Goal: Browse casually

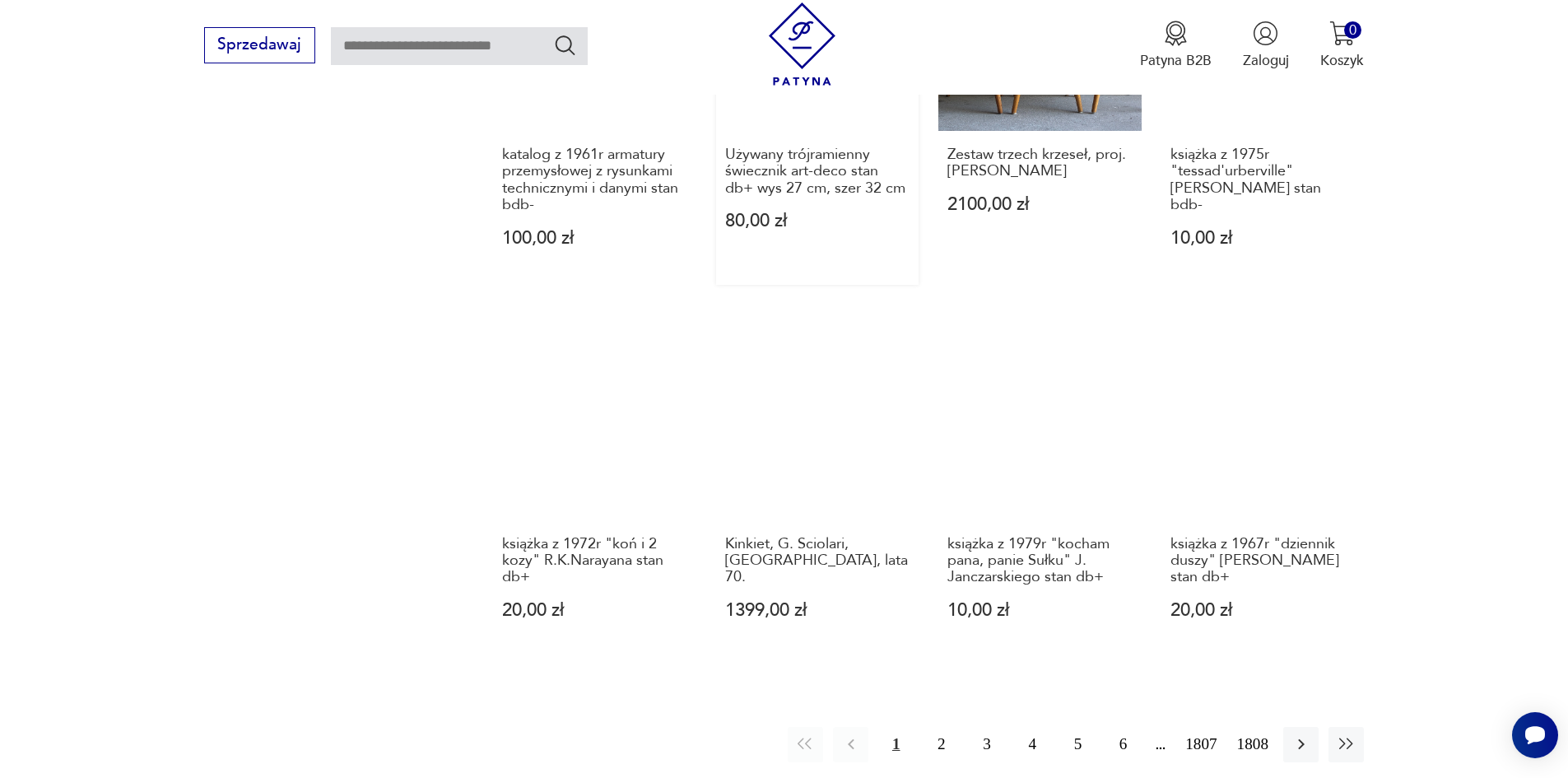
scroll to position [1440, 0]
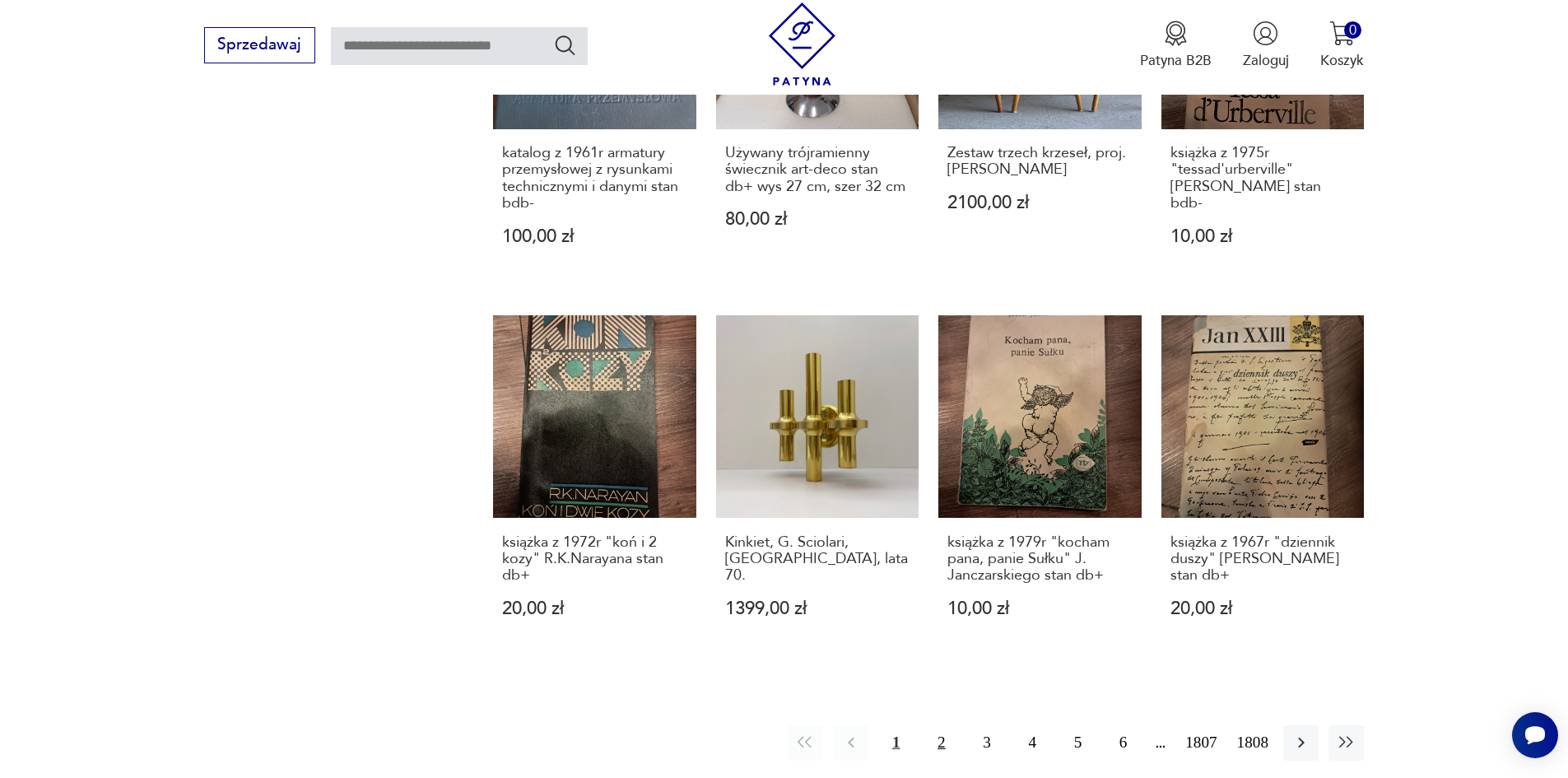
click at [948, 725] on button "2" at bounding box center [941, 743] width 35 height 35
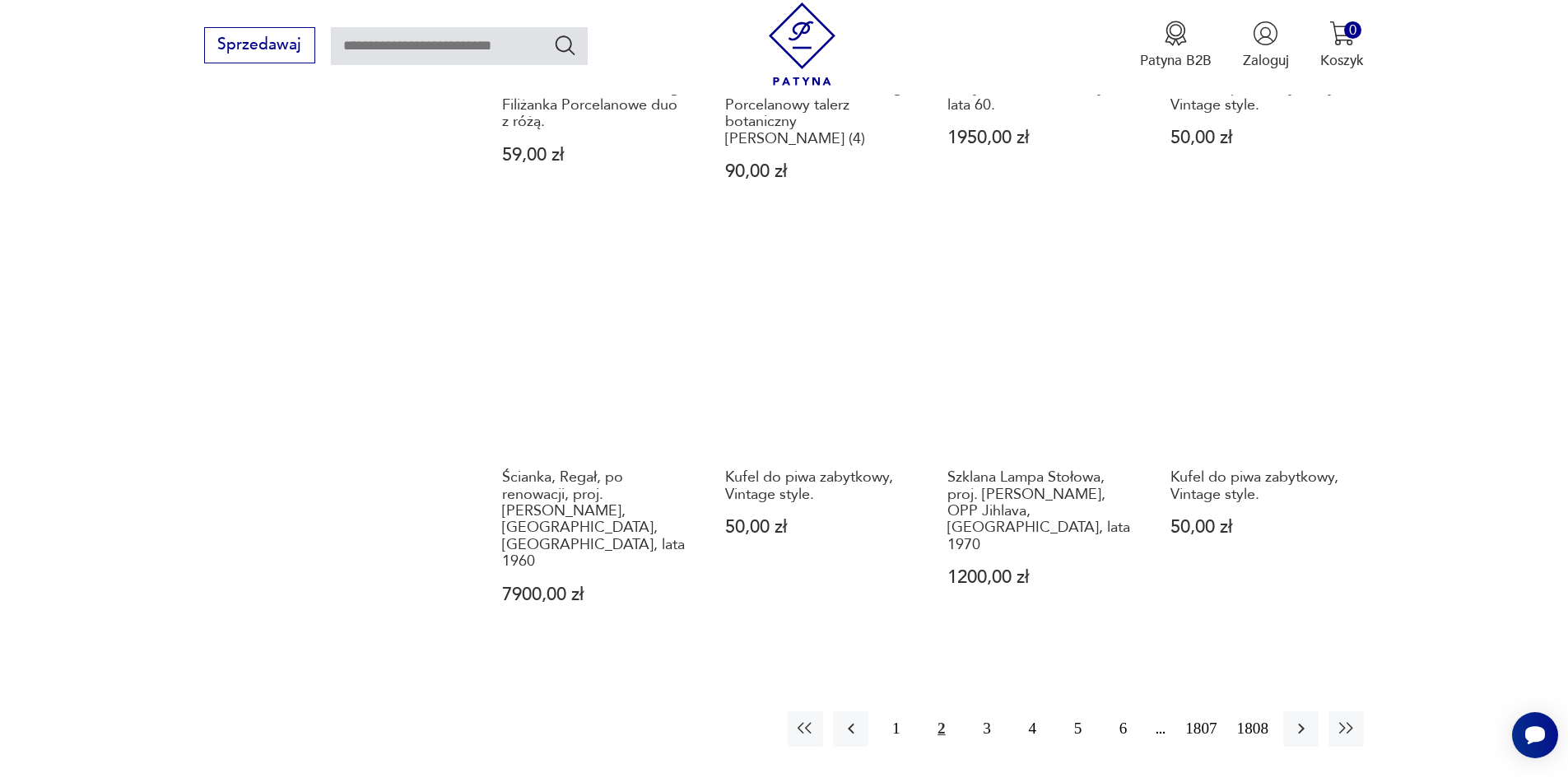
scroll to position [1530, 0]
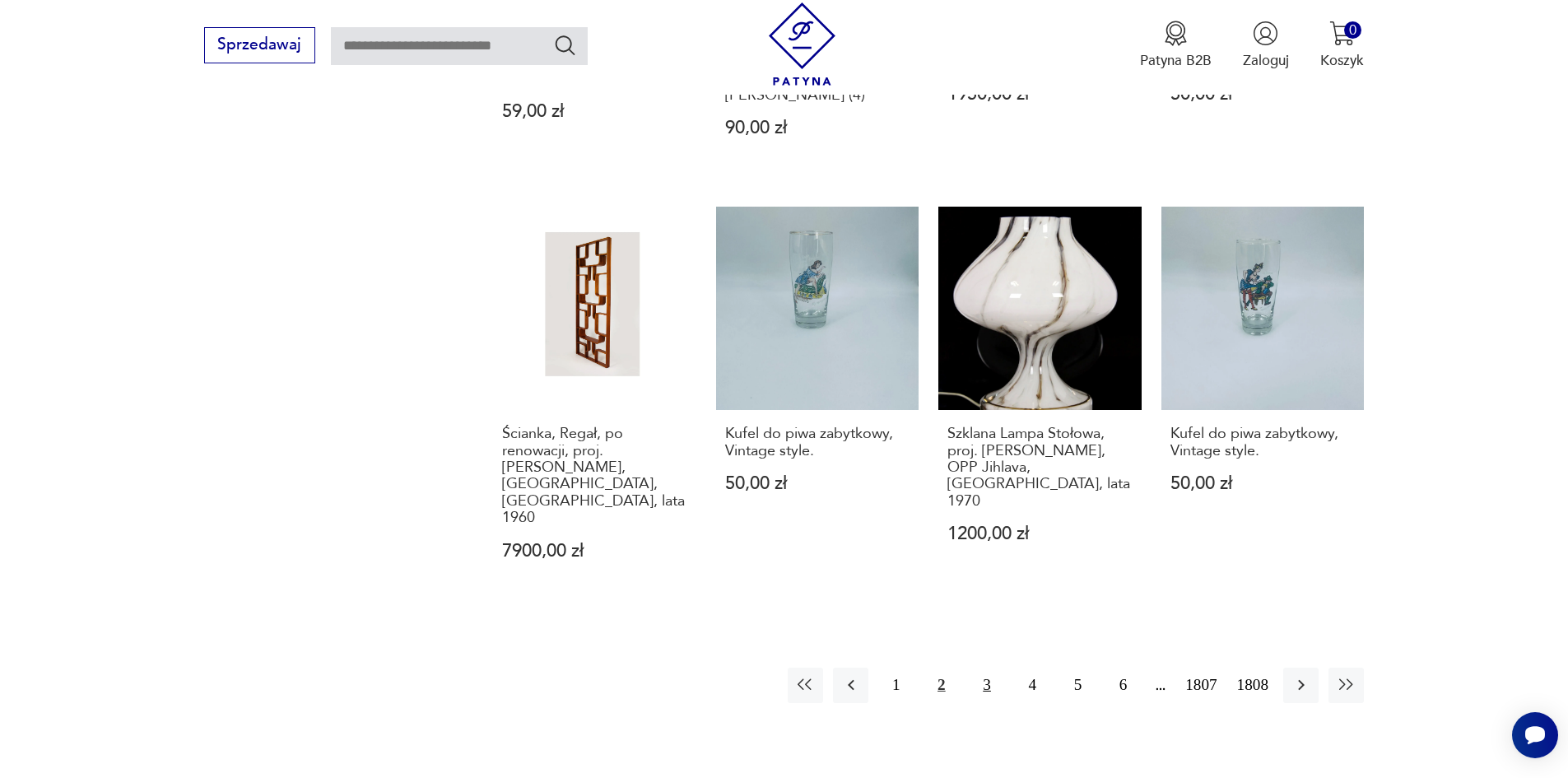
click at [995, 667] on button "3" at bounding box center [987, 685] width 35 height 35
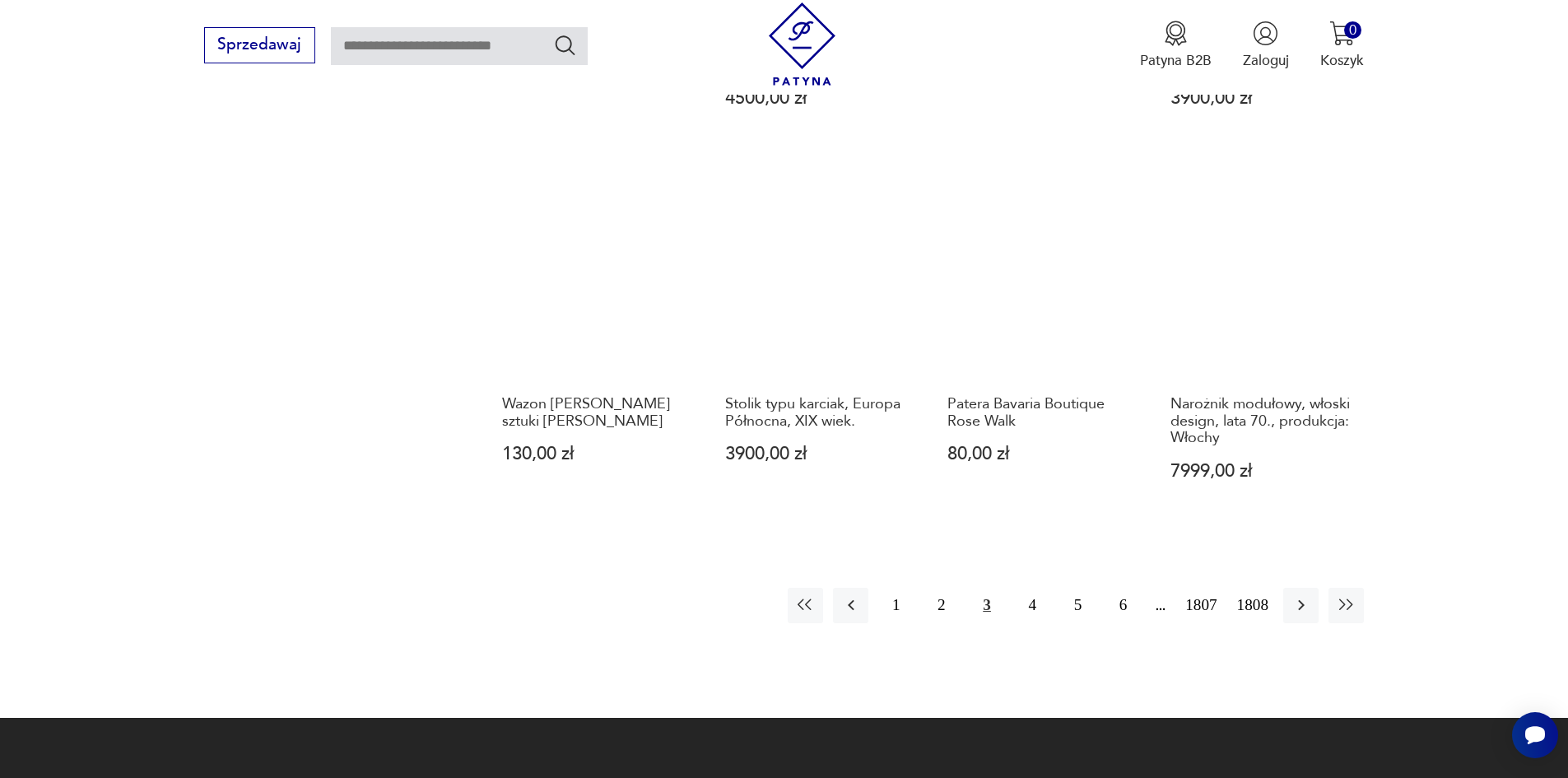
scroll to position [1530, 0]
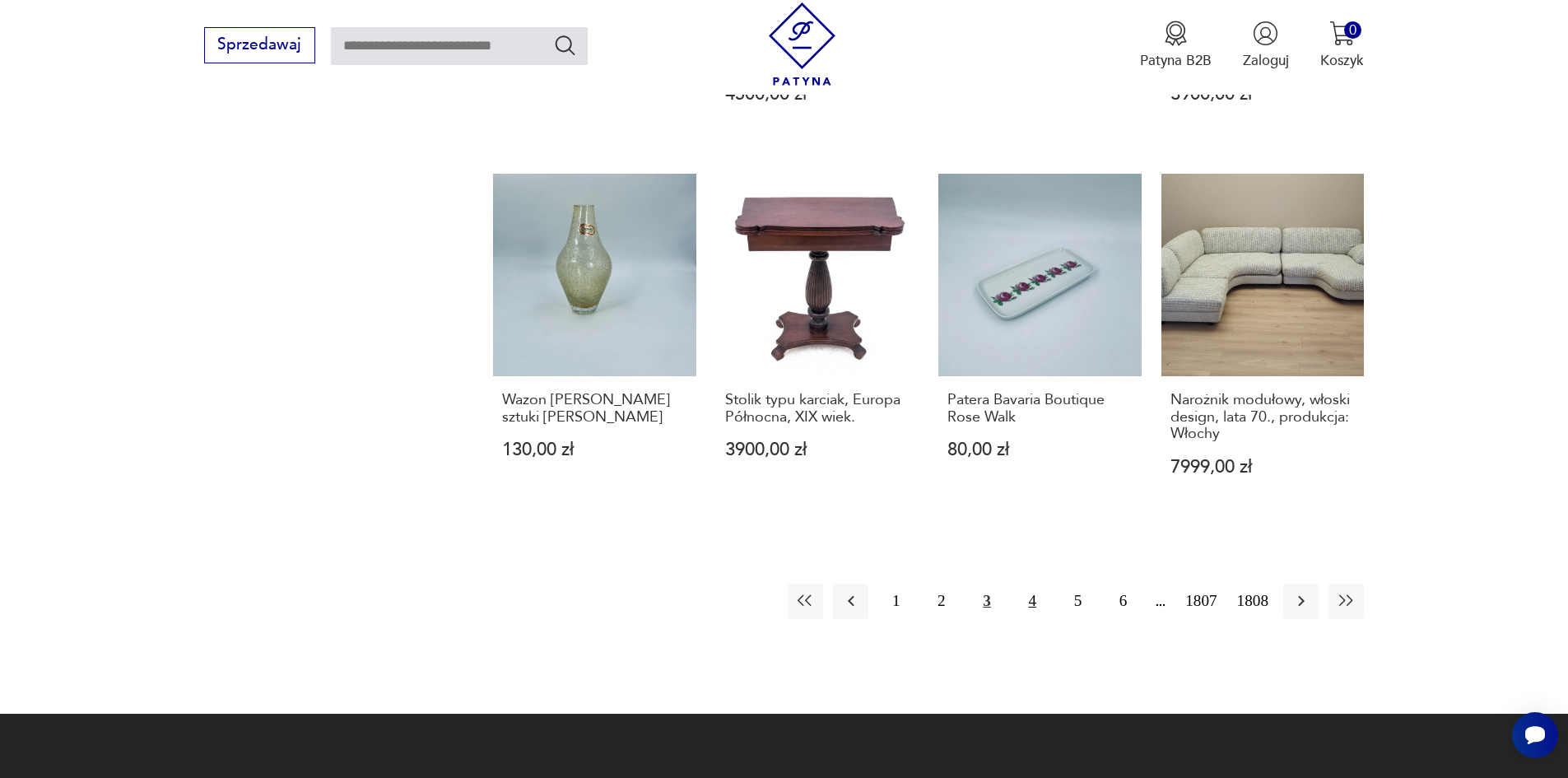
click at [1050, 591] on button "4" at bounding box center [1033, 601] width 35 height 35
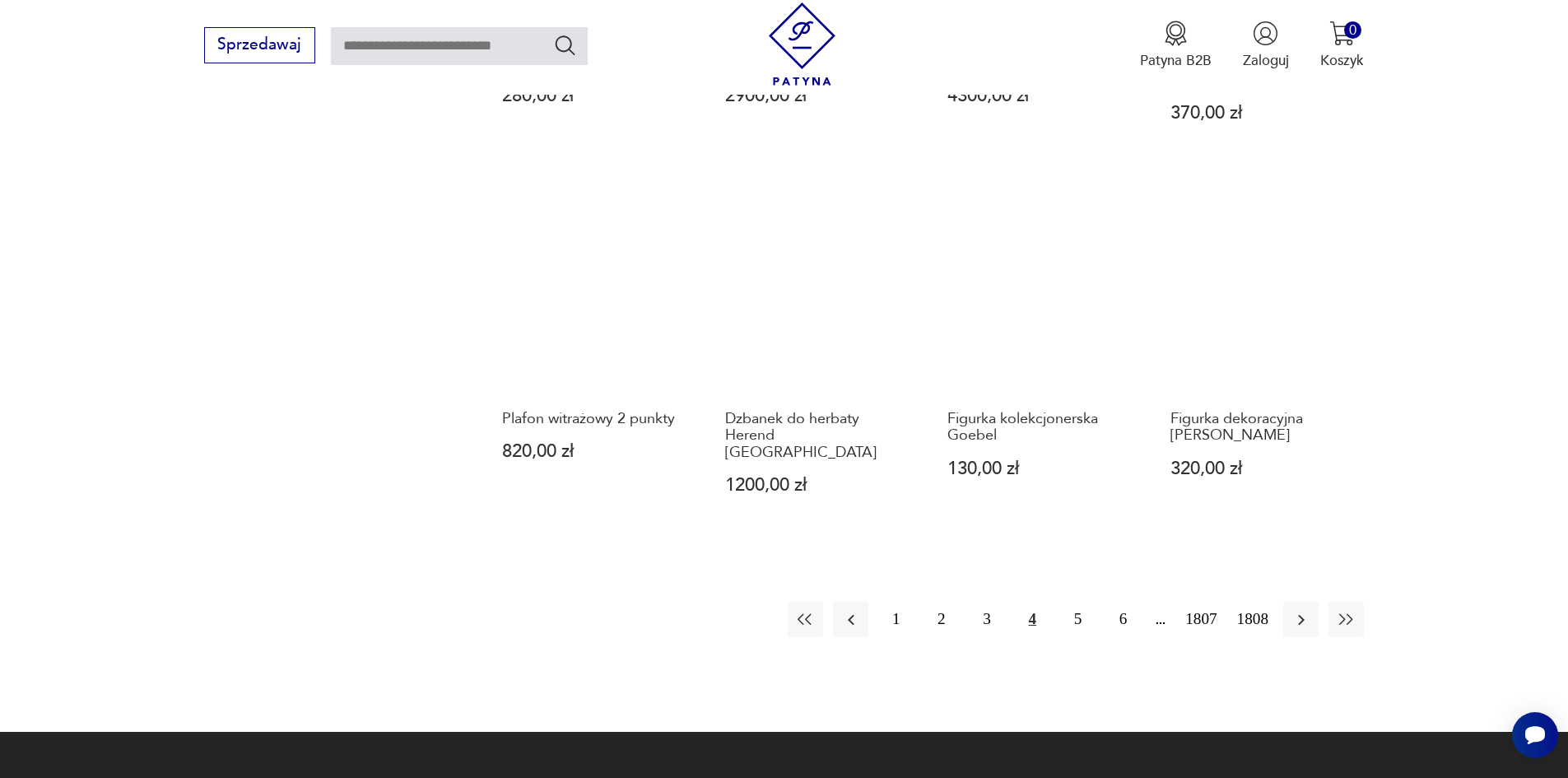
scroll to position [1530, 0]
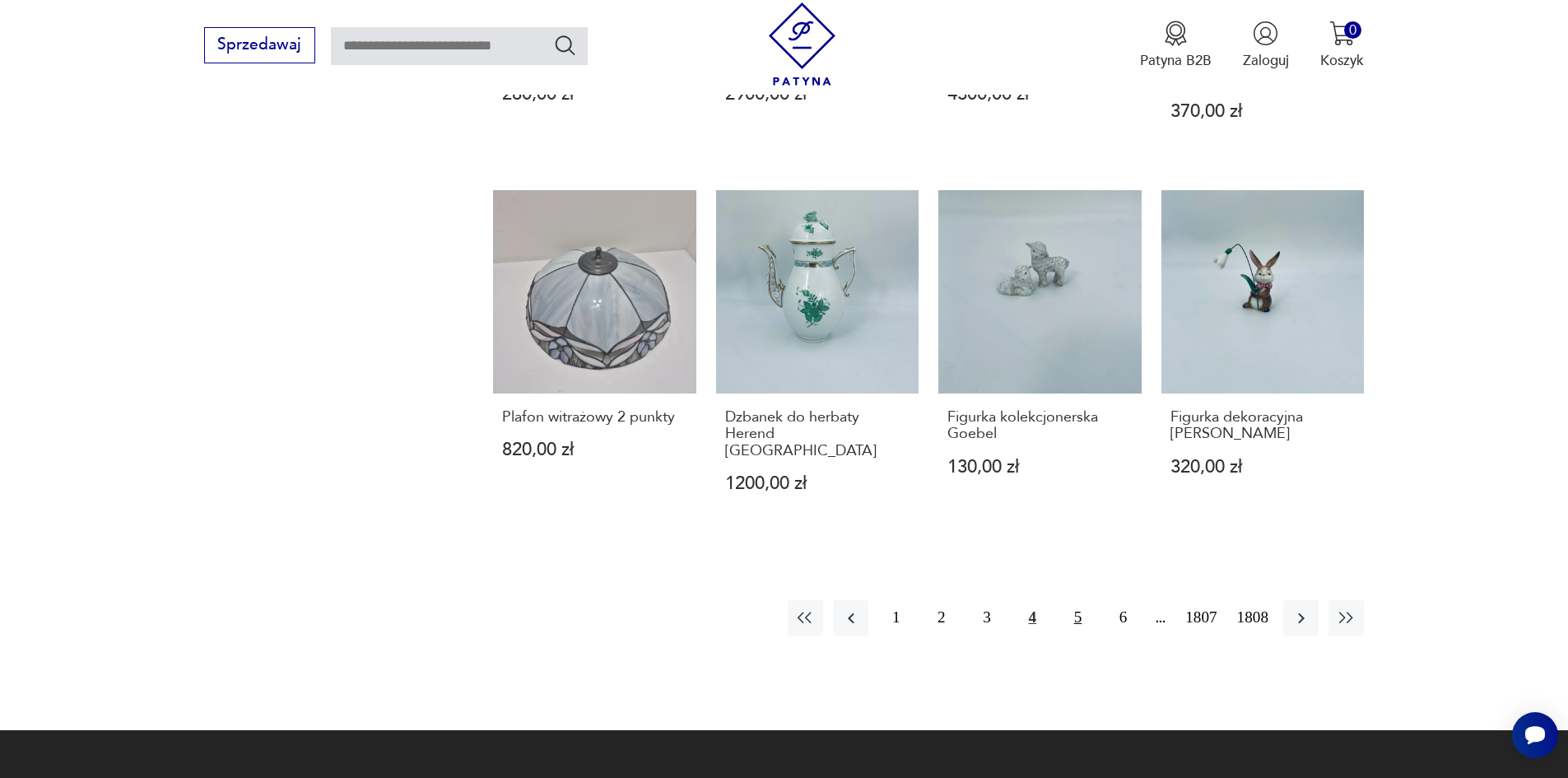
click at [1096, 600] on button "5" at bounding box center [1078, 618] width 35 height 35
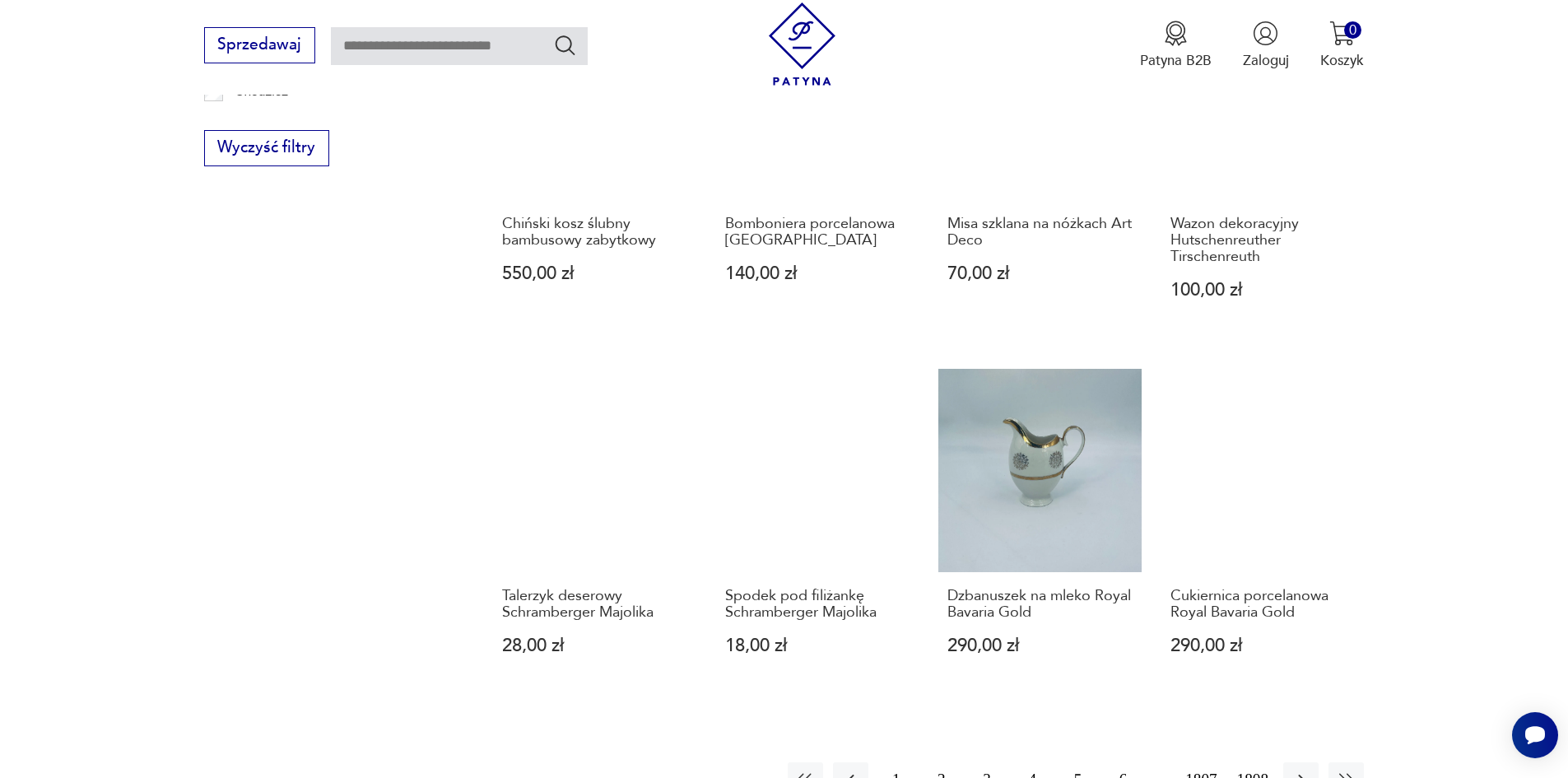
scroll to position [1449, 0]
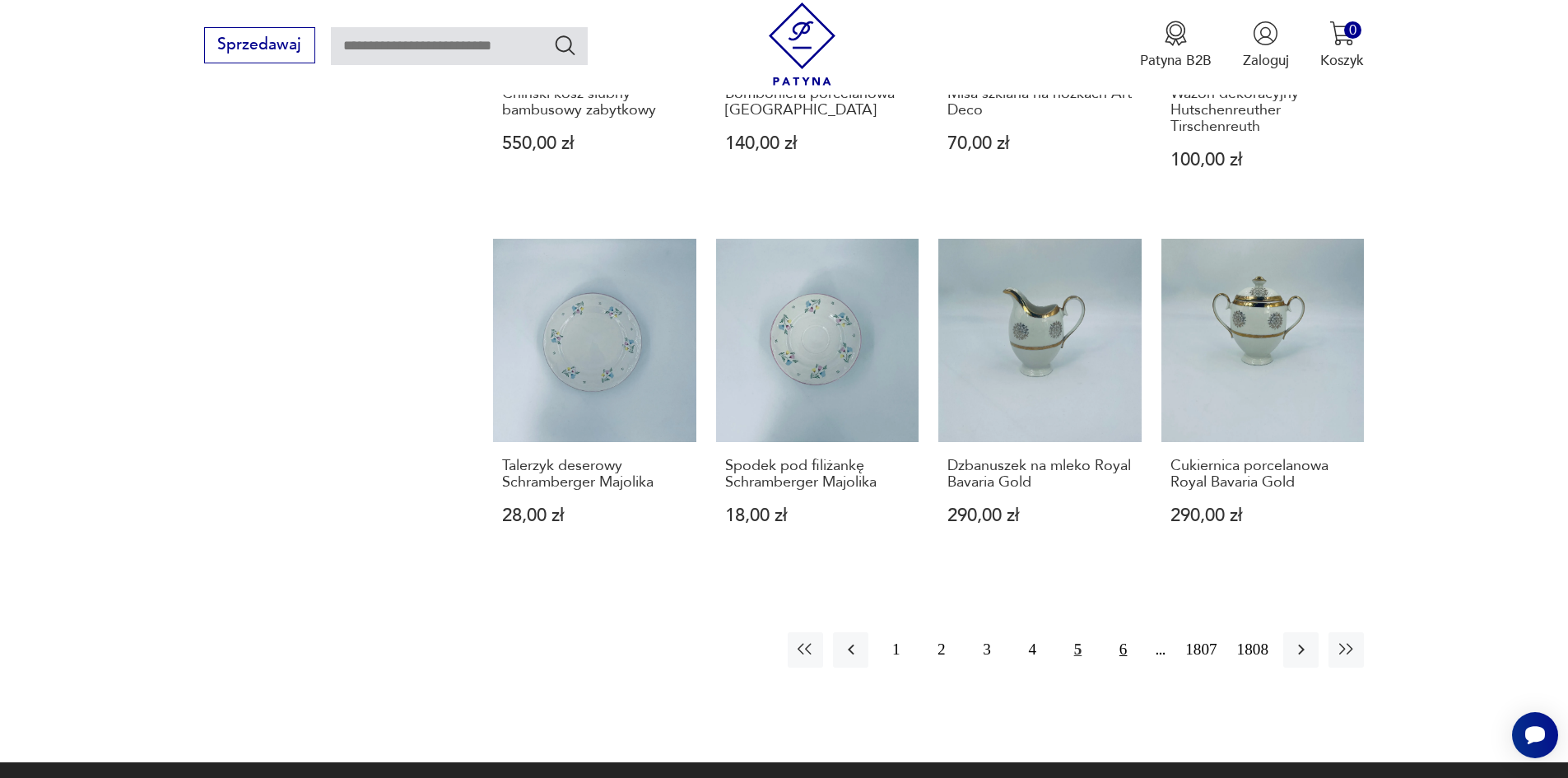
click at [1136, 632] on button "6" at bounding box center [1123, 650] width 35 height 35
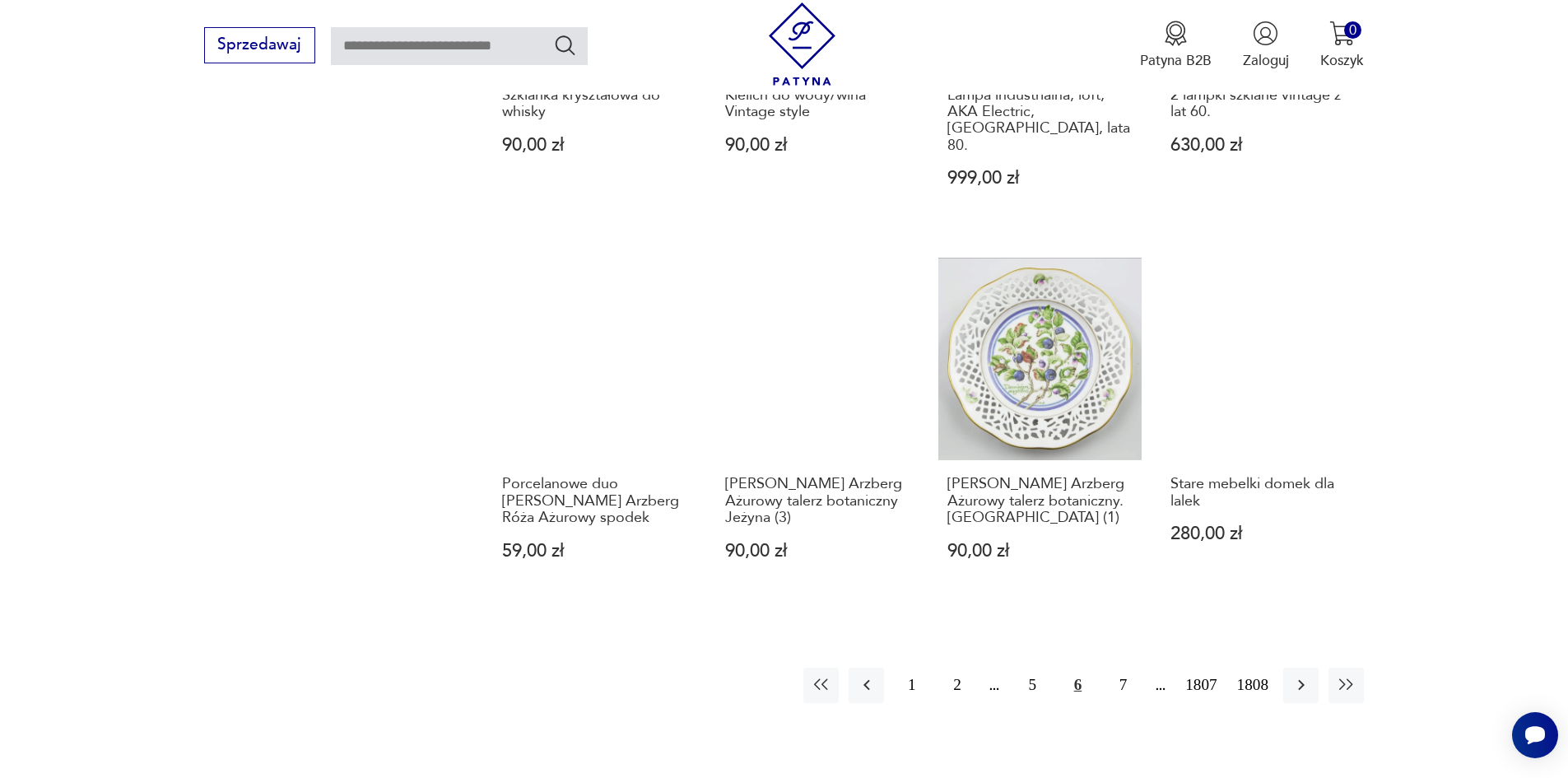
scroll to position [1449, 0]
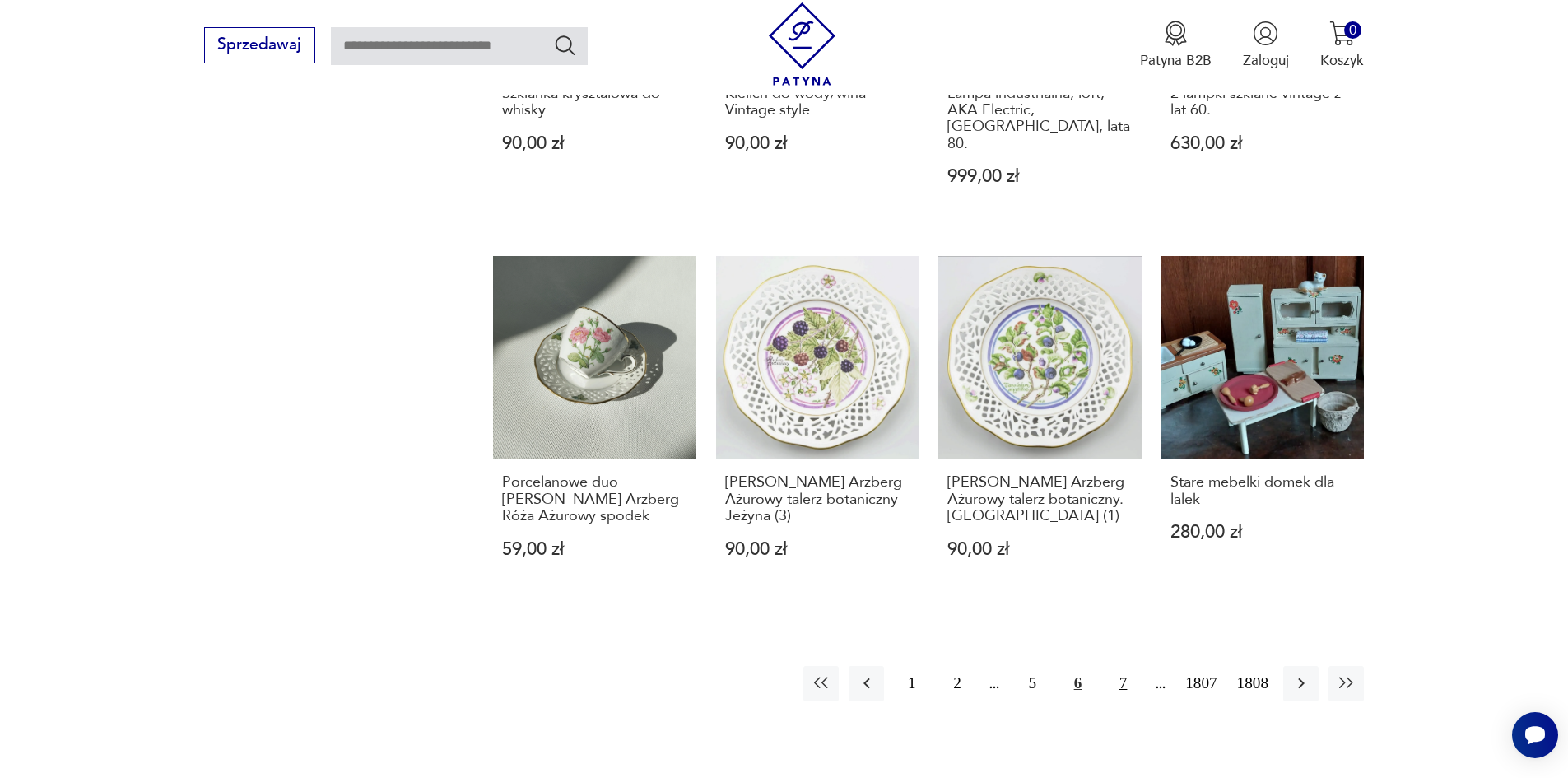
click at [1141, 666] on button "7" at bounding box center [1123, 684] width 35 height 35
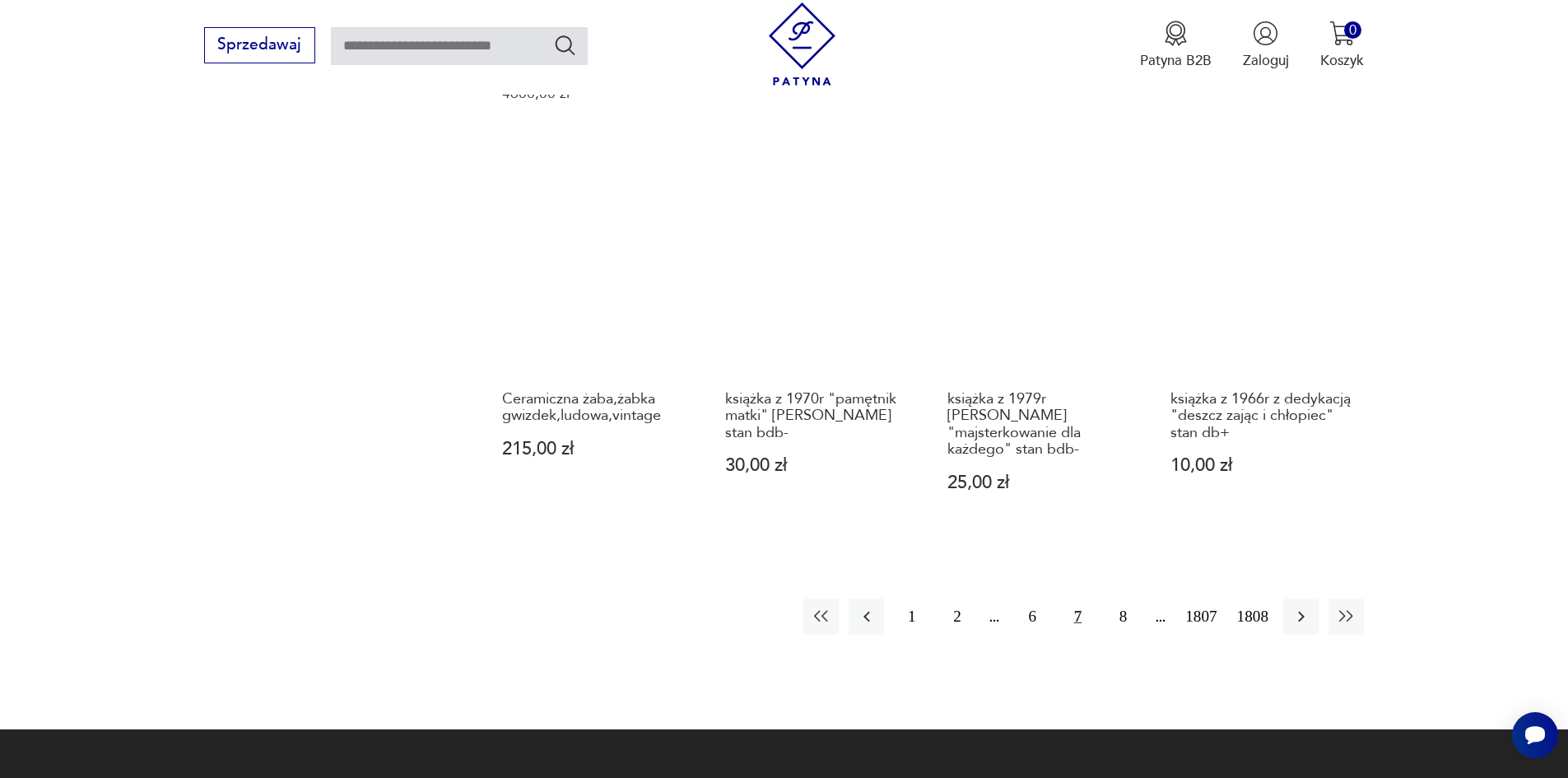
scroll to position [1695, 0]
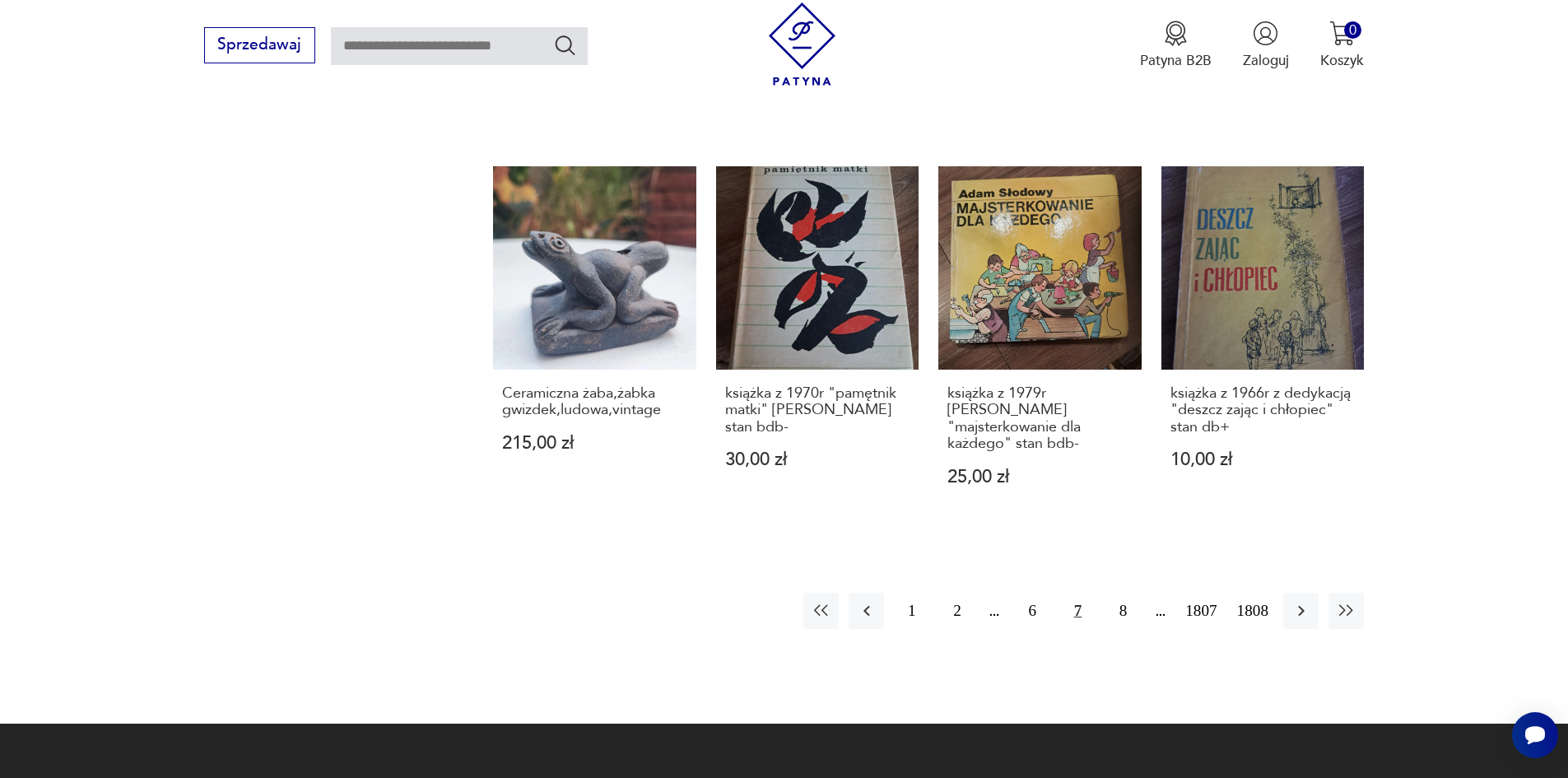
click at [1095, 592] on button "7" at bounding box center [1078, 610] width 35 height 35
click at [1089, 592] on button "7" at bounding box center [1078, 610] width 35 height 35
click at [1139, 592] on button "8" at bounding box center [1123, 610] width 35 height 35
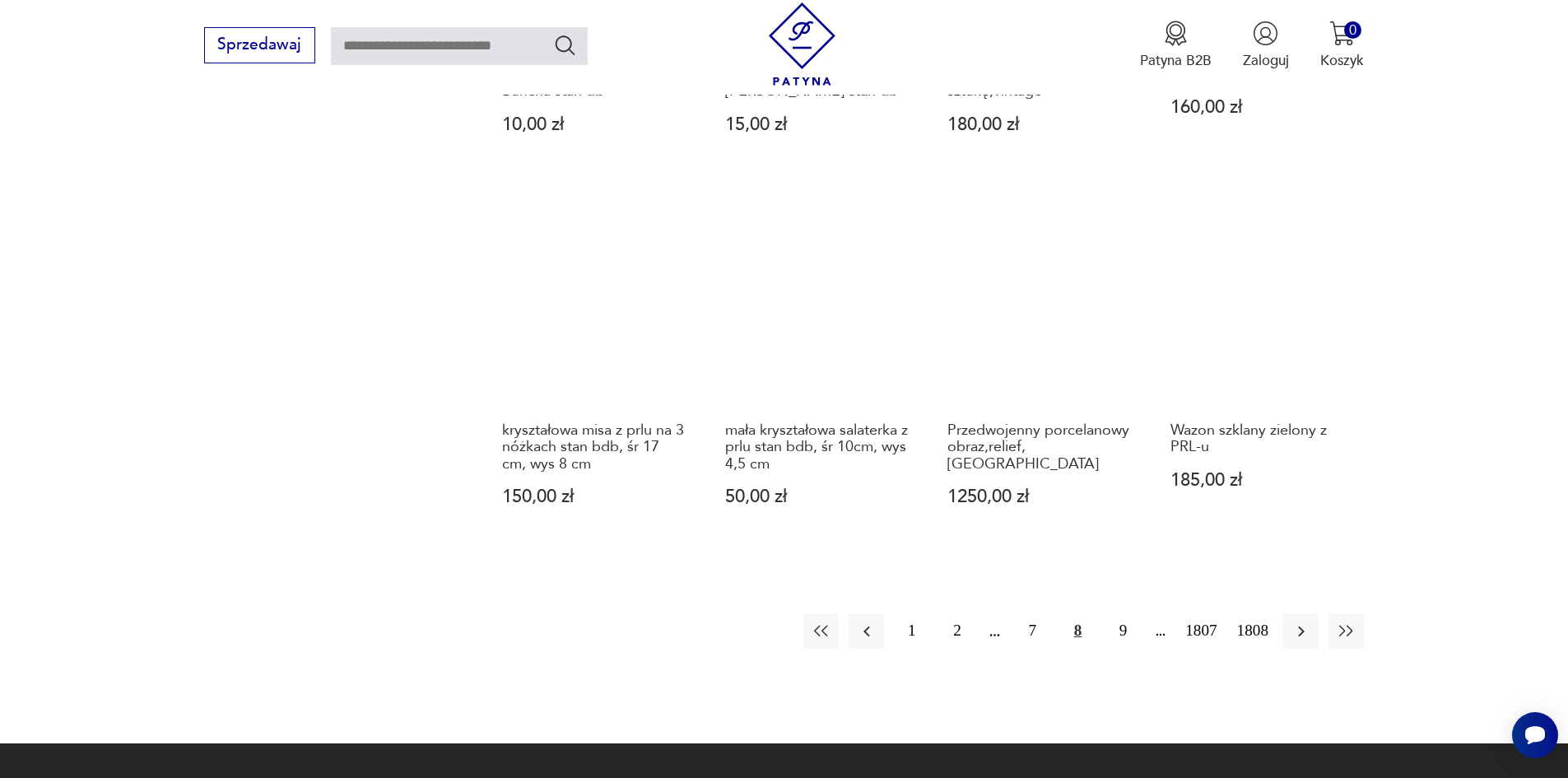
scroll to position [1613, 0]
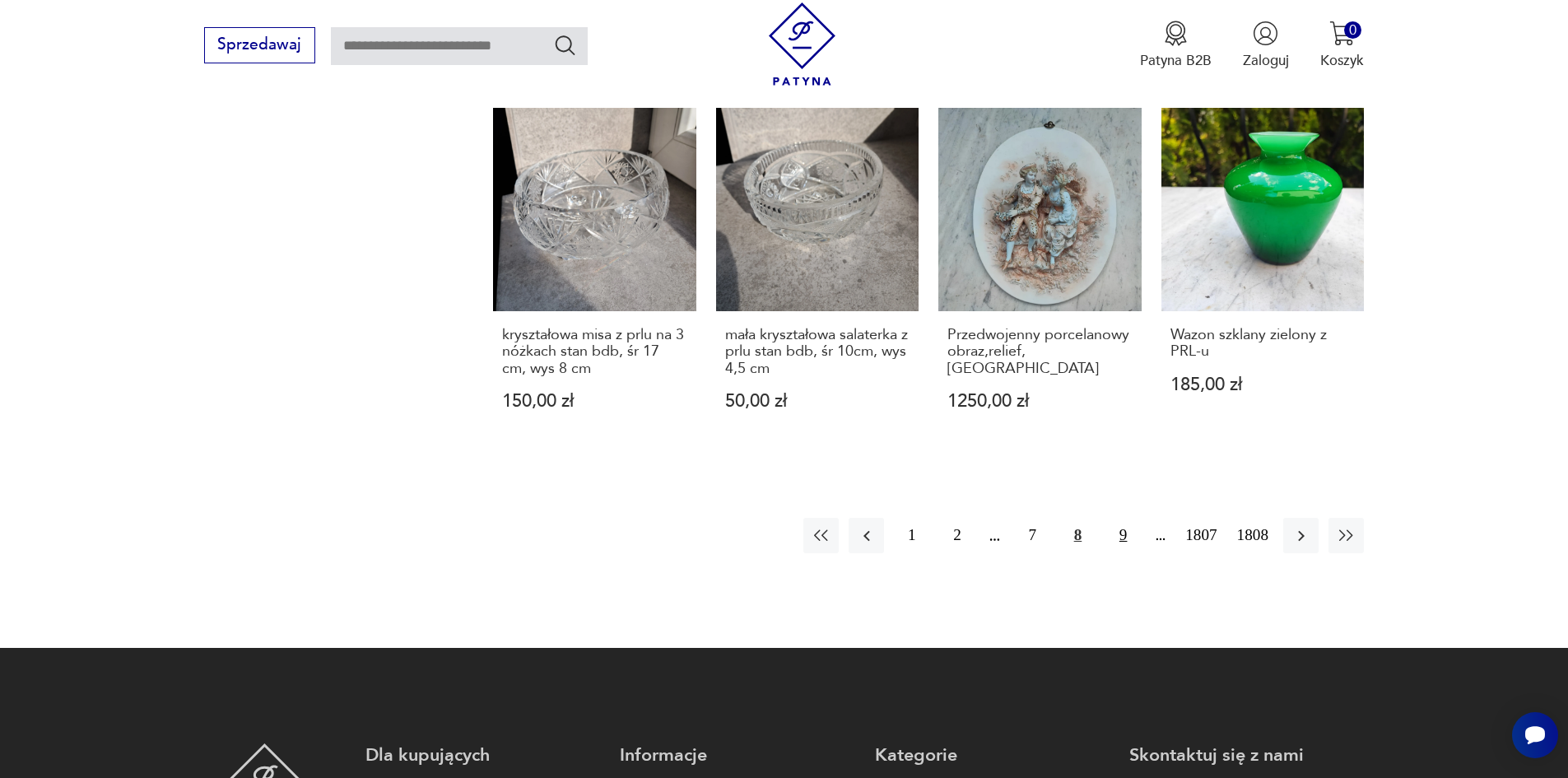
click at [1132, 517] on button "9" at bounding box center [1123, 535] width 35 height 35
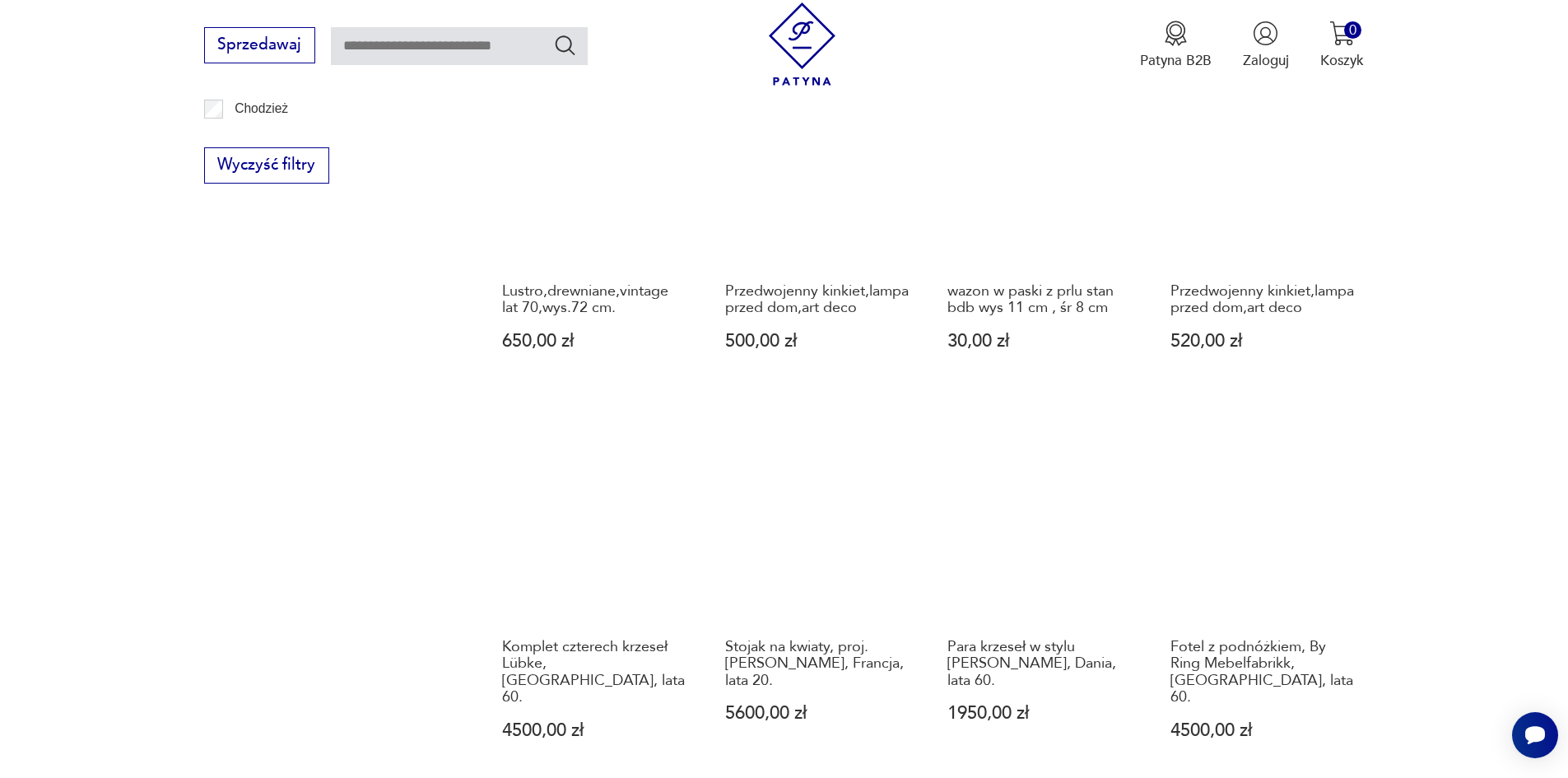
scroll to position [1449, 0]
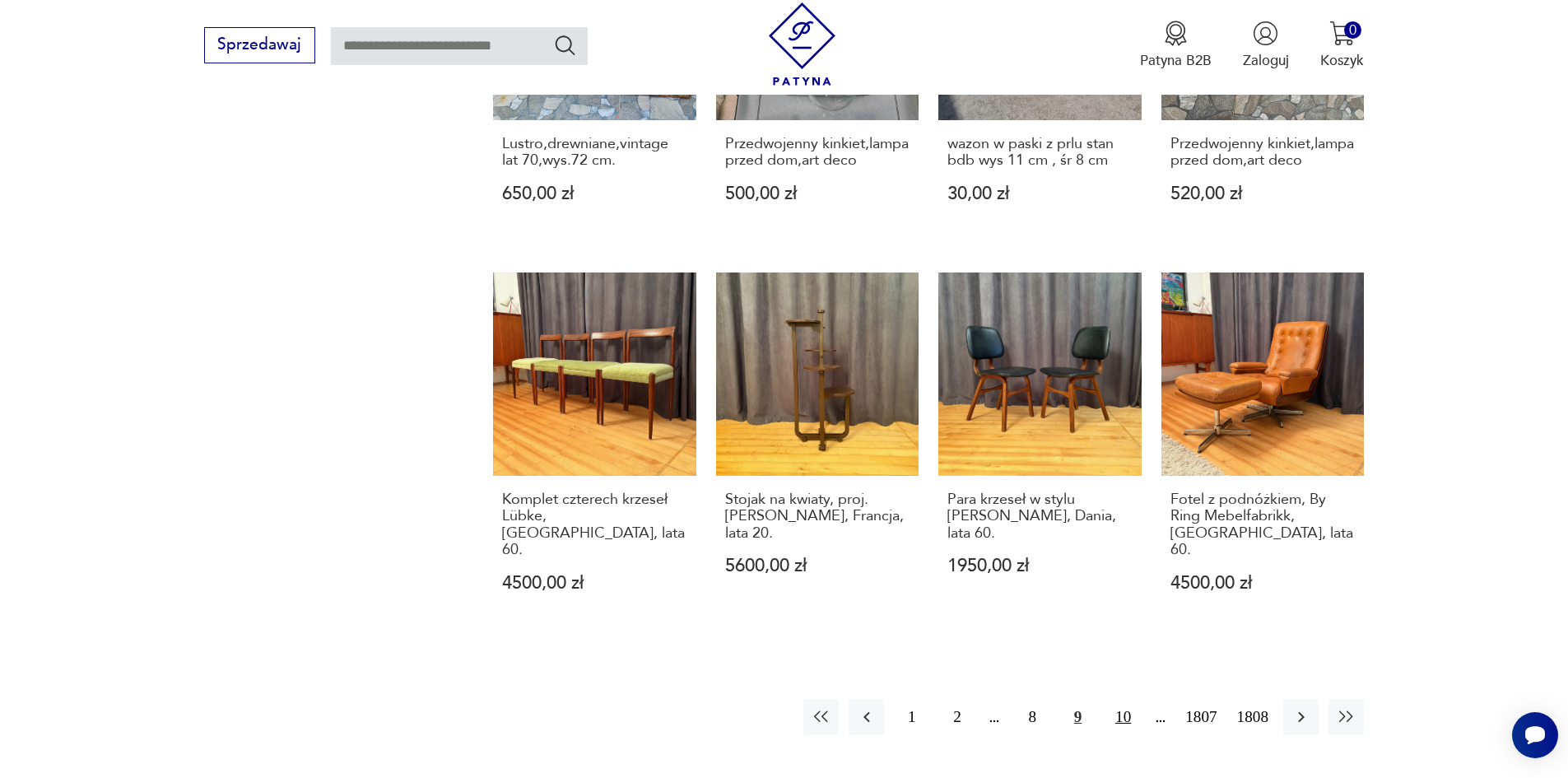
click at [1141, 699] on button "10" at bounding box center [1123, 716] width 35 height 35
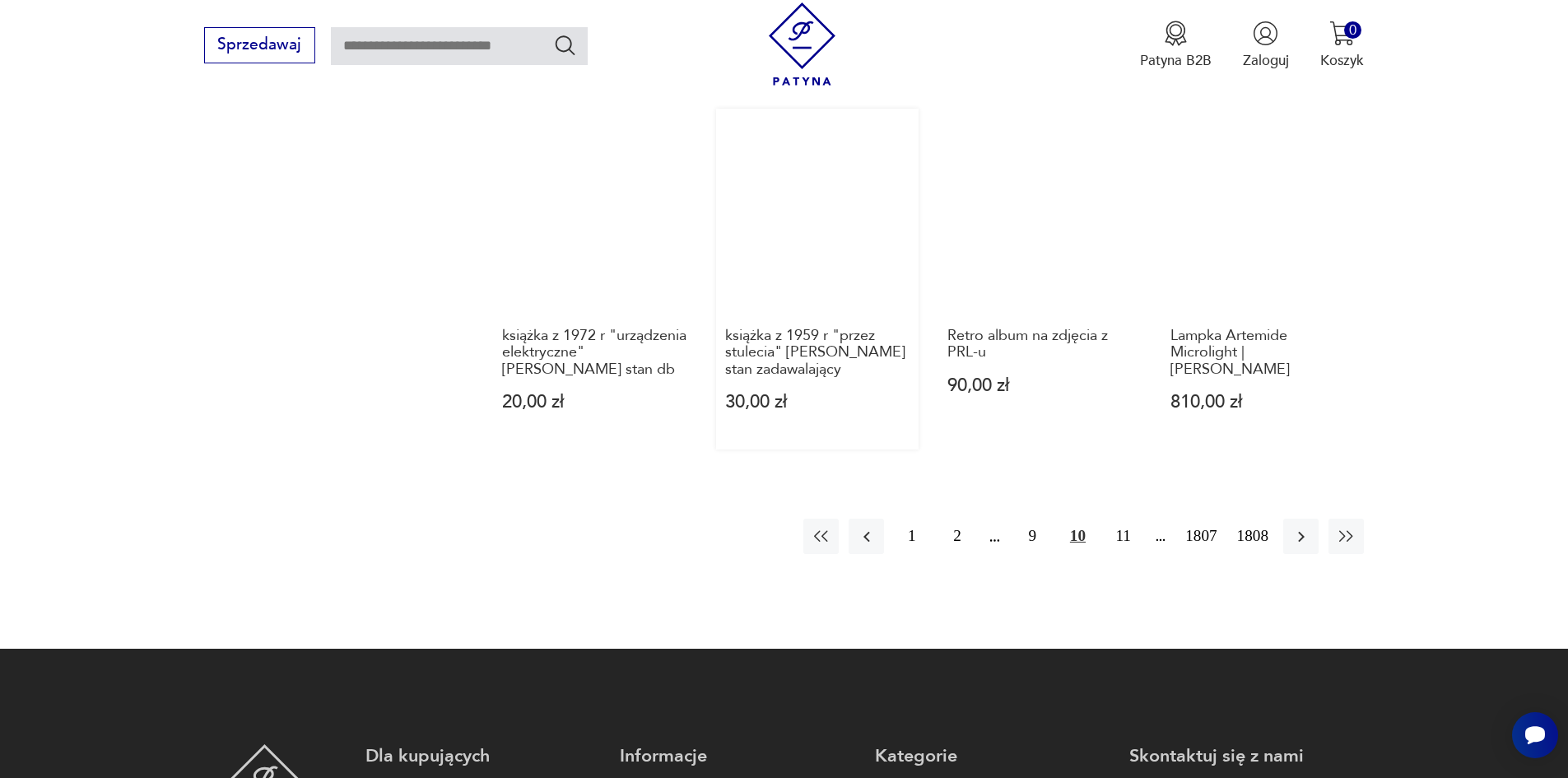
scroll to position [1613, 0]
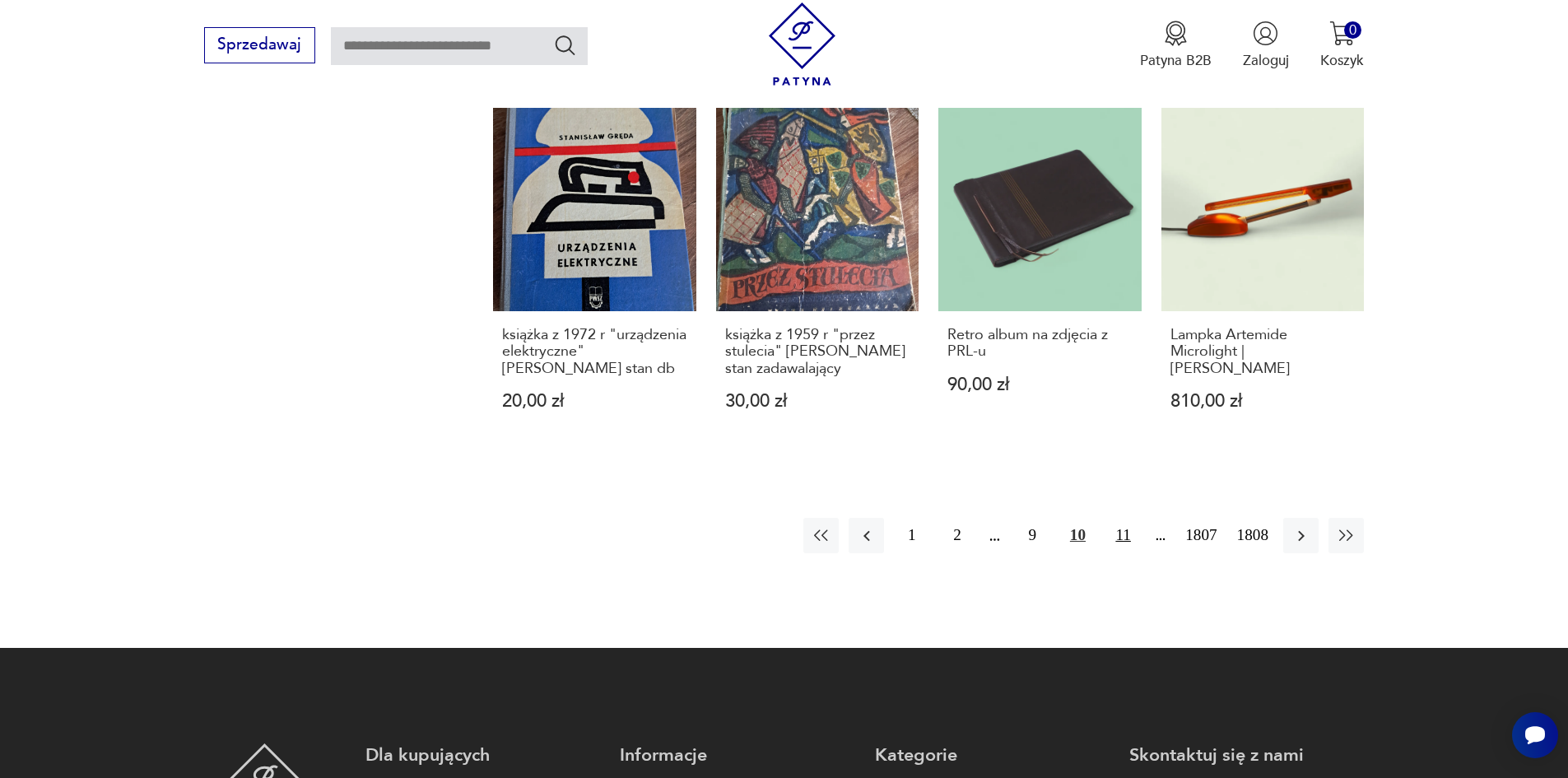
click at [1141, 517] on button "11" at bounding box center [1123, 535] width 35 height 35
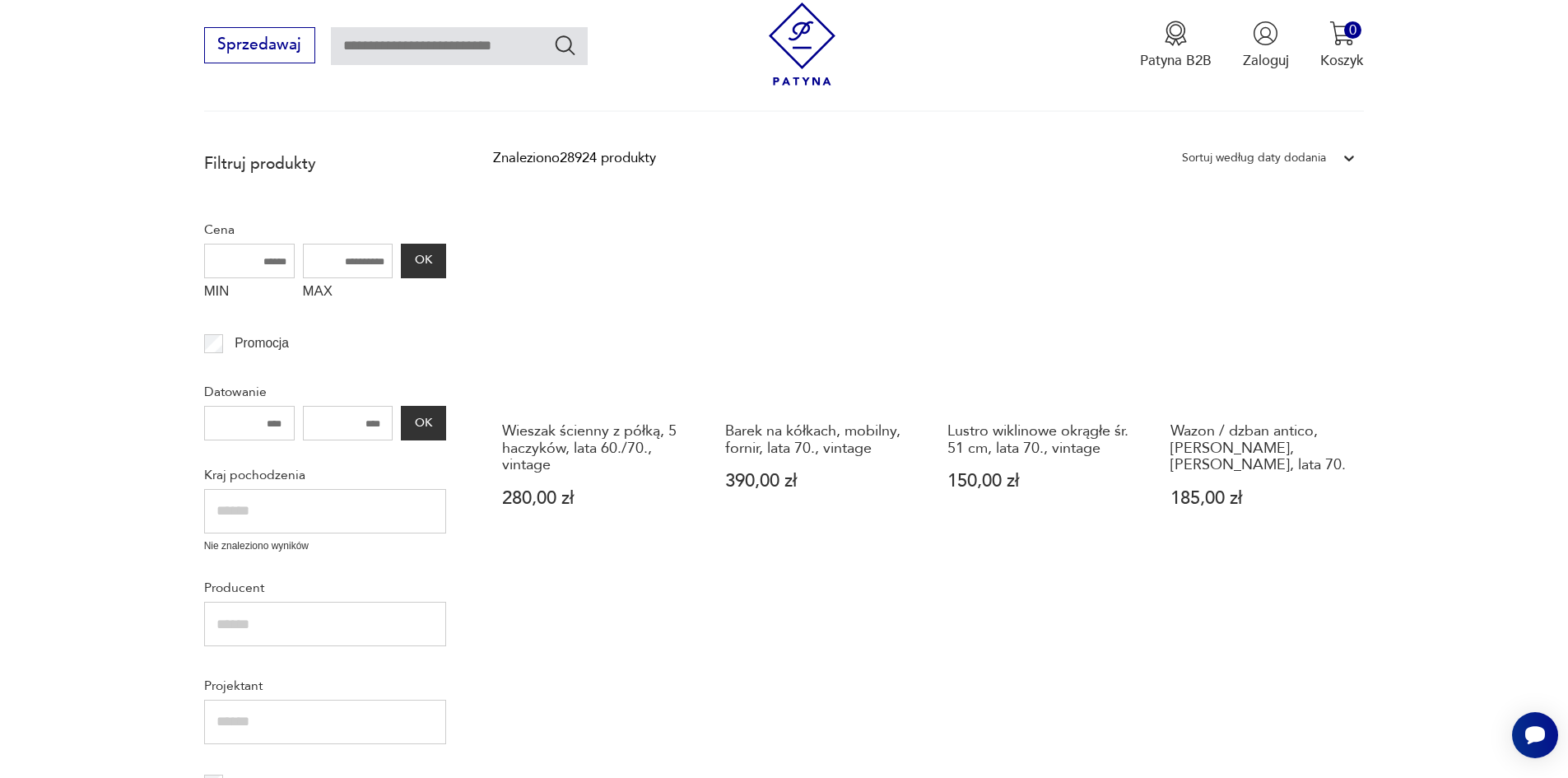
scroll to position [461, 0]
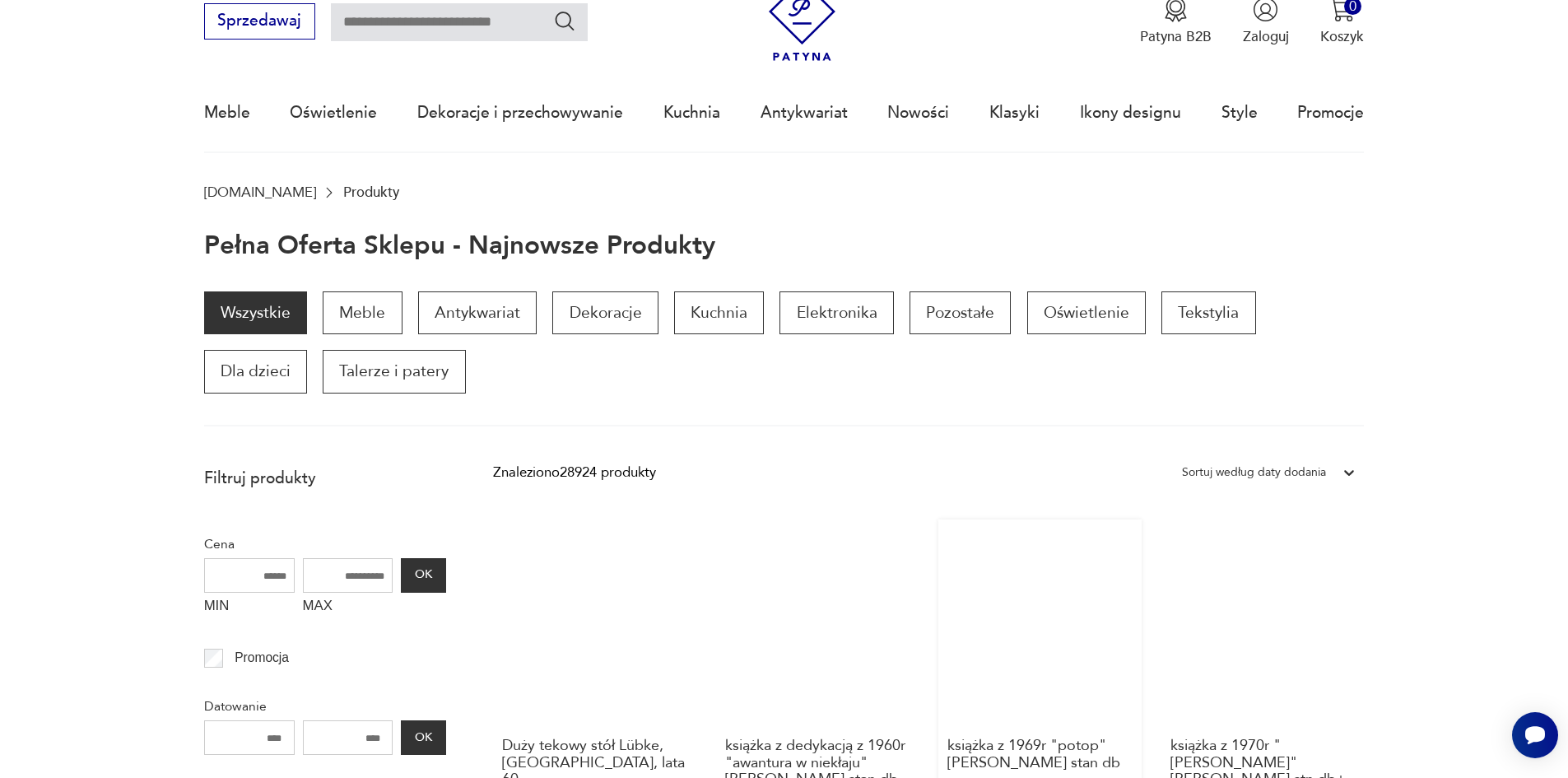
scroll to position [49, 0]
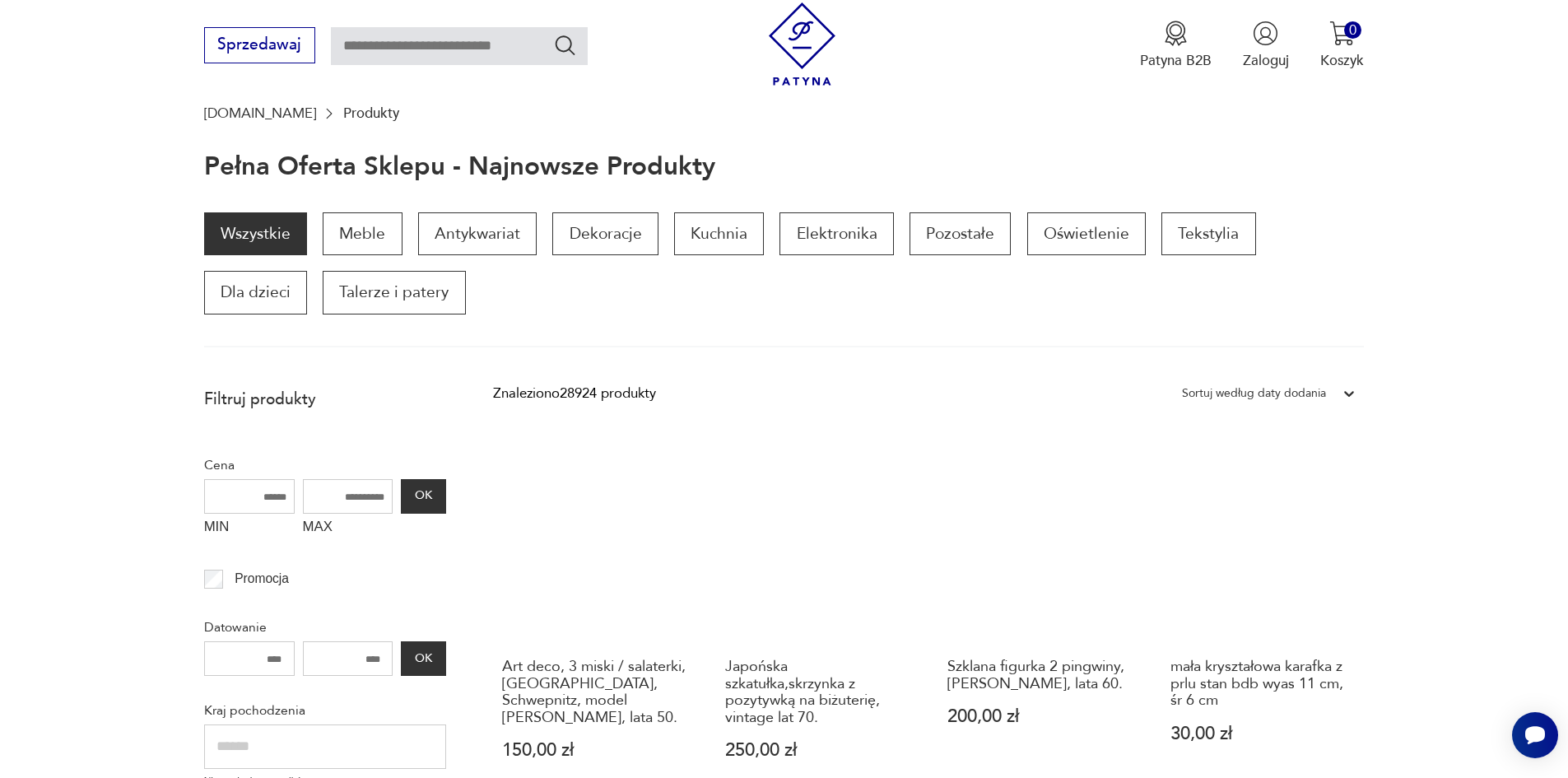
scroll to position [132, 0]
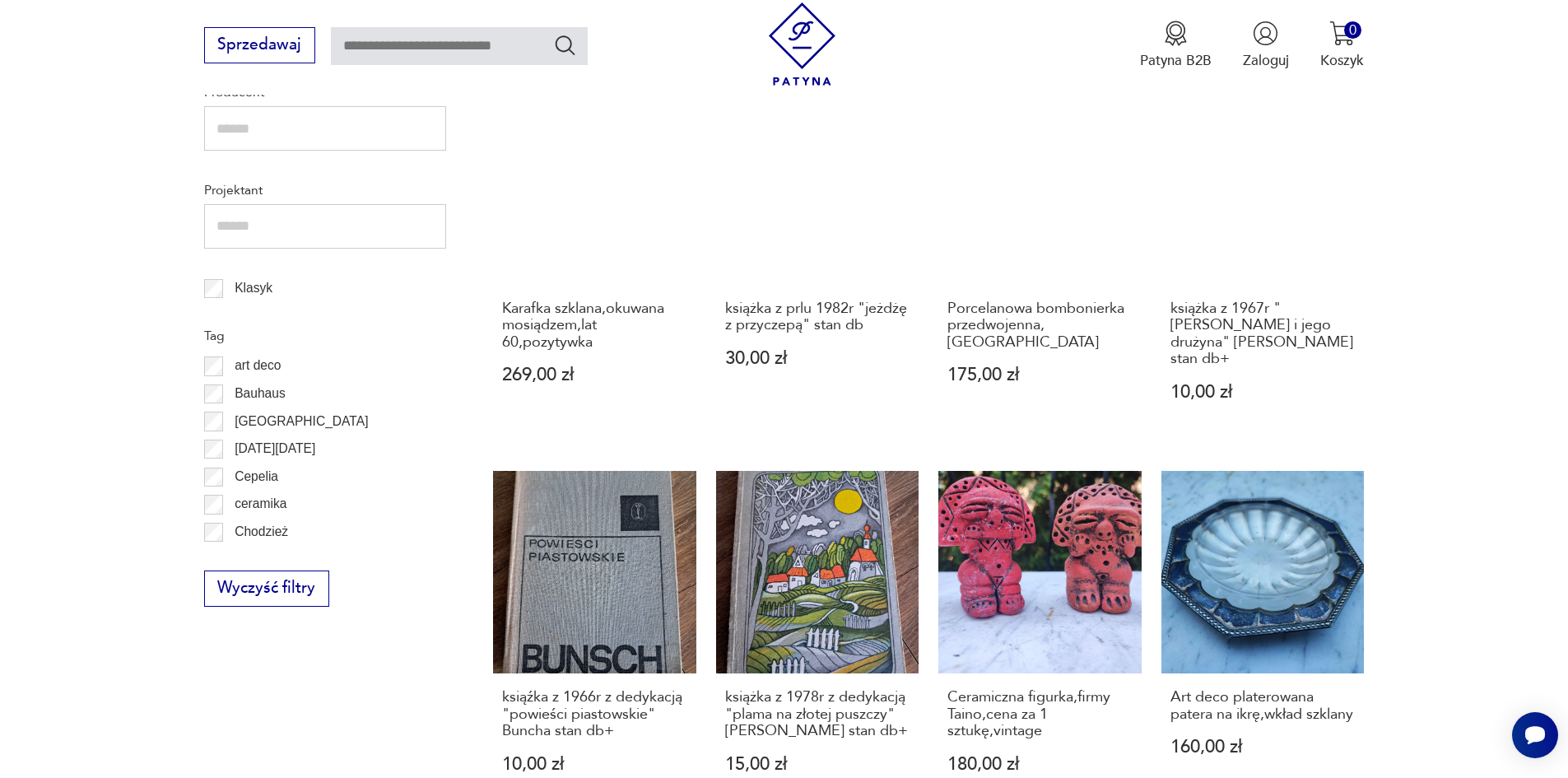
scroll to position [872, 0]
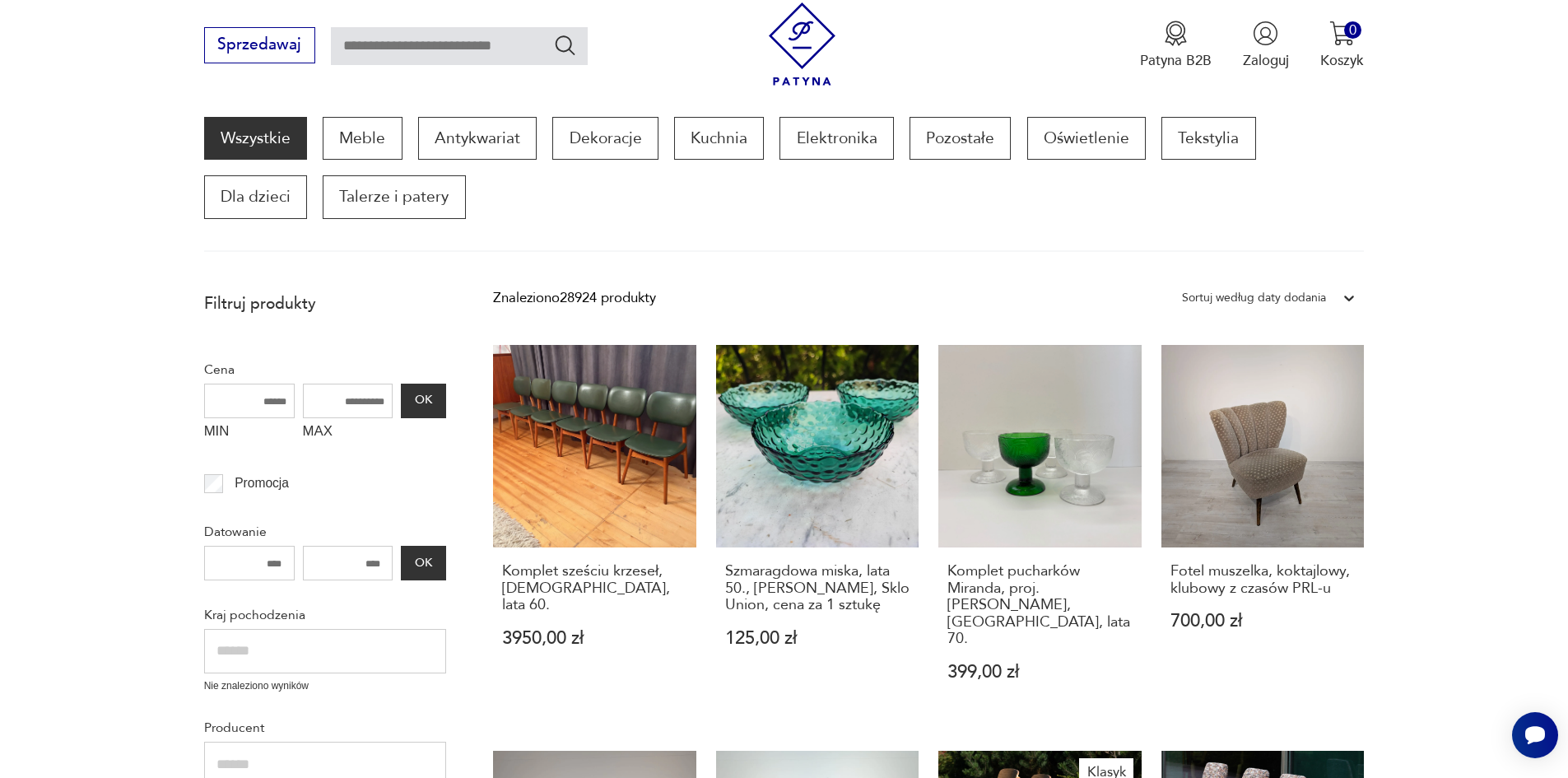
scroll to position [214, 0]
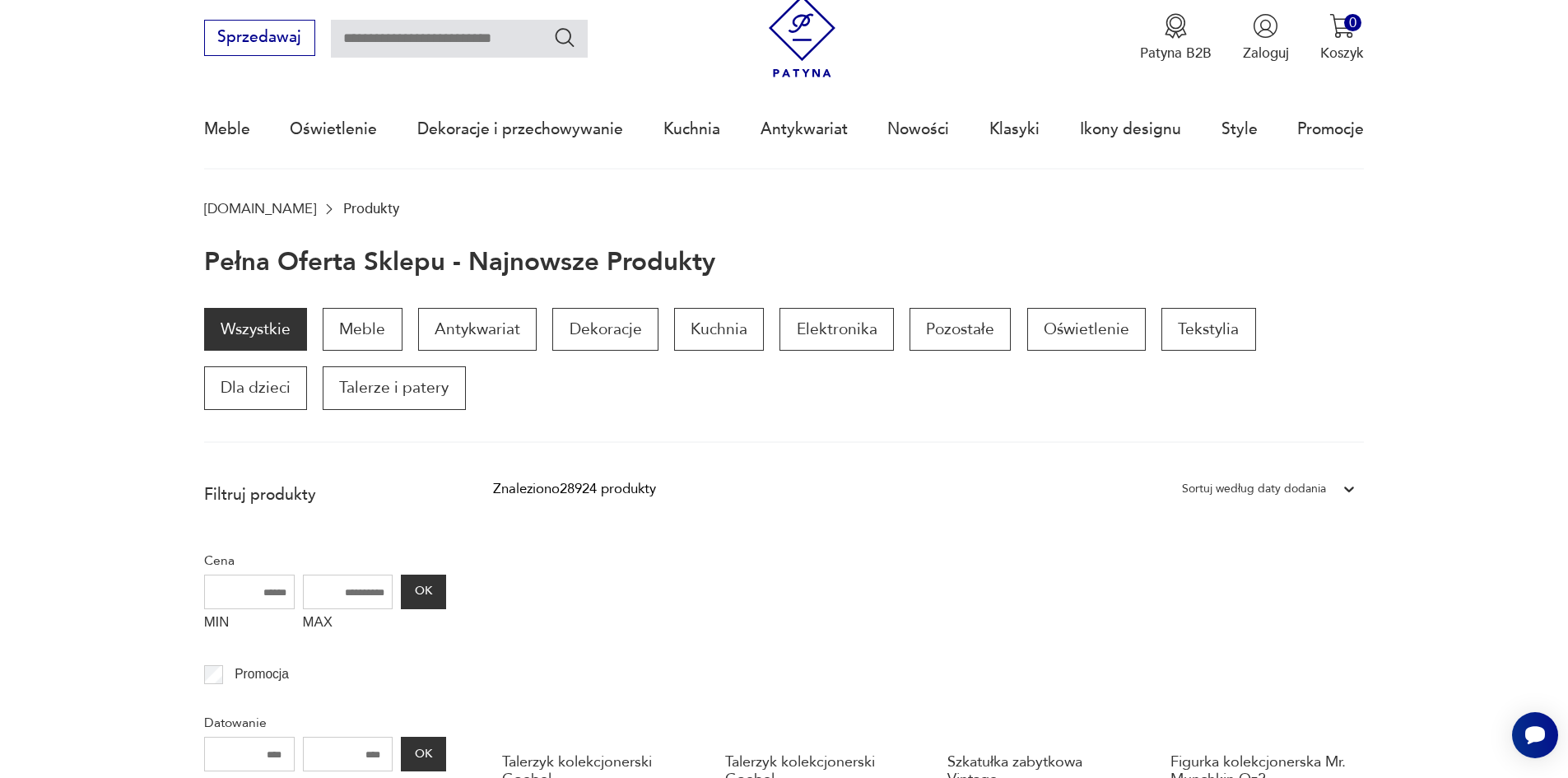
scroll to position [49, 0]
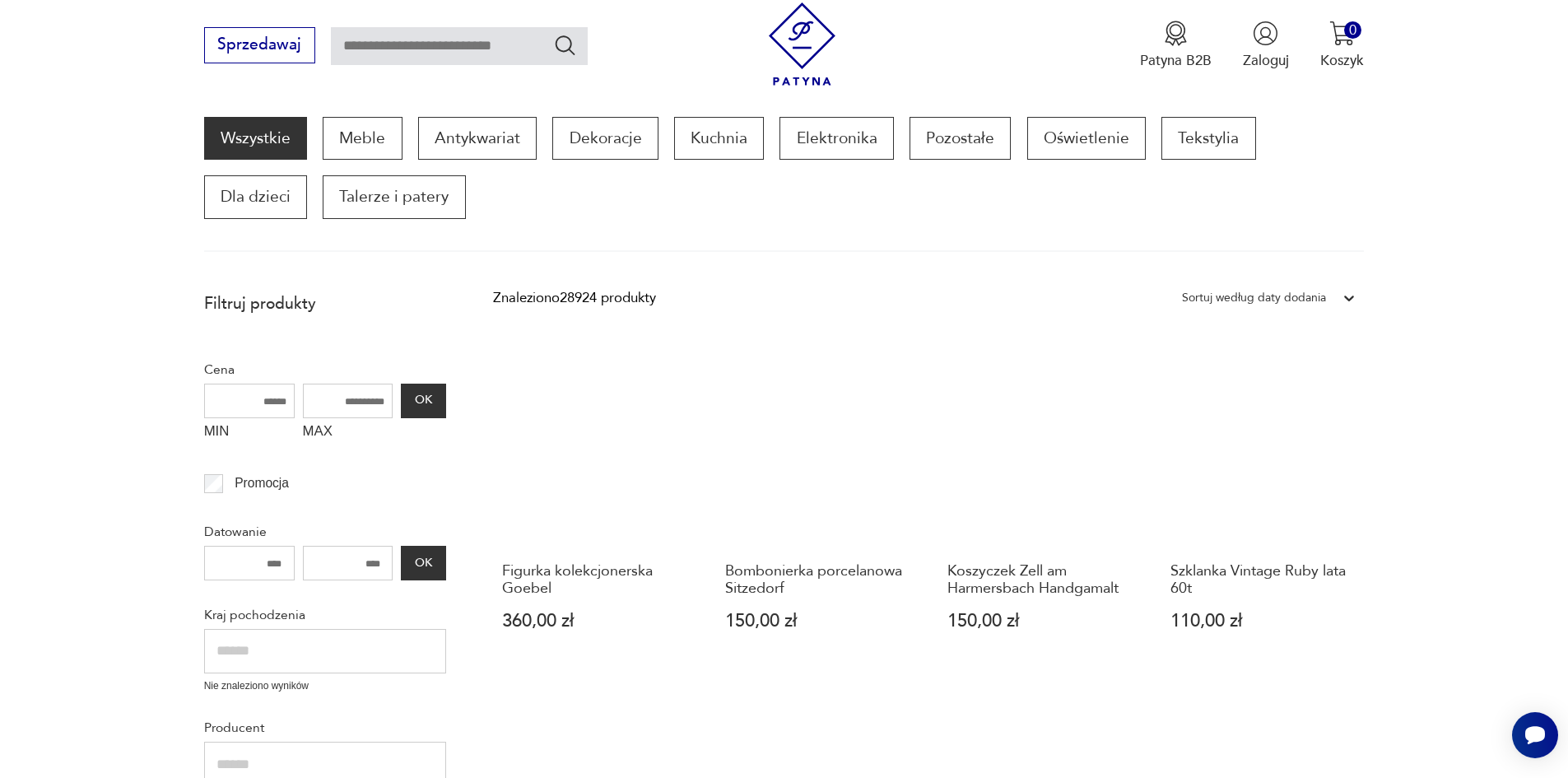
scroll to position [132, 0]
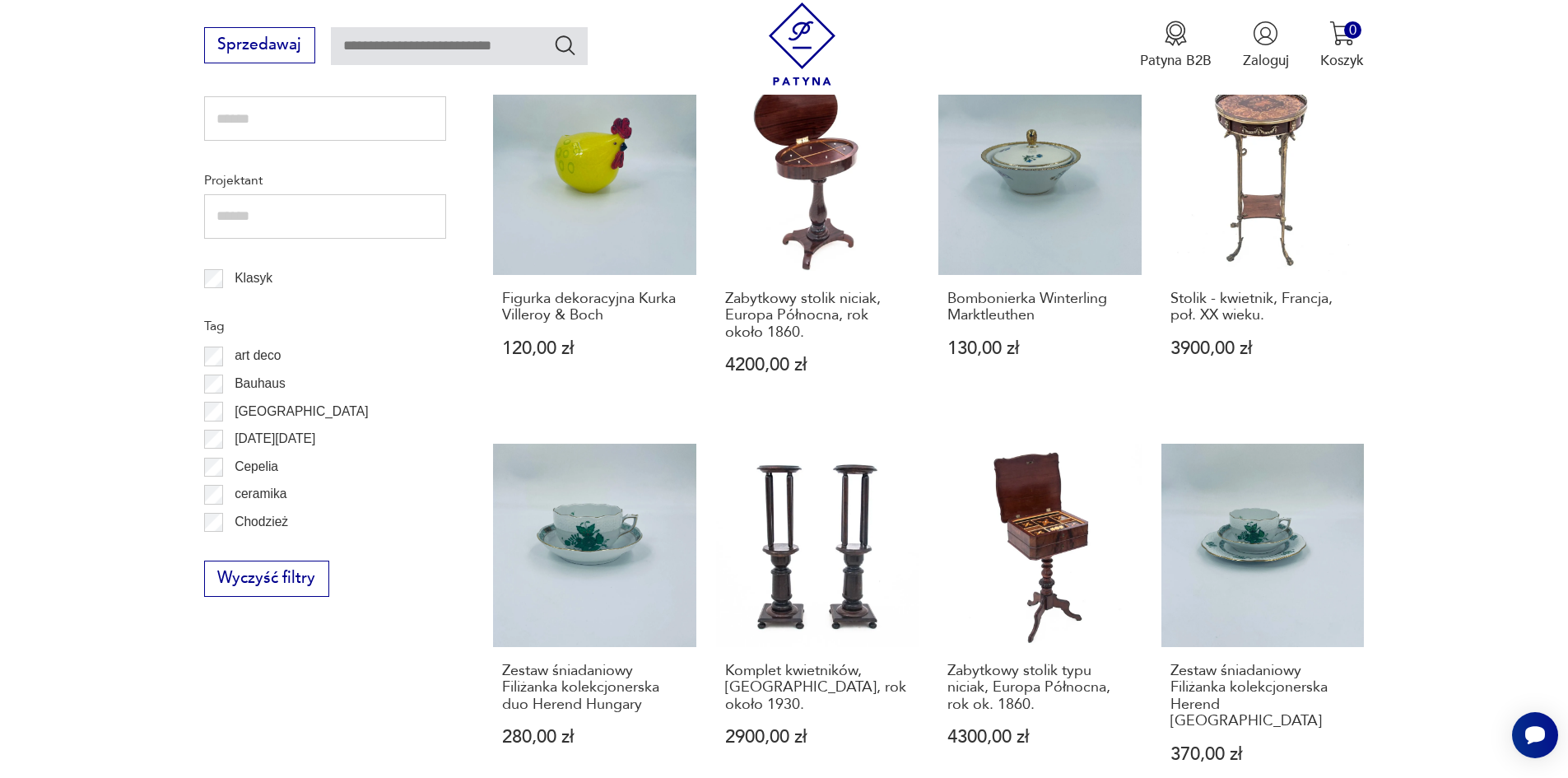
scroll to position [806, 0]
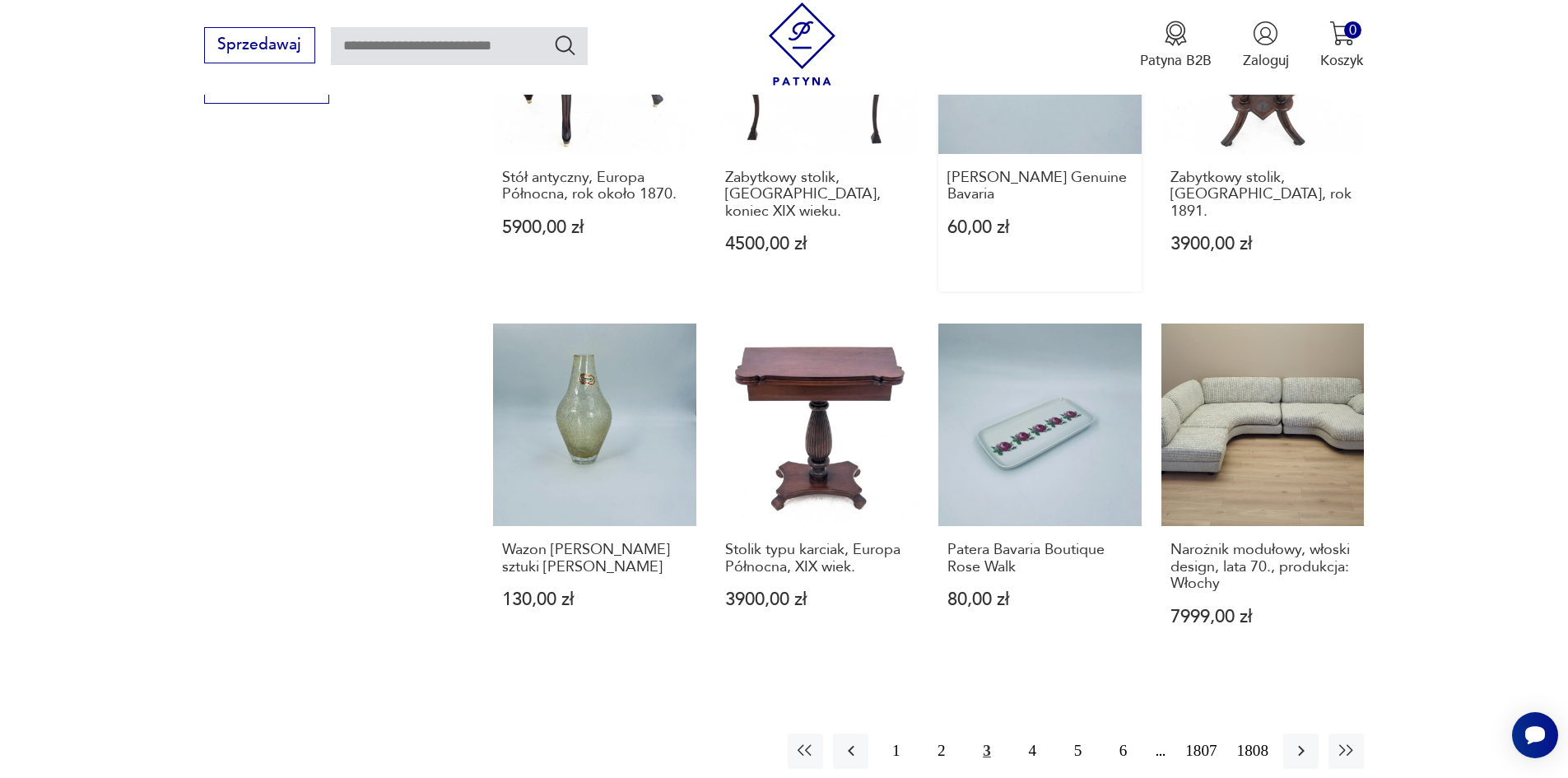
scroll to position [1399, 0]
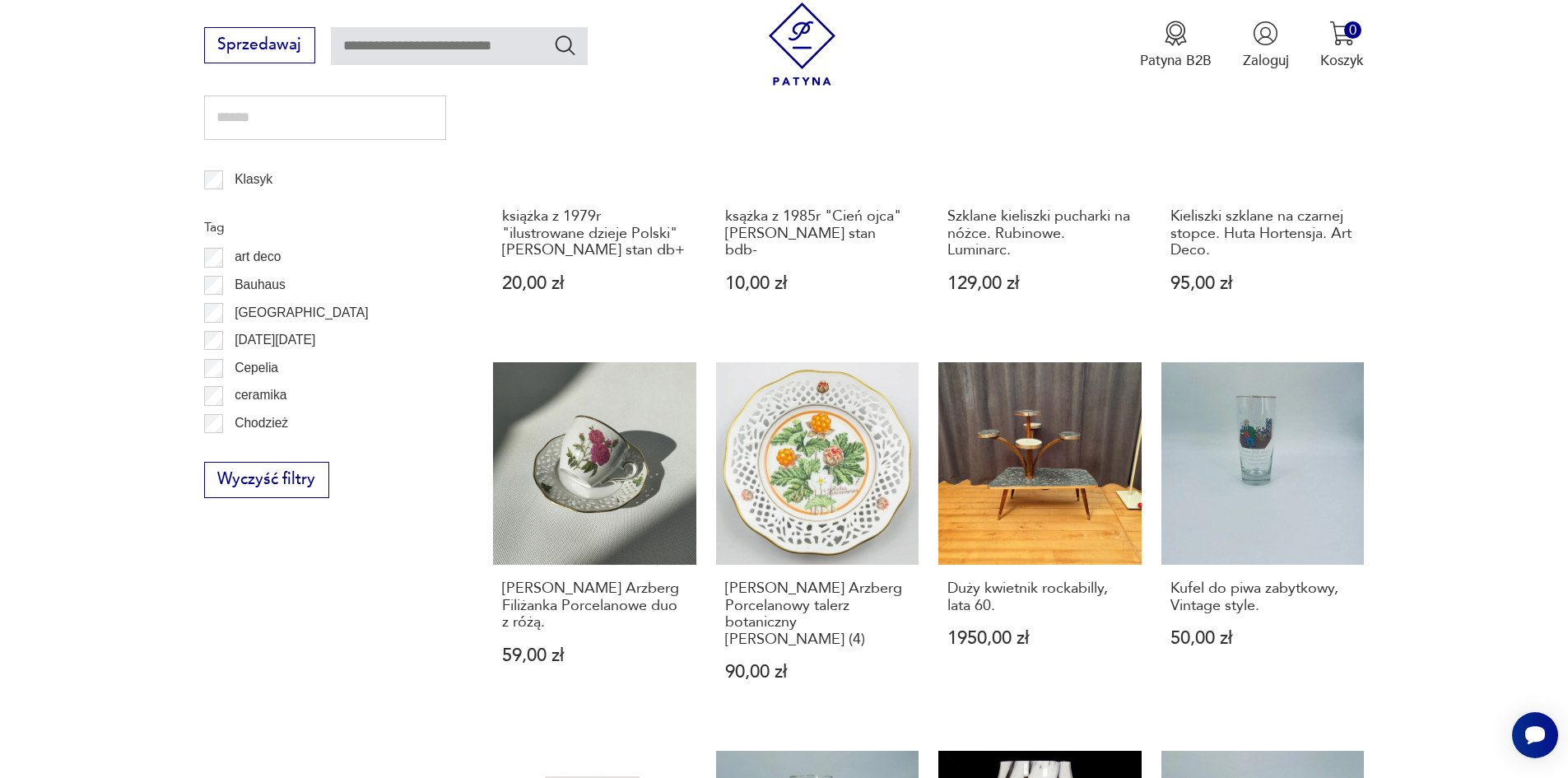
scroll to position [1152, 0]
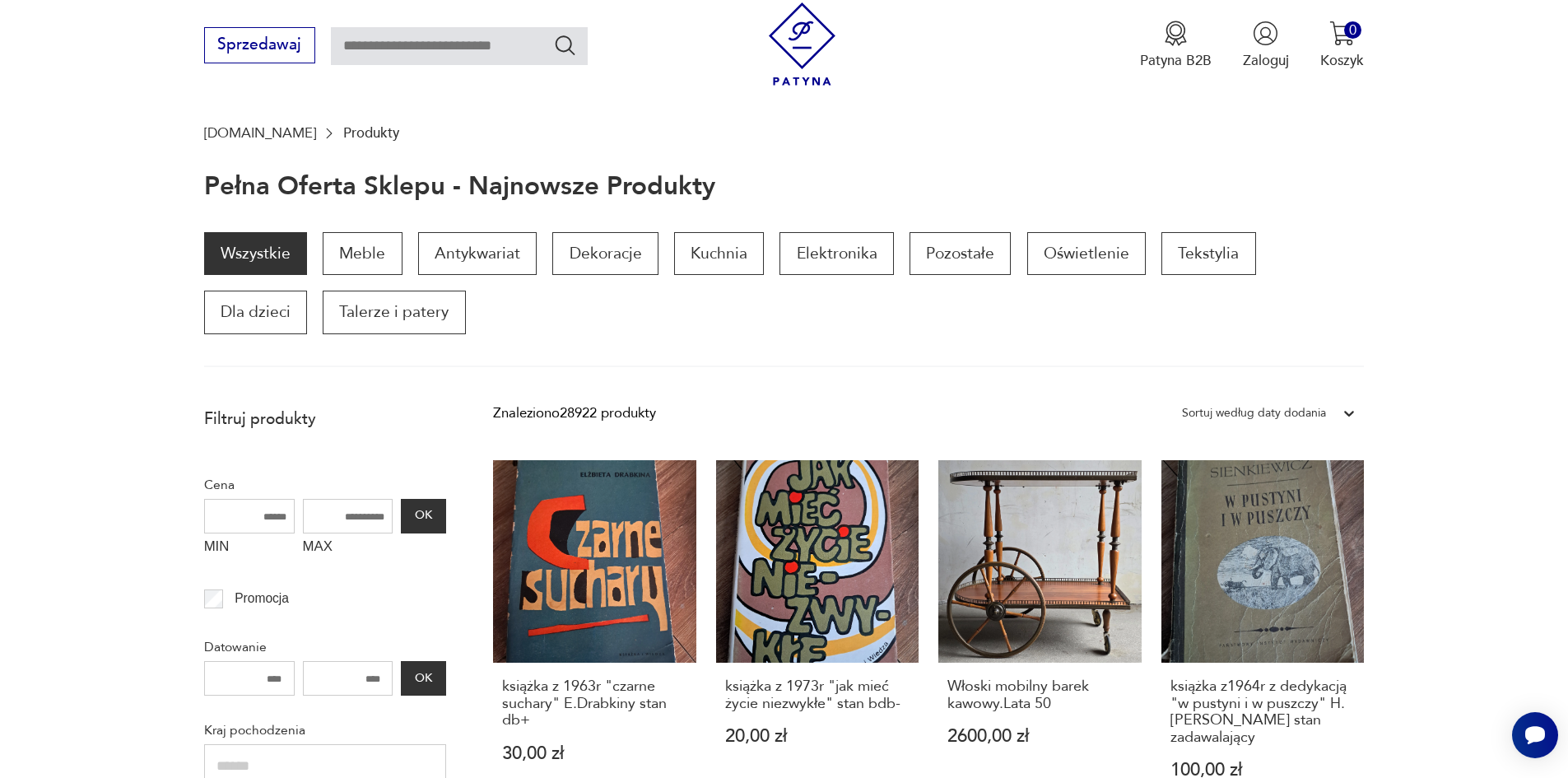
scroll to position [122, 0]
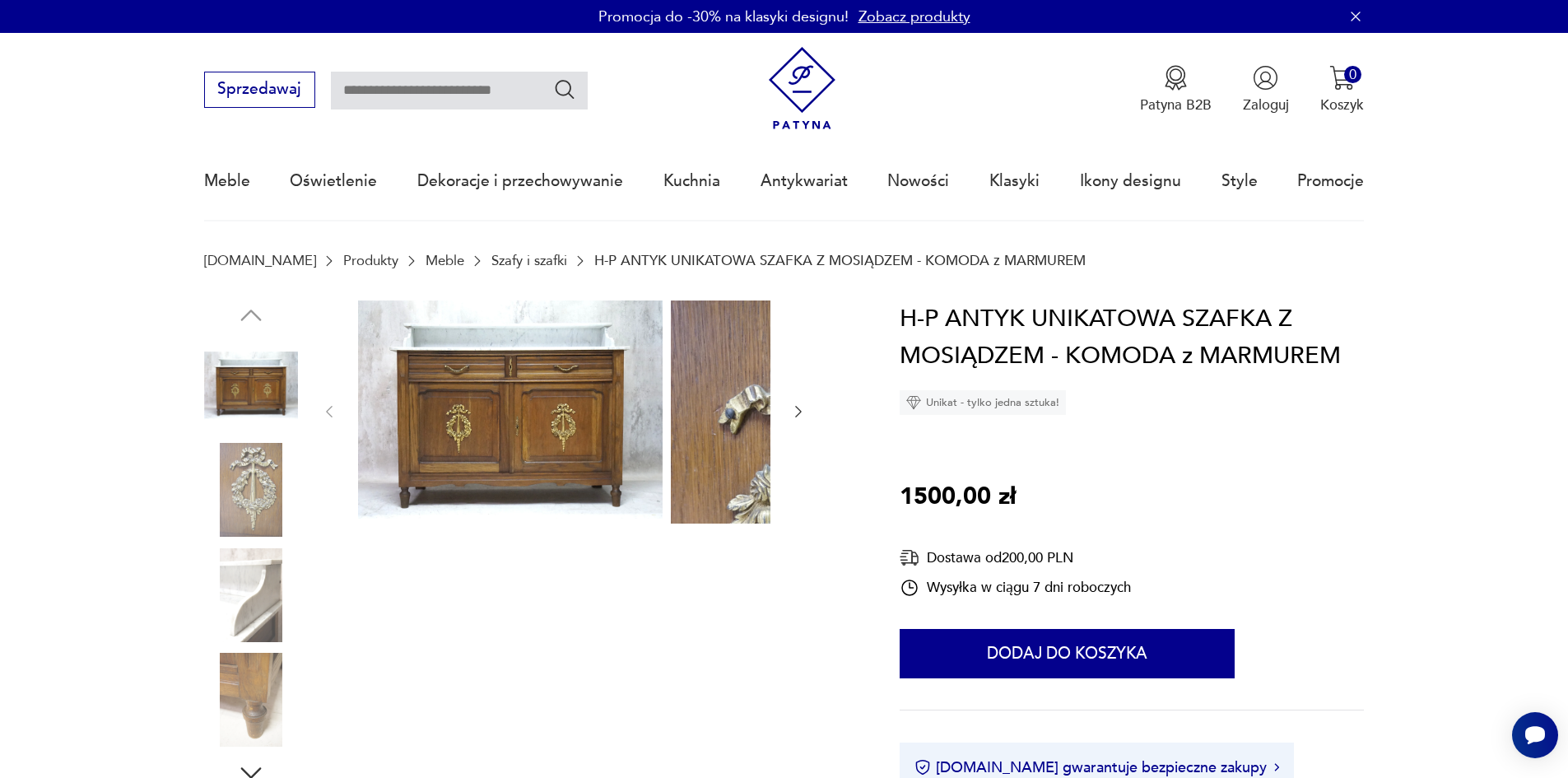
click at [791, 415] on icon "button" at bounding box center [799, 411] width 17 height 17
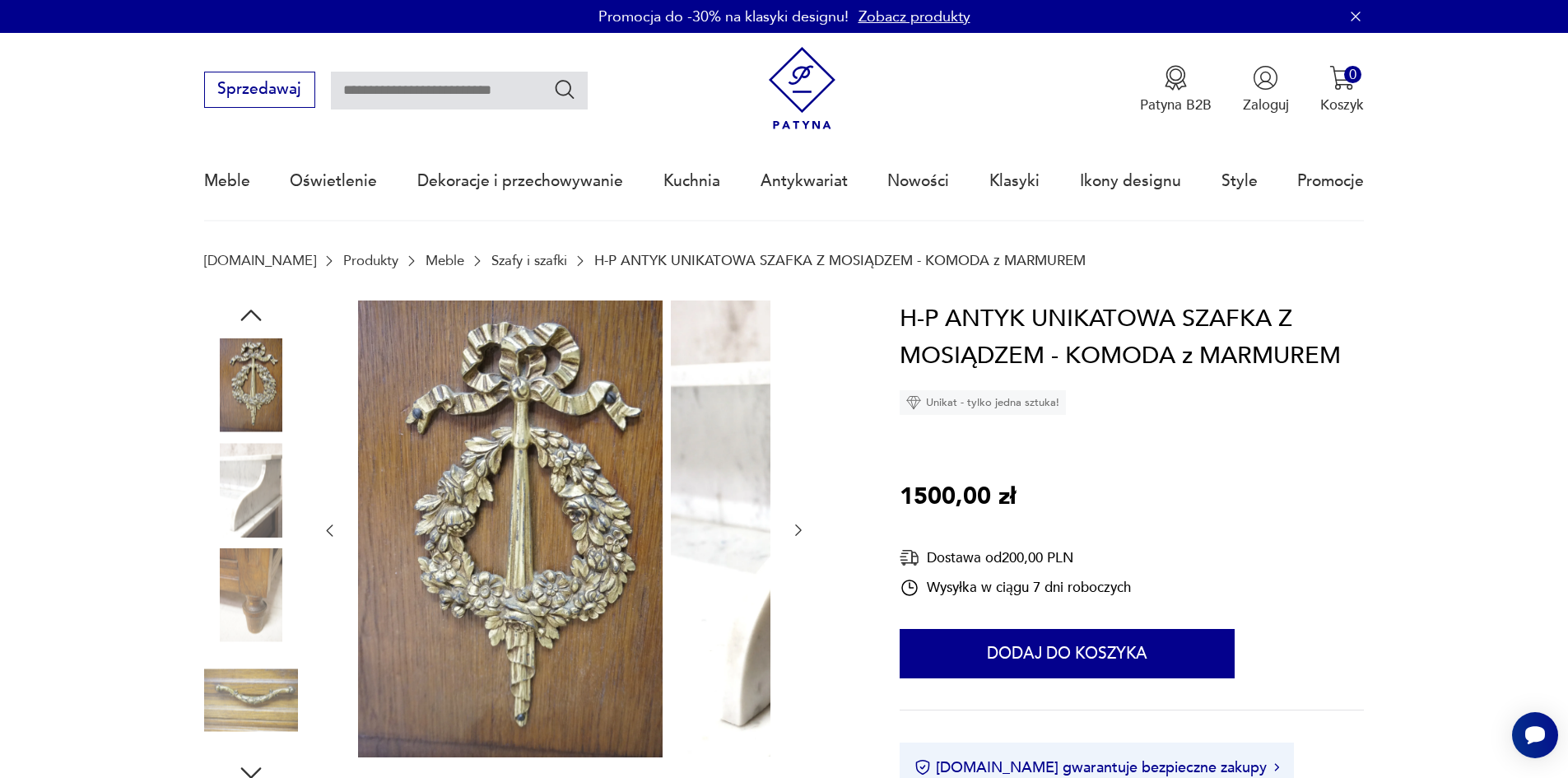
click at [655, 415] on div at bounding box center [564, 531] width 486 height 461
click at [791, 539] on icon "button" at bounding box center [799, 530] width 17 height 17
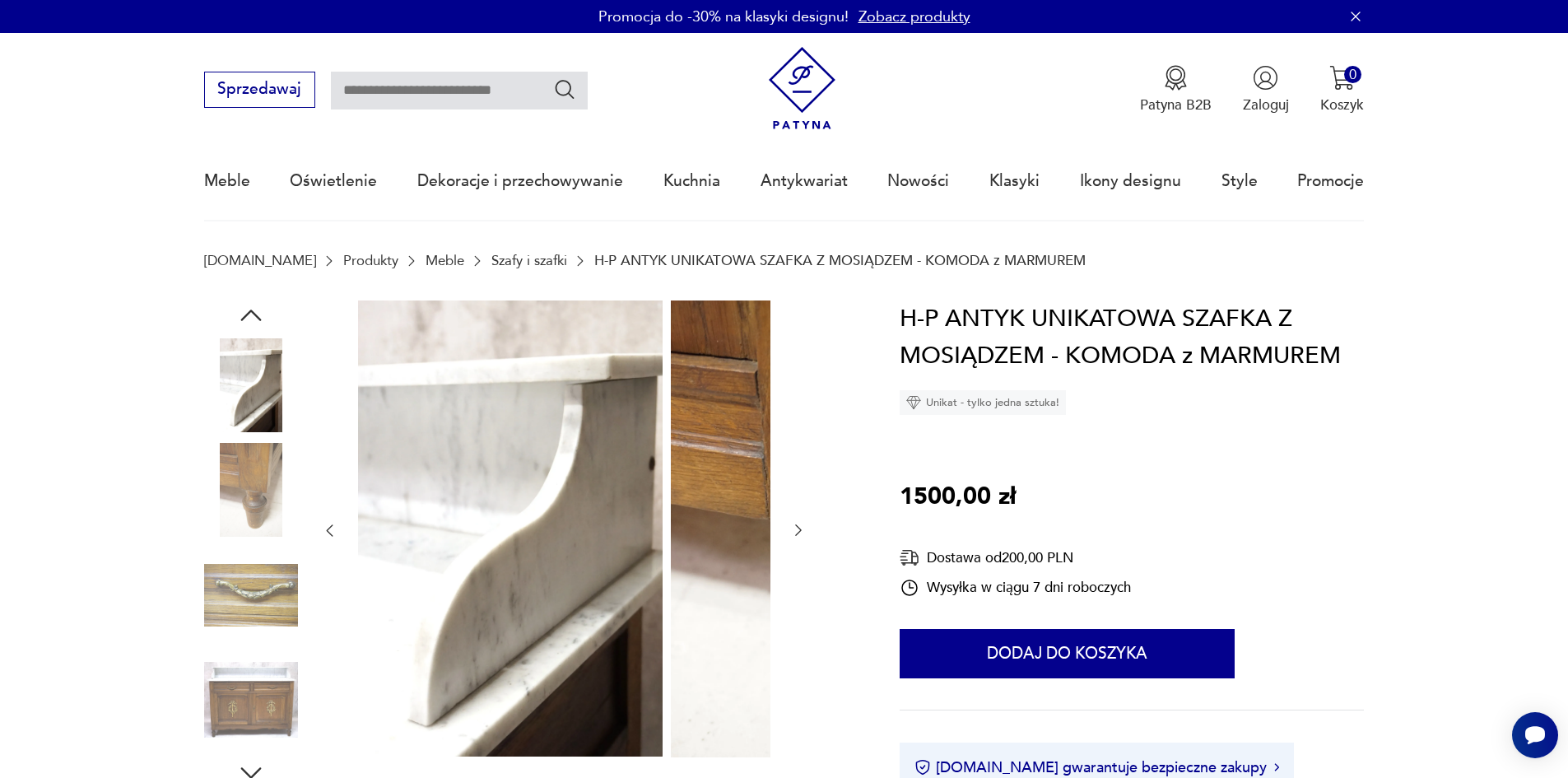
click at [791, 539] on icon "button" at bounding box center [799, 530] width 17 height 17
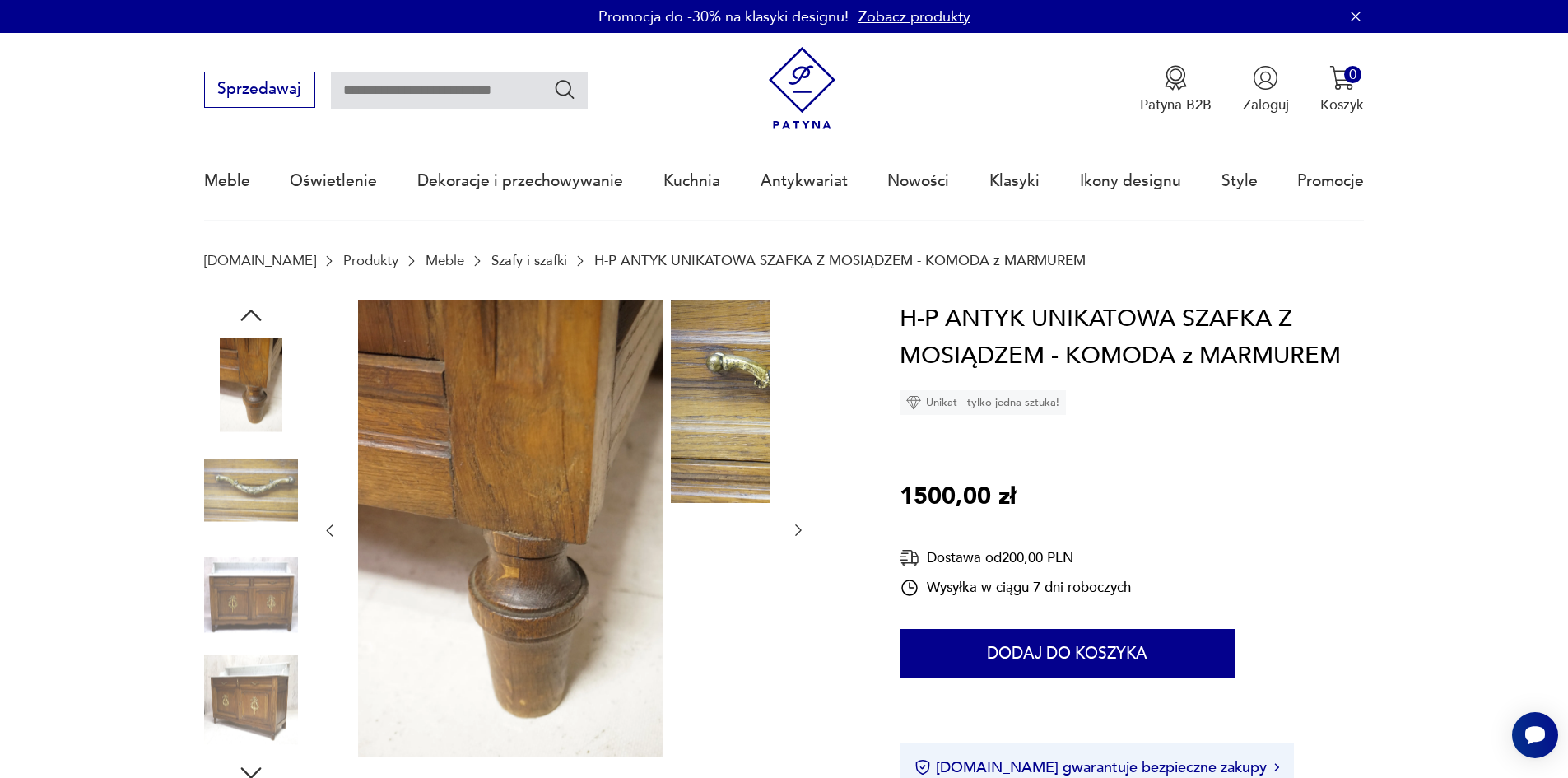
click at [791, 539] on icon "button" at bounding box center [799, 530] width 17 height 17
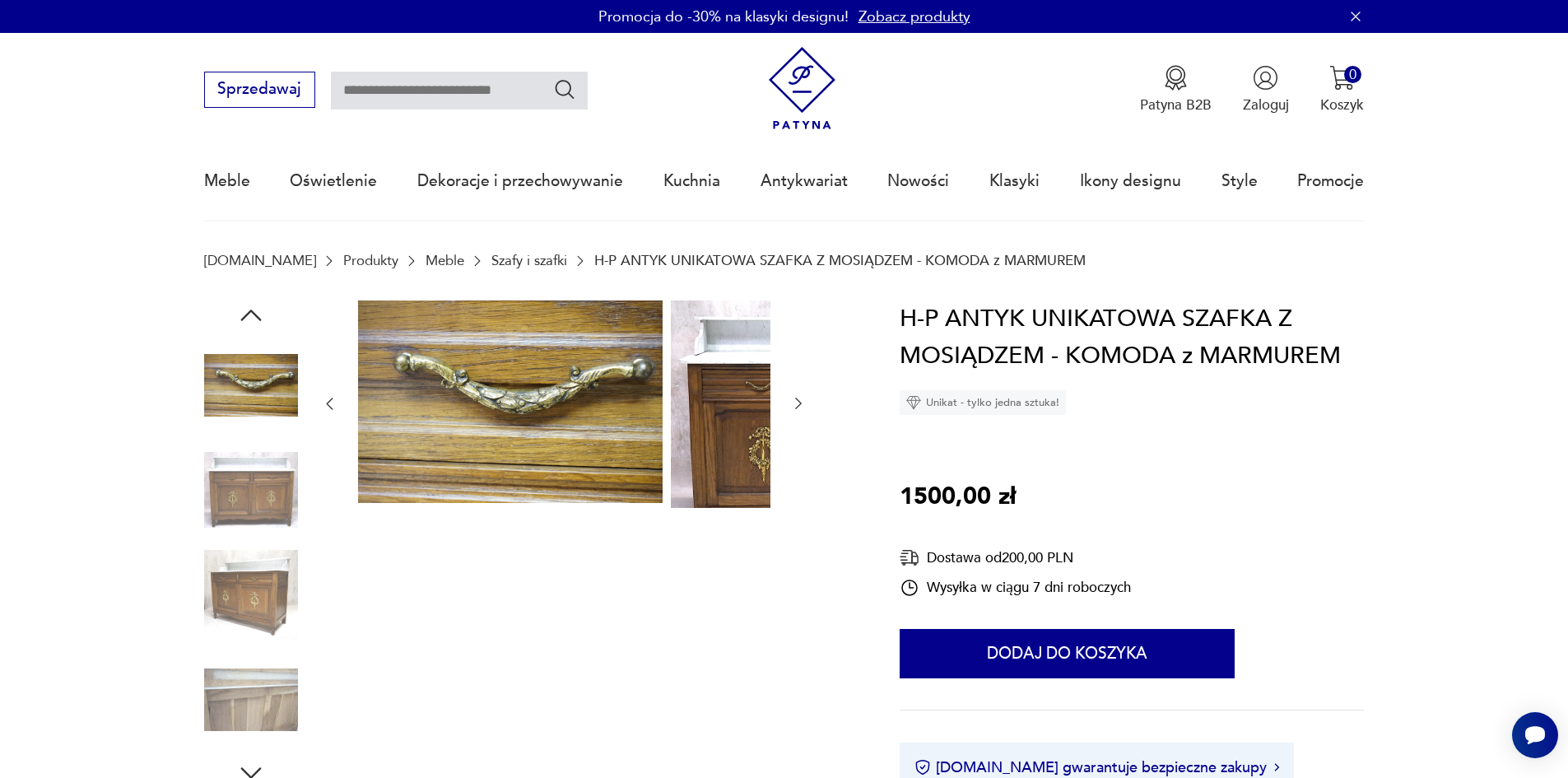
click at [659, 539] on div at bounding box center [564, 544] width 486 height 488
click at [791, 407] on icon "button" at bounding box center [799, 403] width 17 height 17
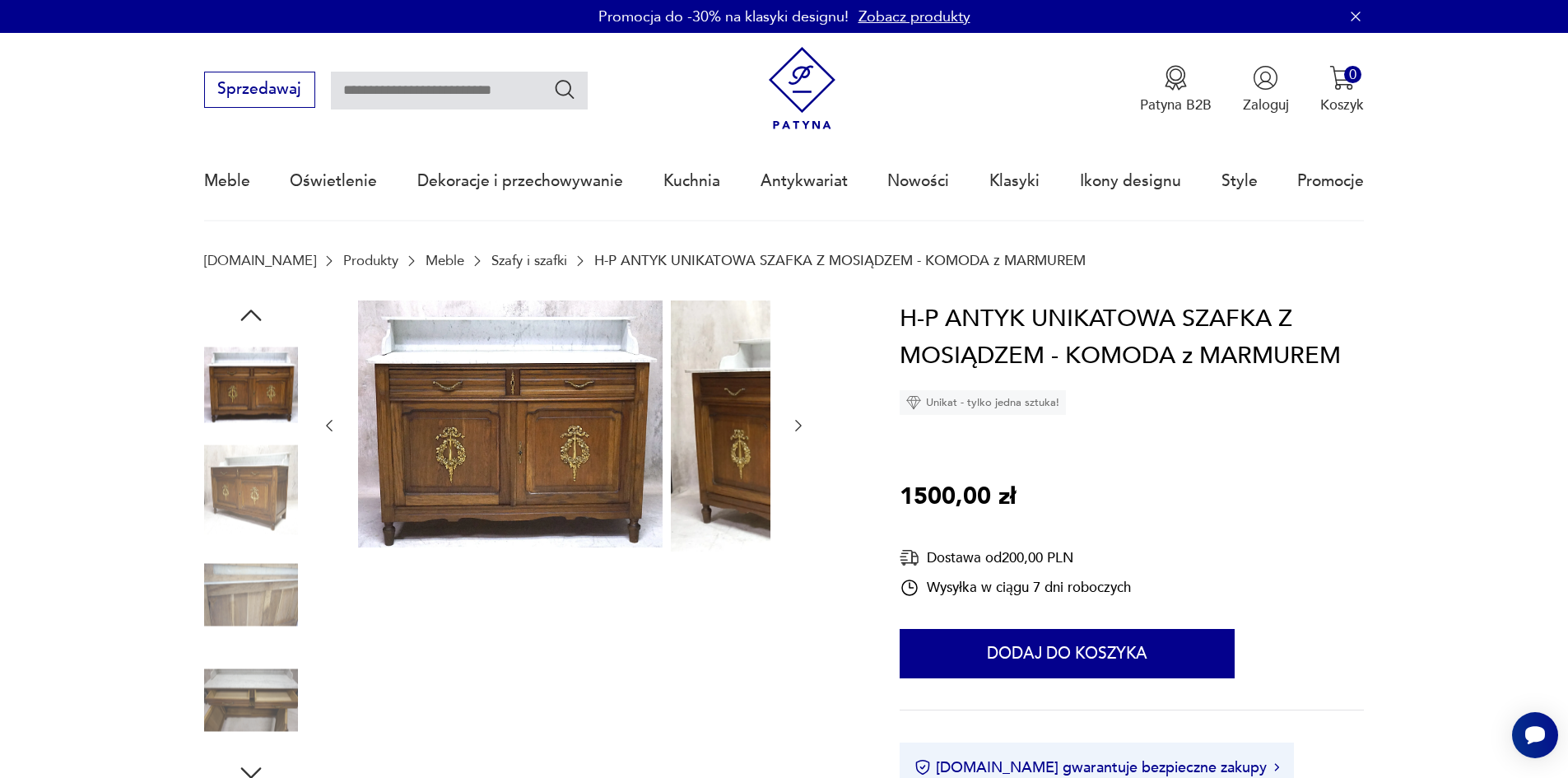
click at [658, 407] on div at bounding box center [564, 425] width 486 height 251
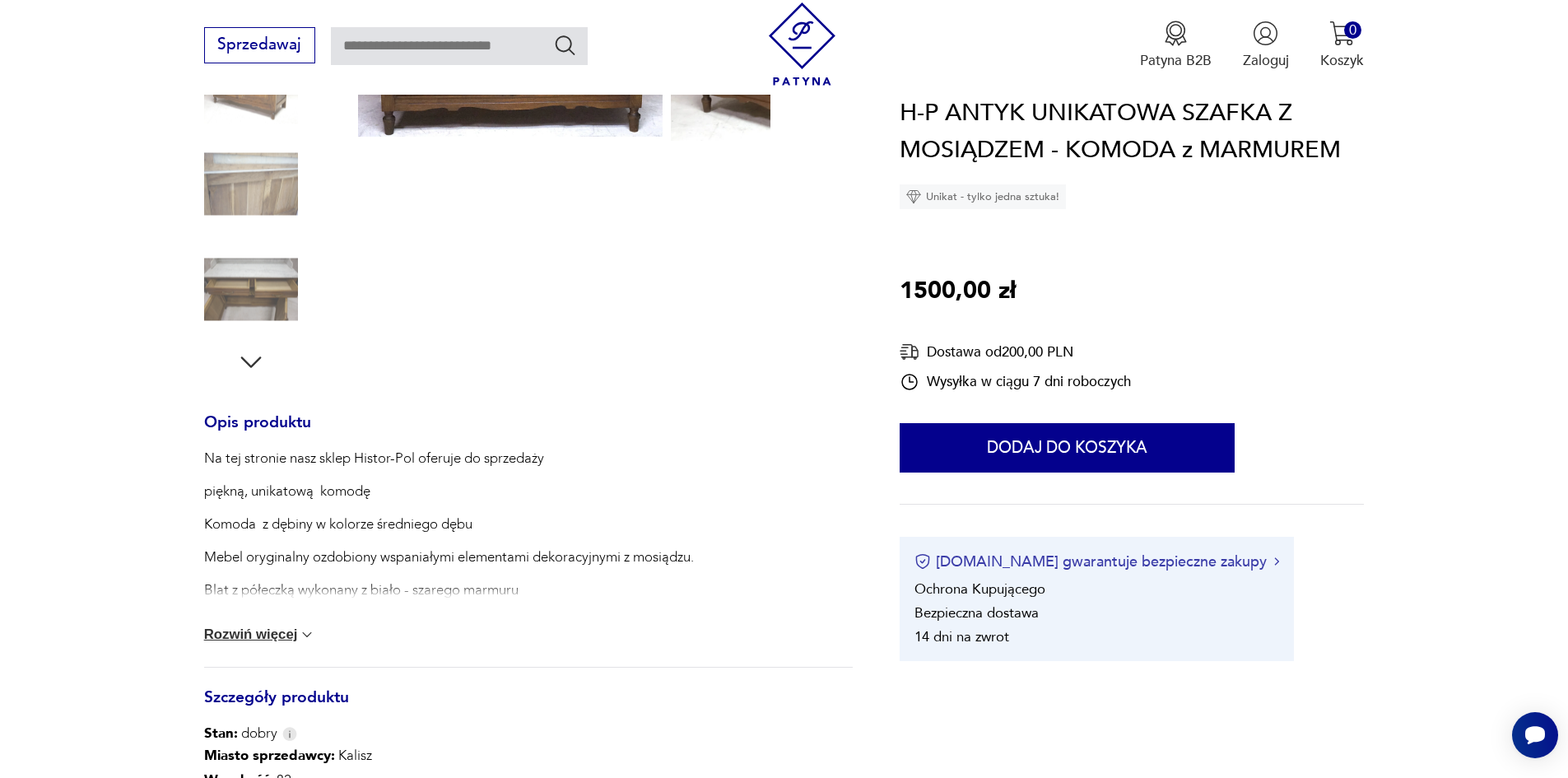
scroll to position [412, 0]
click at [259, 642] on button "Rozwiń więcej" at bounding box center [260, 634] width 112 height 17
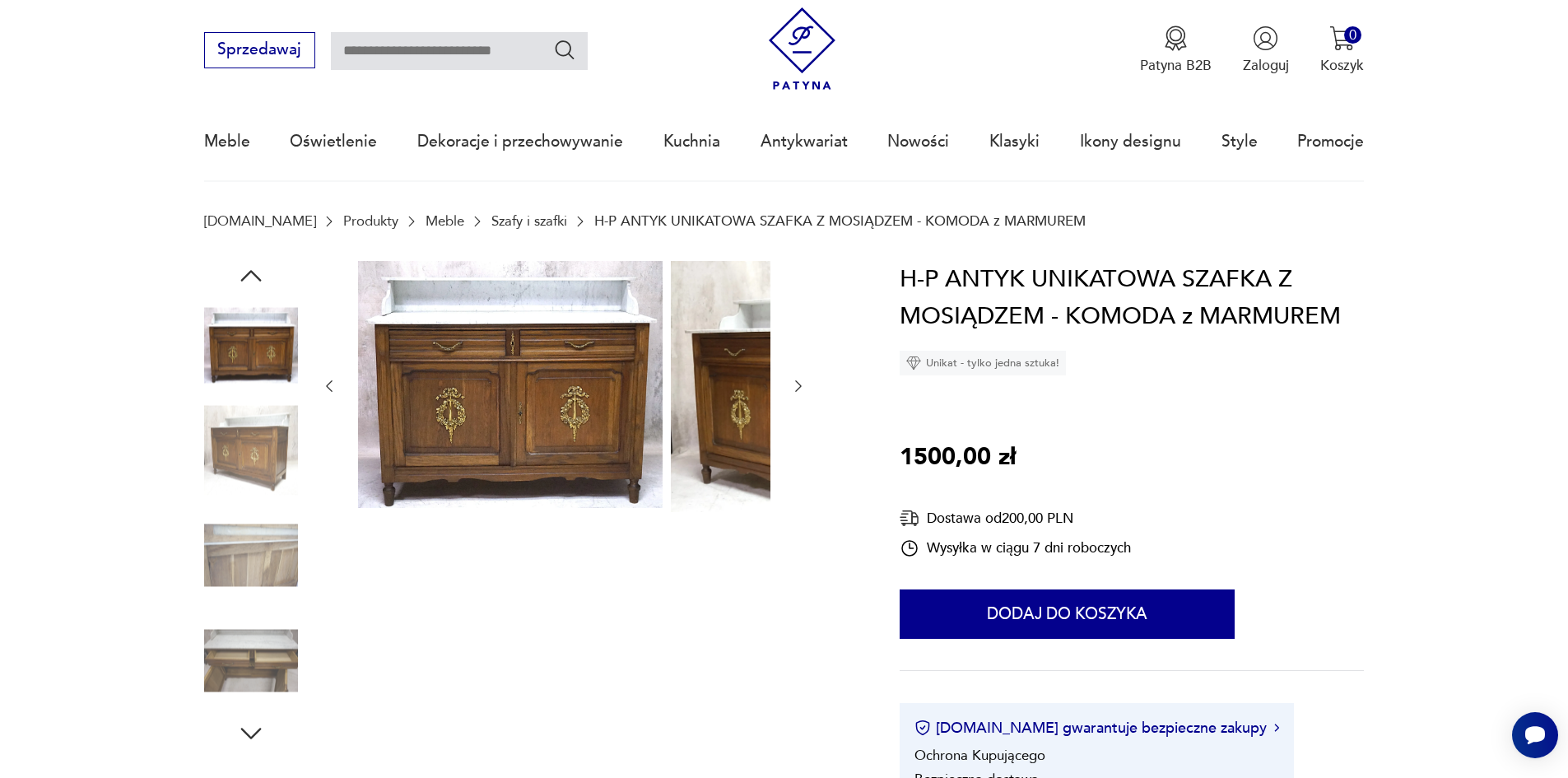
scroll to position [0, 0]
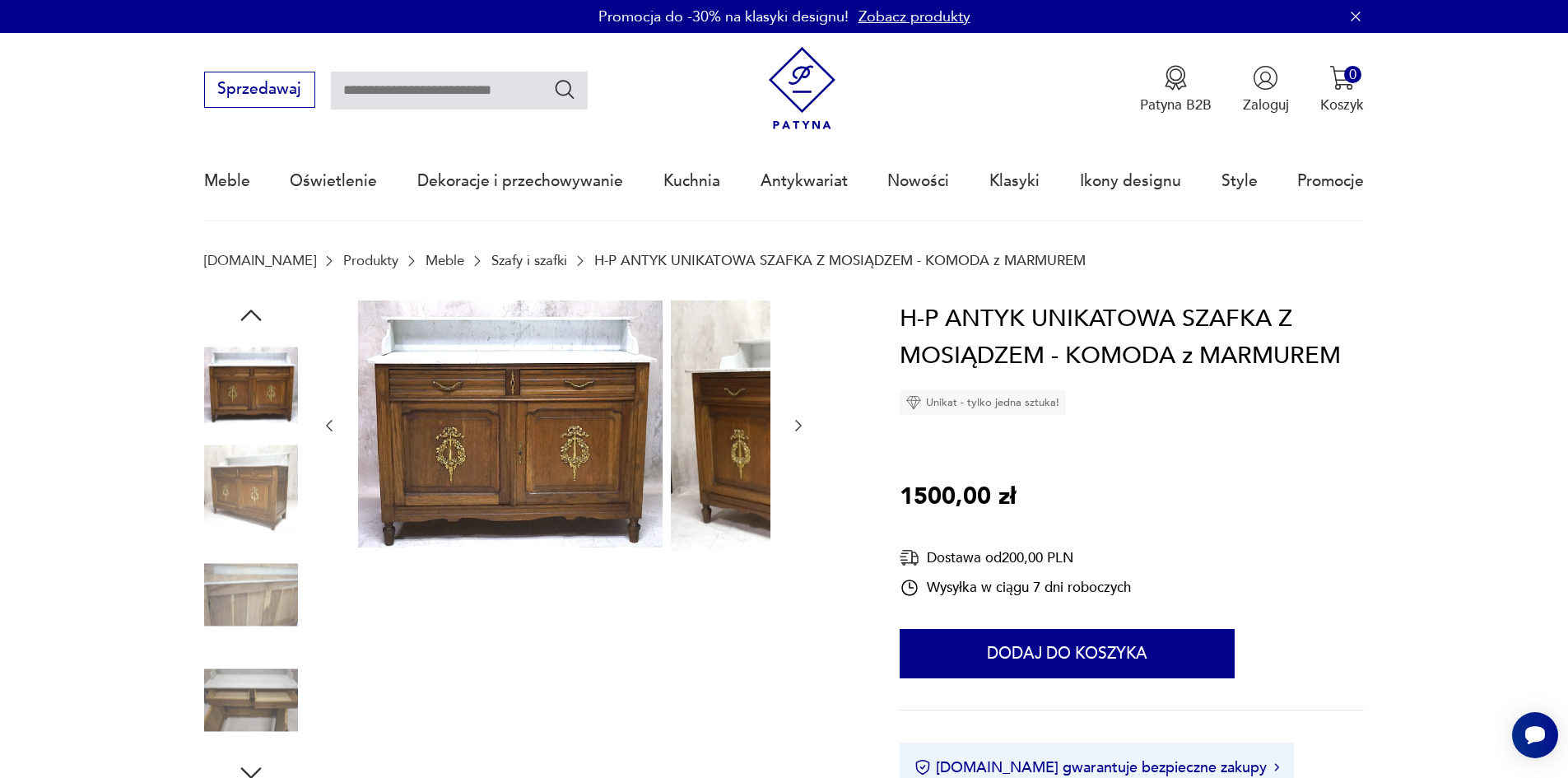
click at [791, 427] on icon "button" at bounding box center [799, 425] width 17 height 17
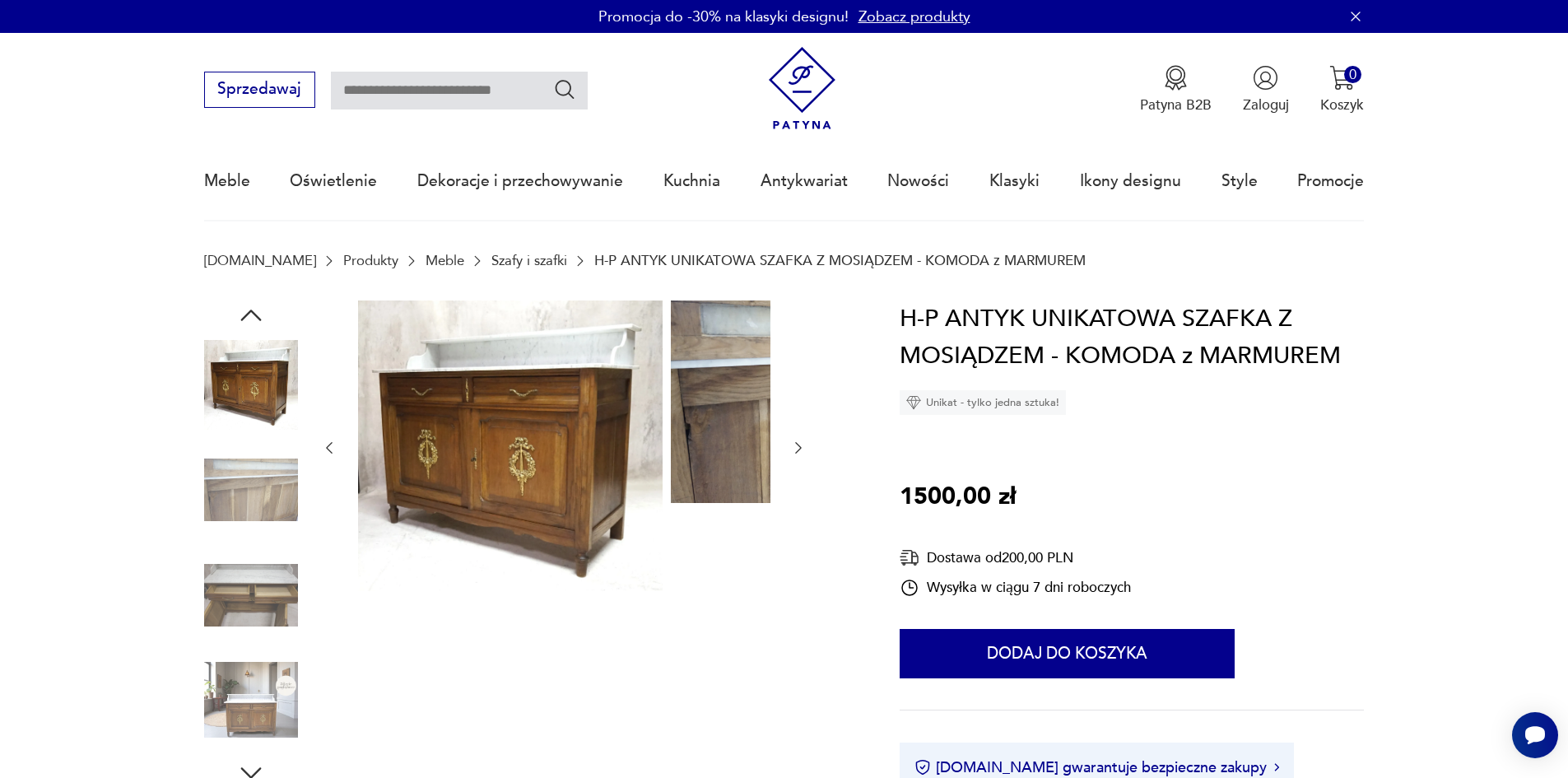
click at [660, 429] on div at bounding box center [564, 448] width 486 height 296
click at [791, 456] on icon "button" at bounding box center [799, 447] width 17 height 17
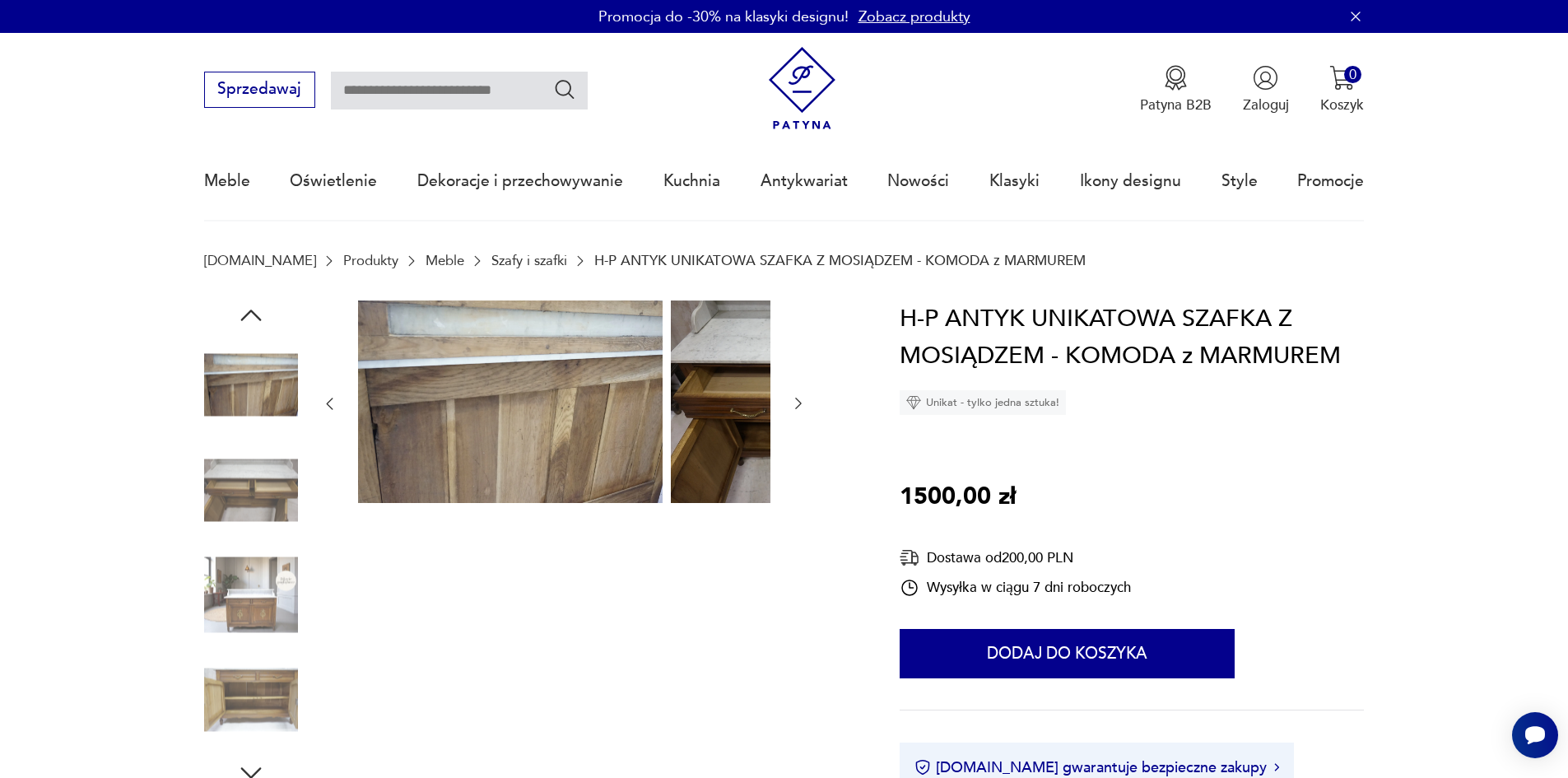
click at [791, 408] on icon "button" at bounding box center [799, 403] width 17 height 17
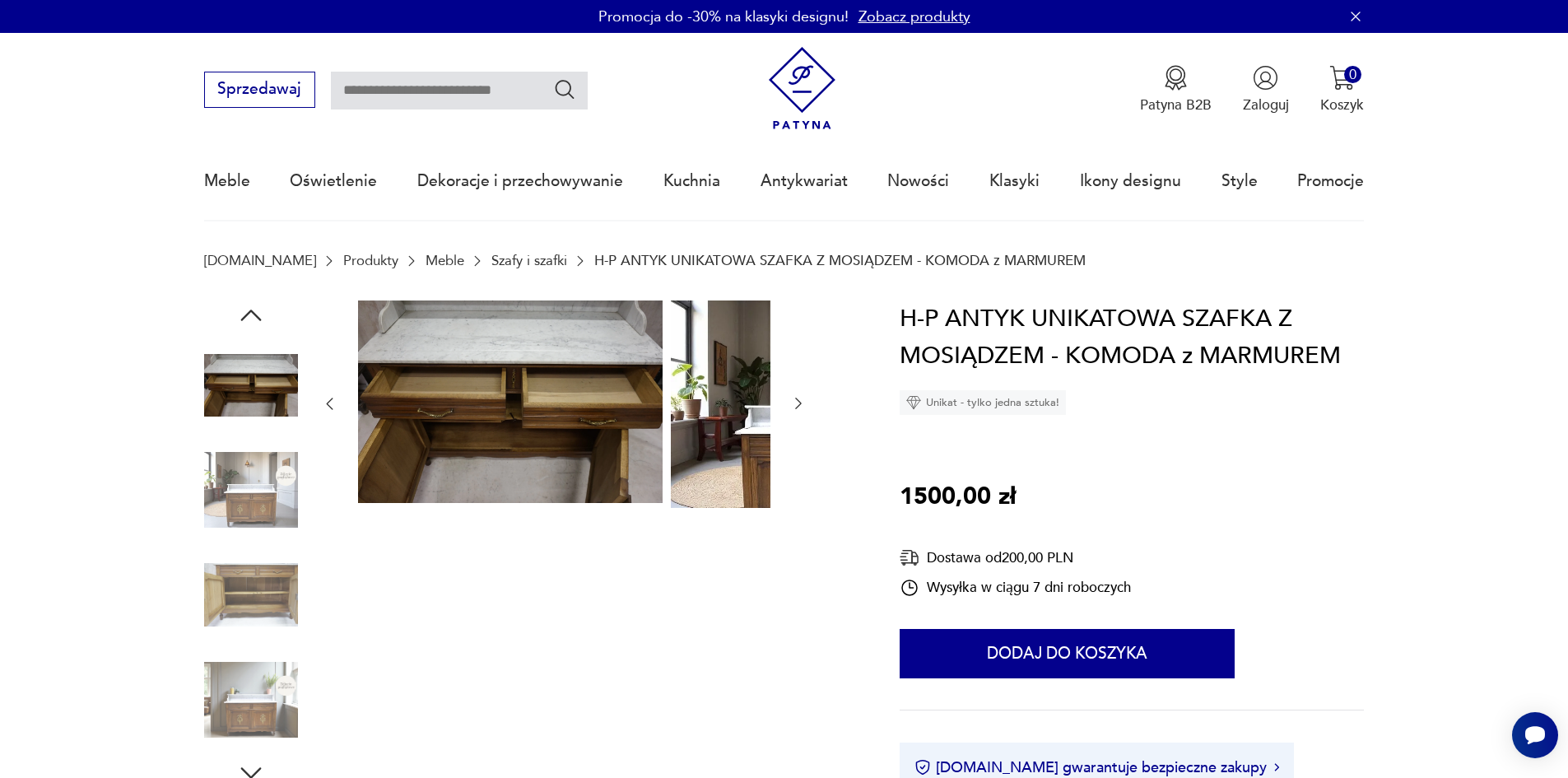
click at [795, 409] on icon "button" at bounding box center [798, 404] width 6 height 11
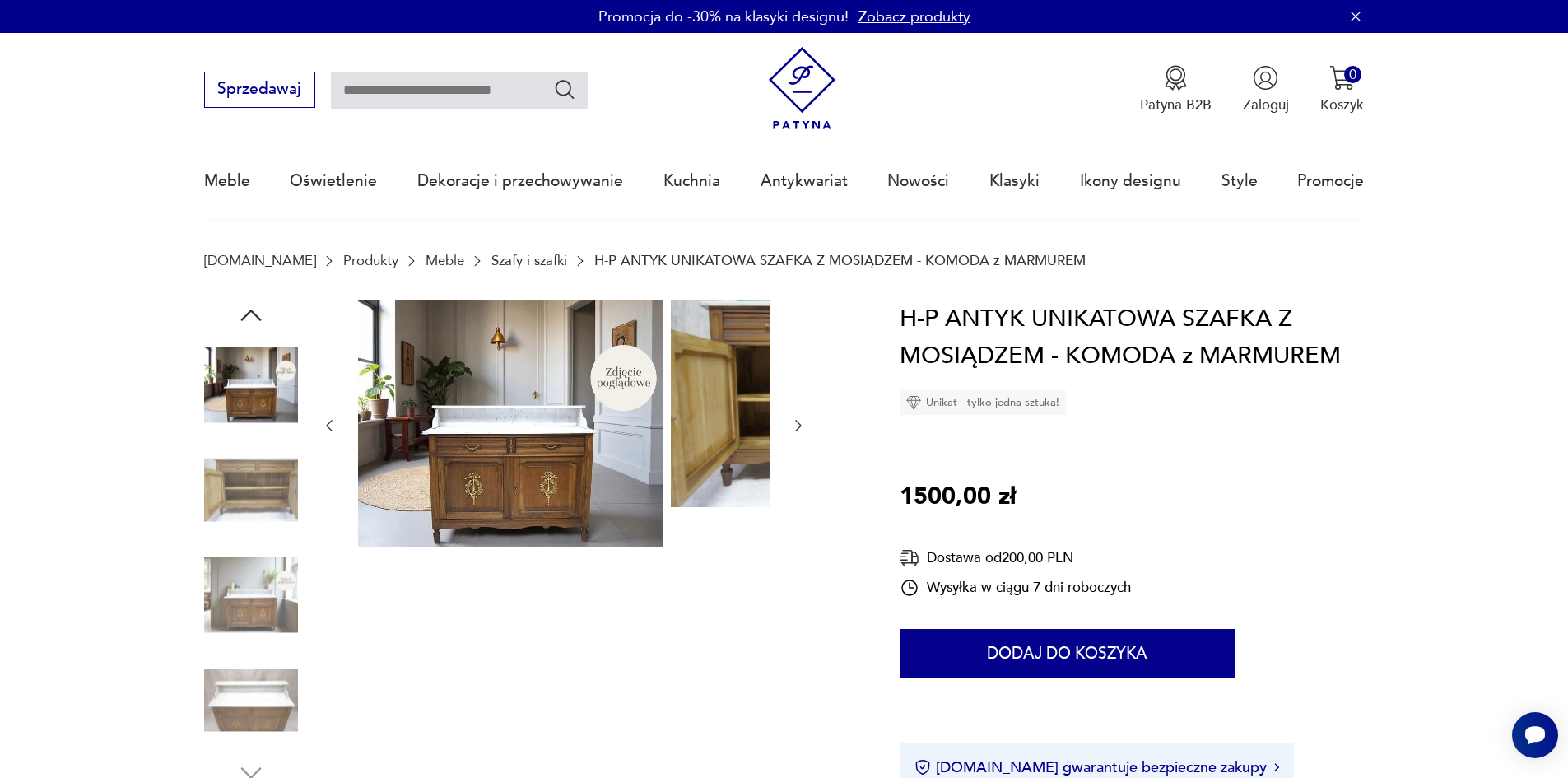
click at [662, 409] on div at bounding box center [564, 425] width 486 height 251
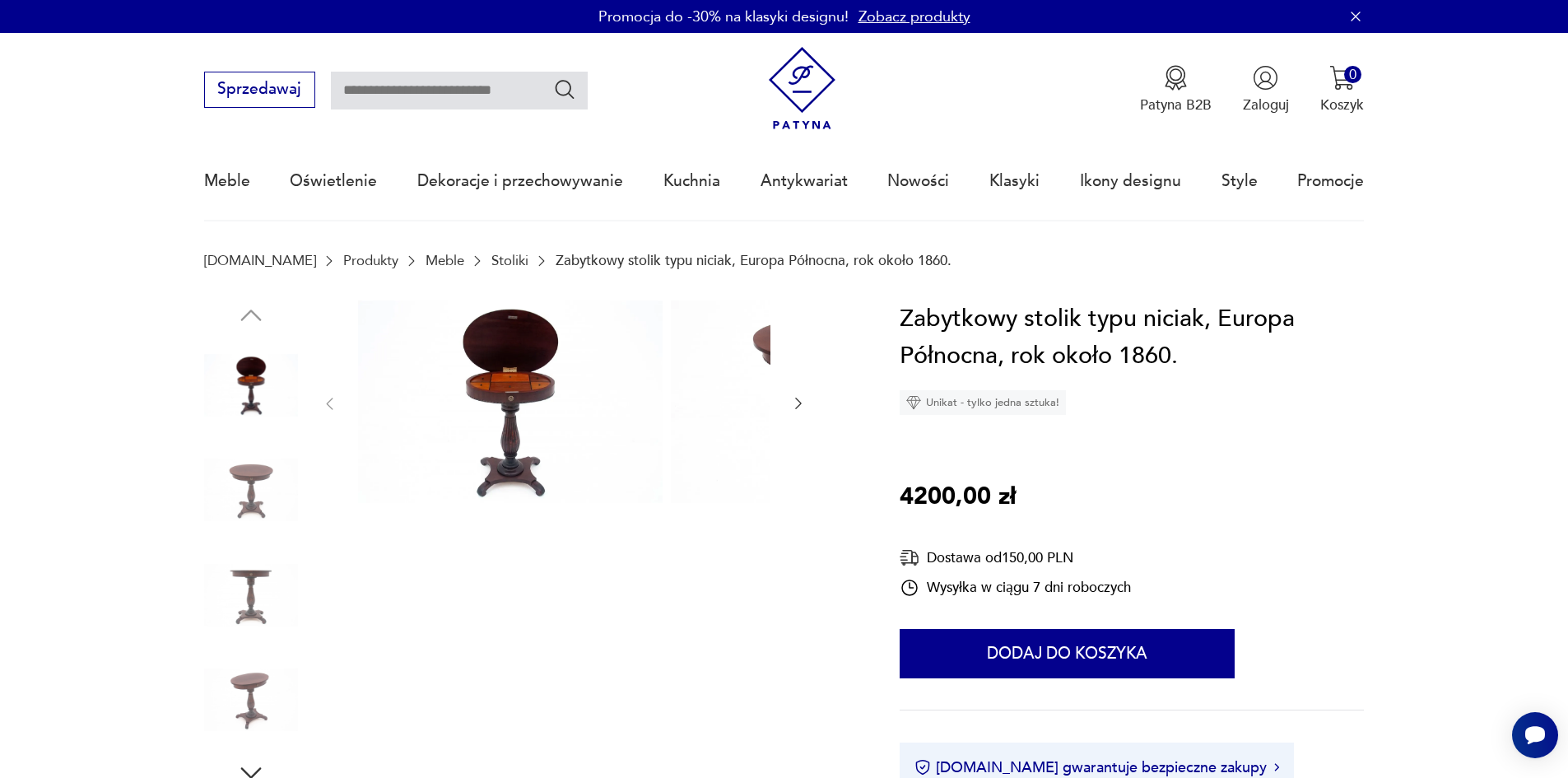
click at [791, 412] on icon "button" at bounding box center [799, 403] width 17 height 17
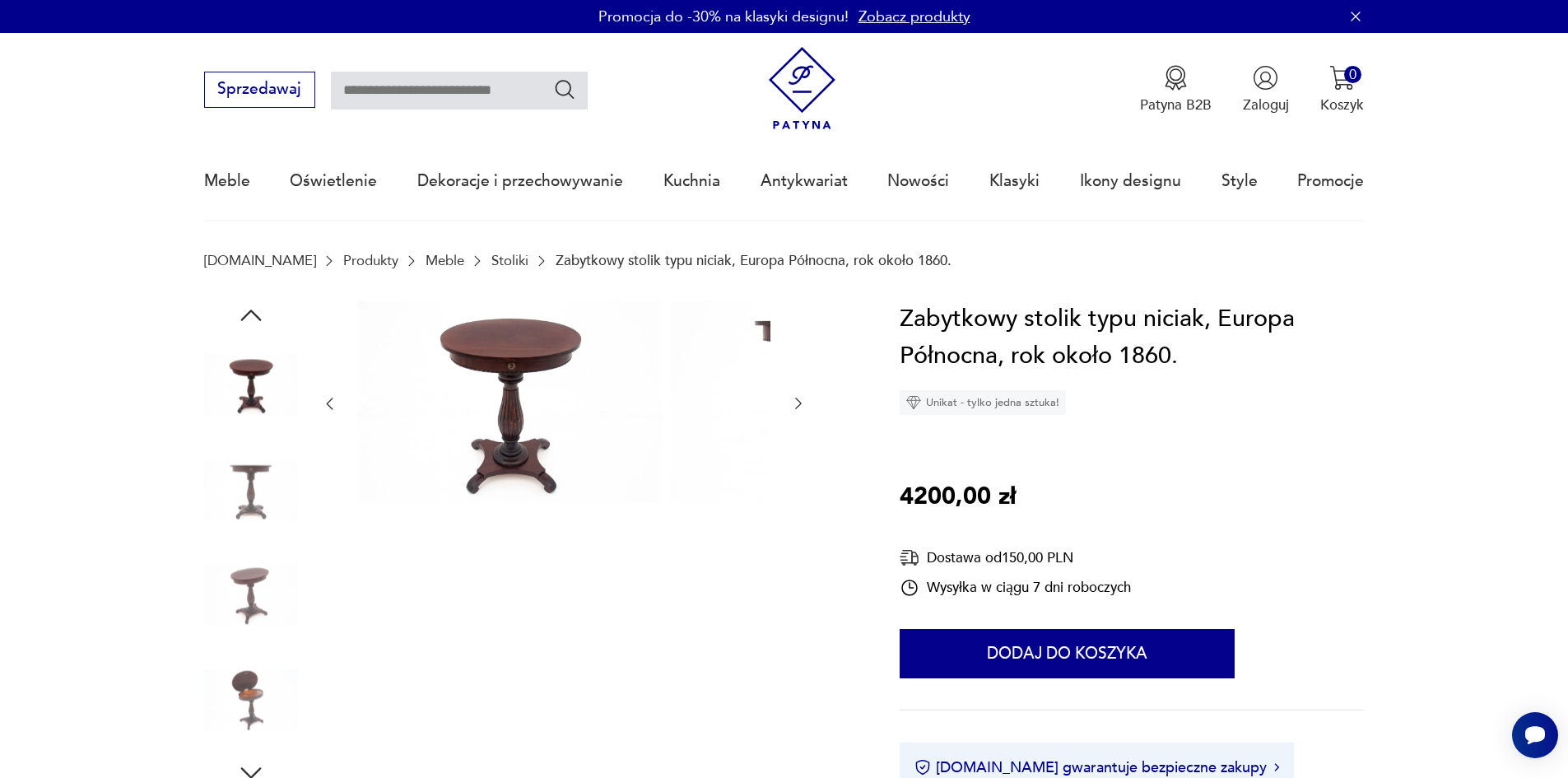
click at [791, 412] on icon "button" at bounding box center [799, 403] width 17 height 17
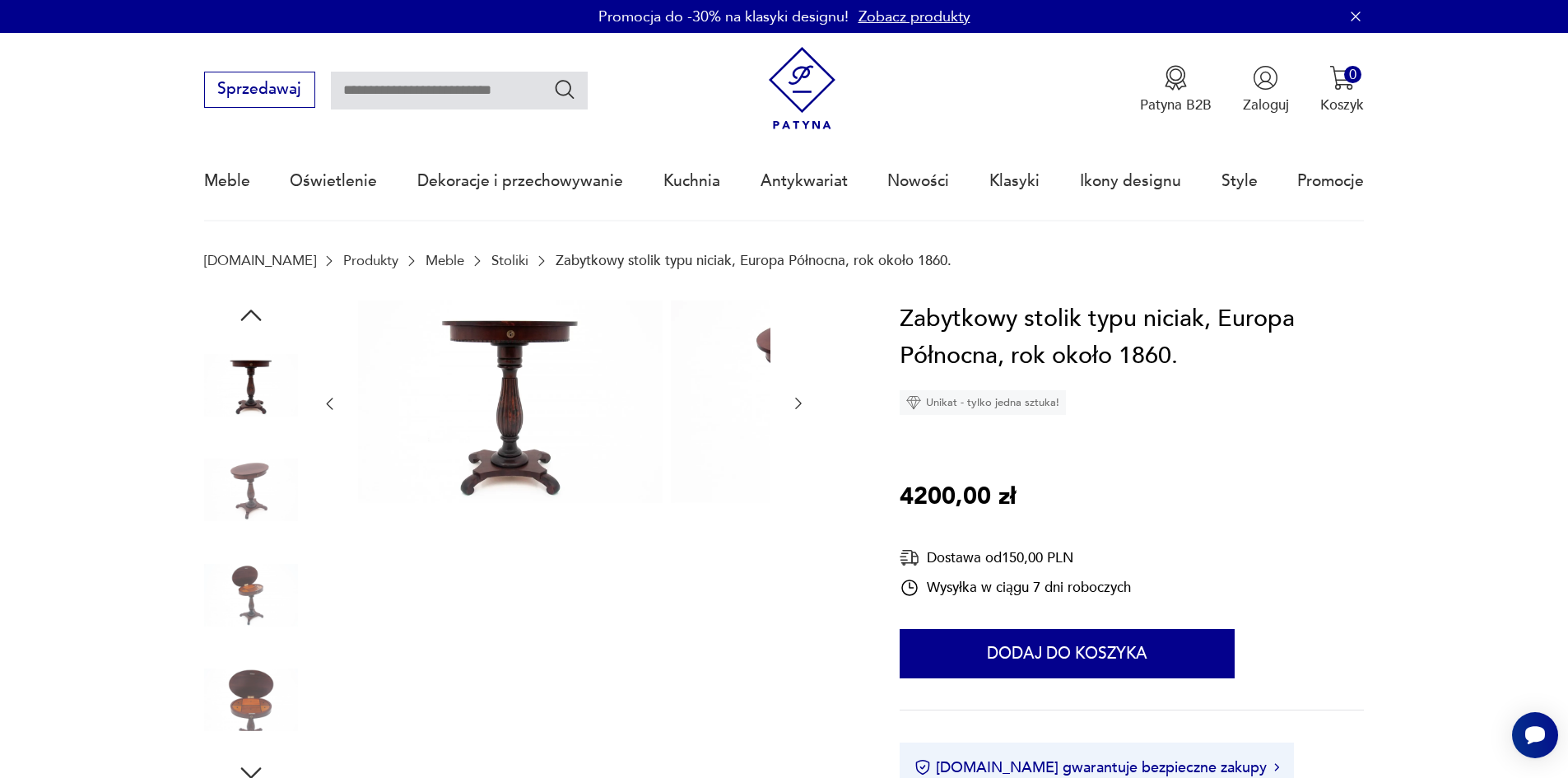
click at [791, 412] on icon "button" at bounding box center [799, 403] width 17 height 17
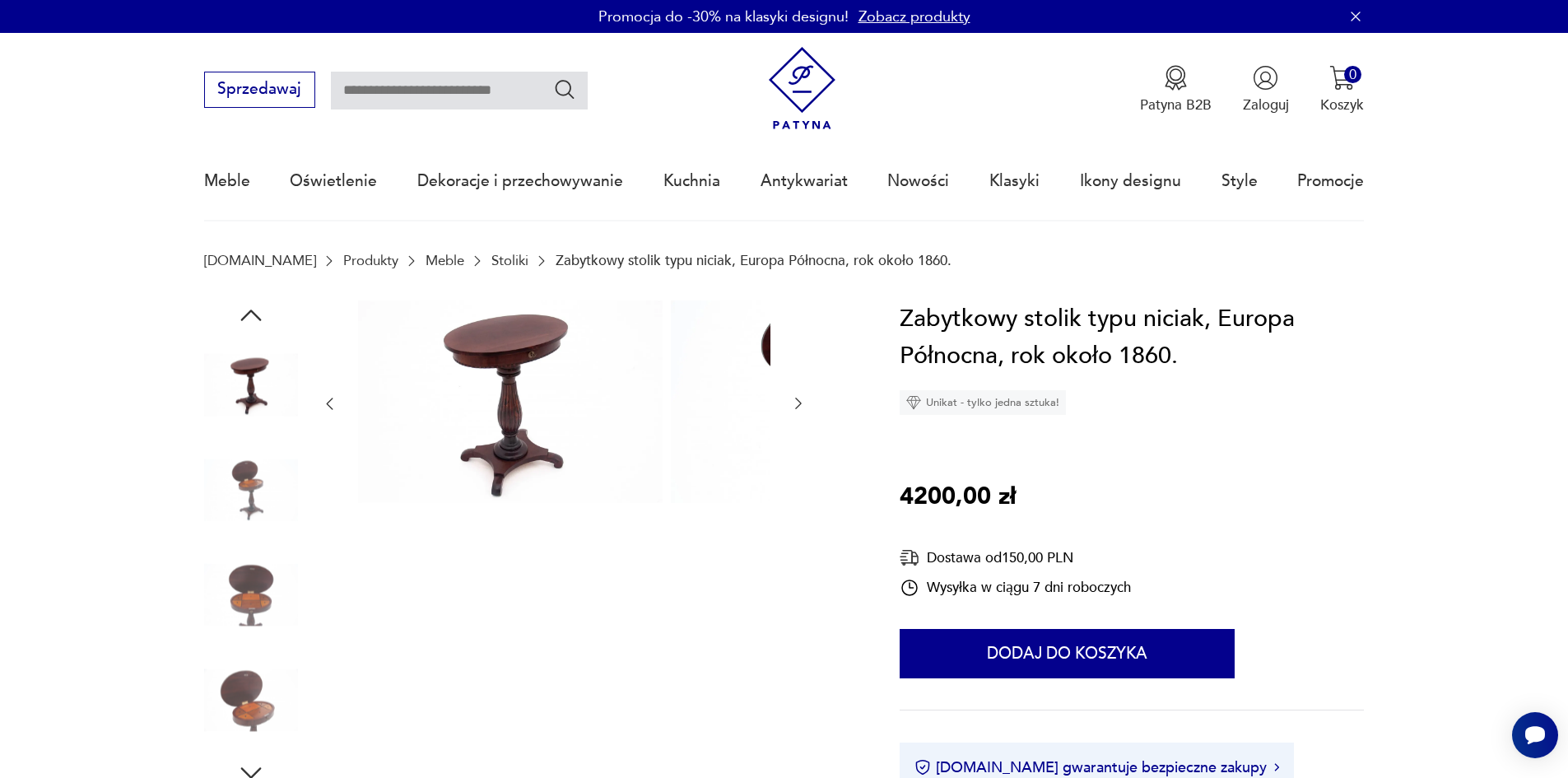
click at [208, 481] on img at bounding box center [251, 489] width 94 height 94
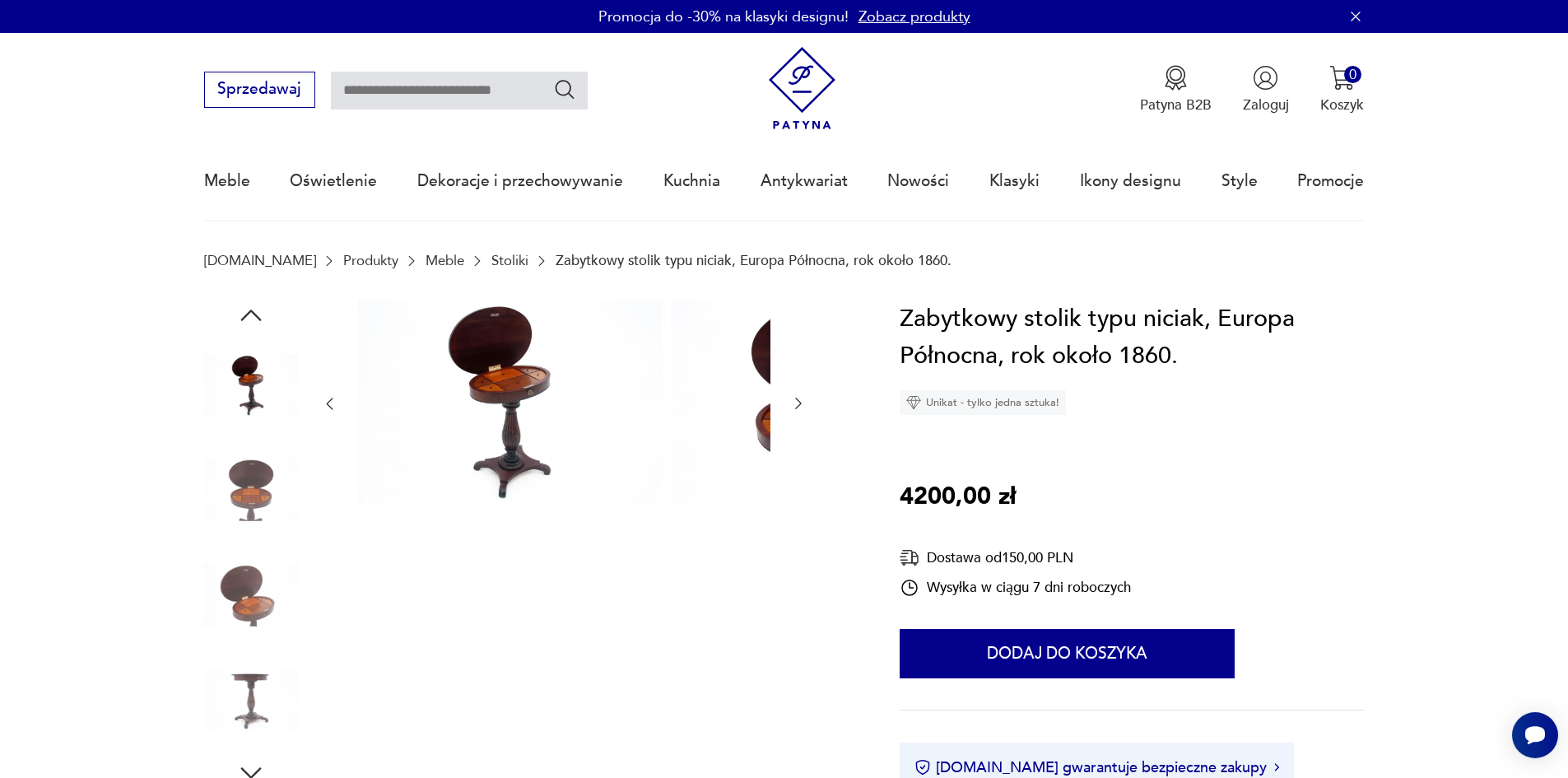
click at [214, 518] on img at bounding box center [251, 489] width 94 height 94
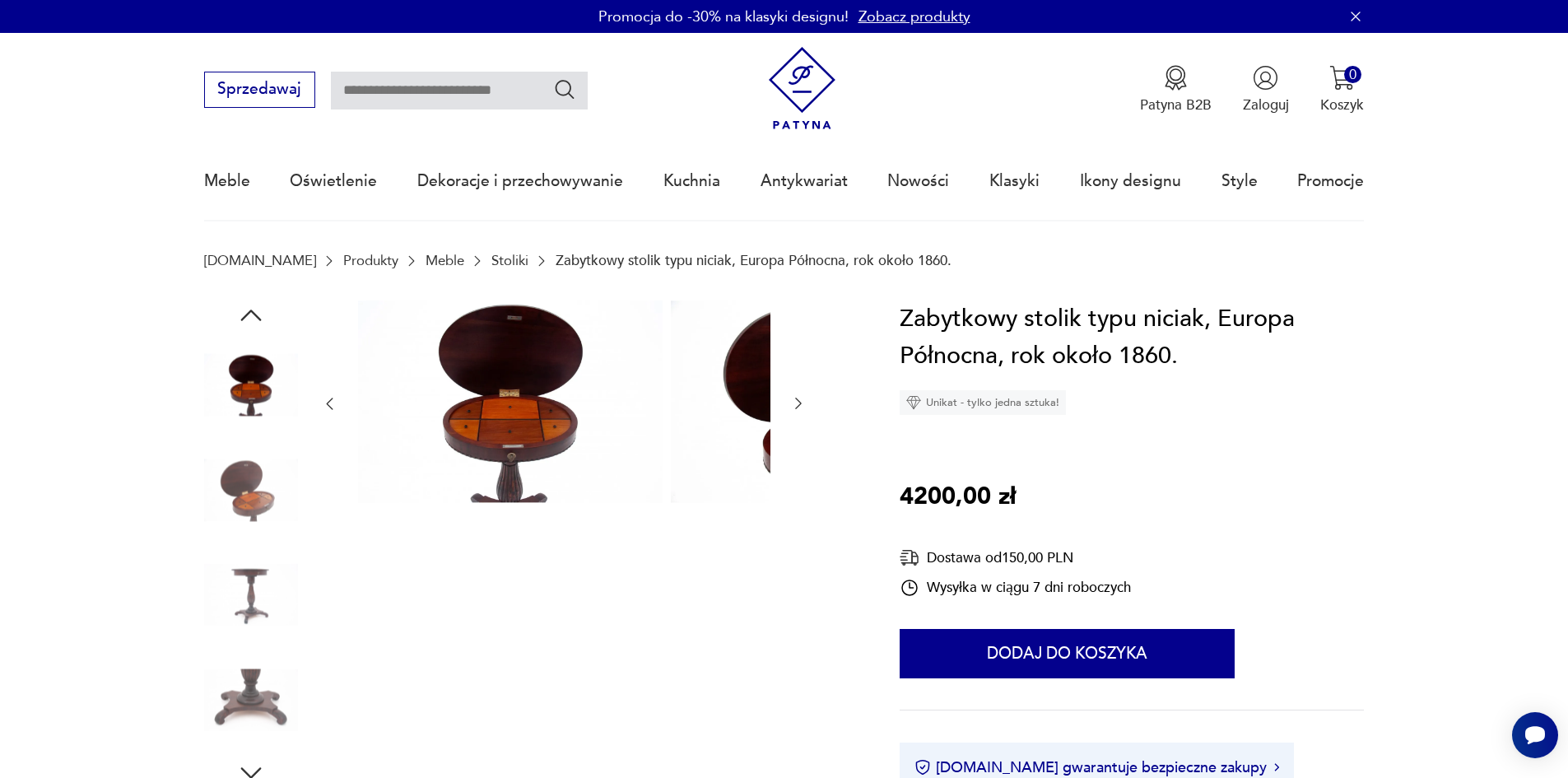
click at [210, 605] on img at bounding box center [251, 595] width 94 height 94
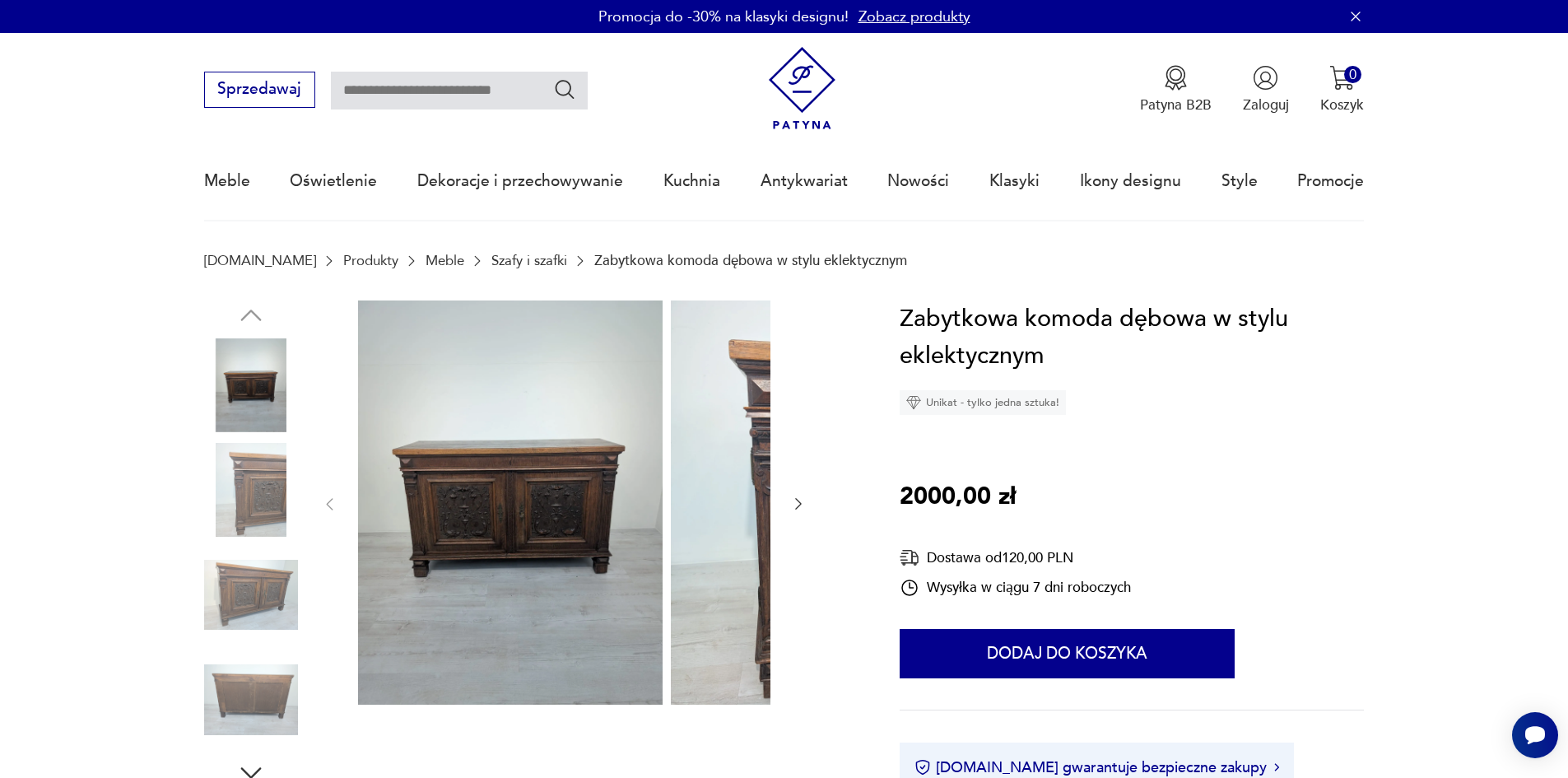
click at [224, 514] on img at bounding box center [251, 489] width 94 height 94
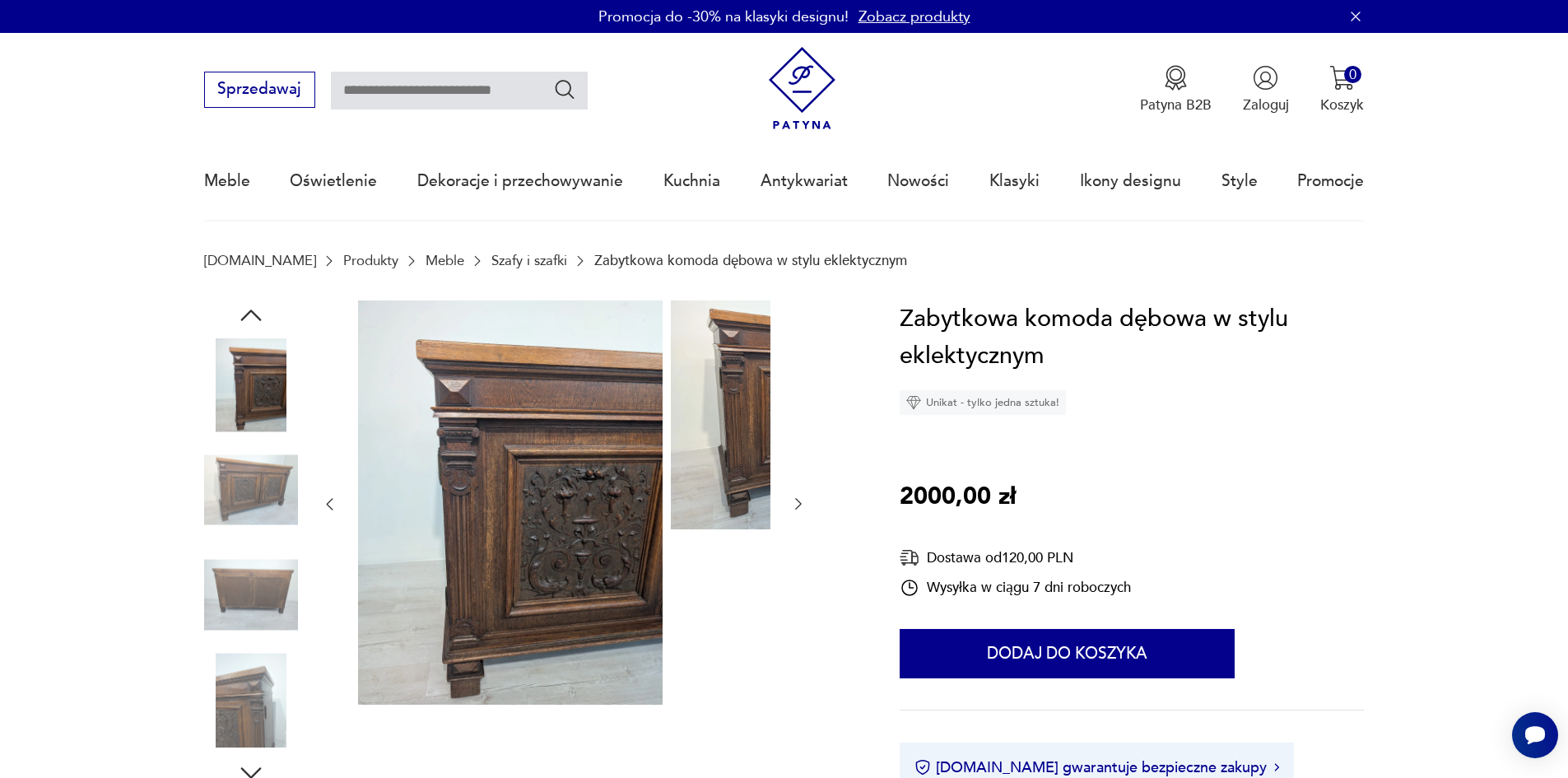
click at [210, 490] on img at bounding box center [251, 489] width 94 height 94
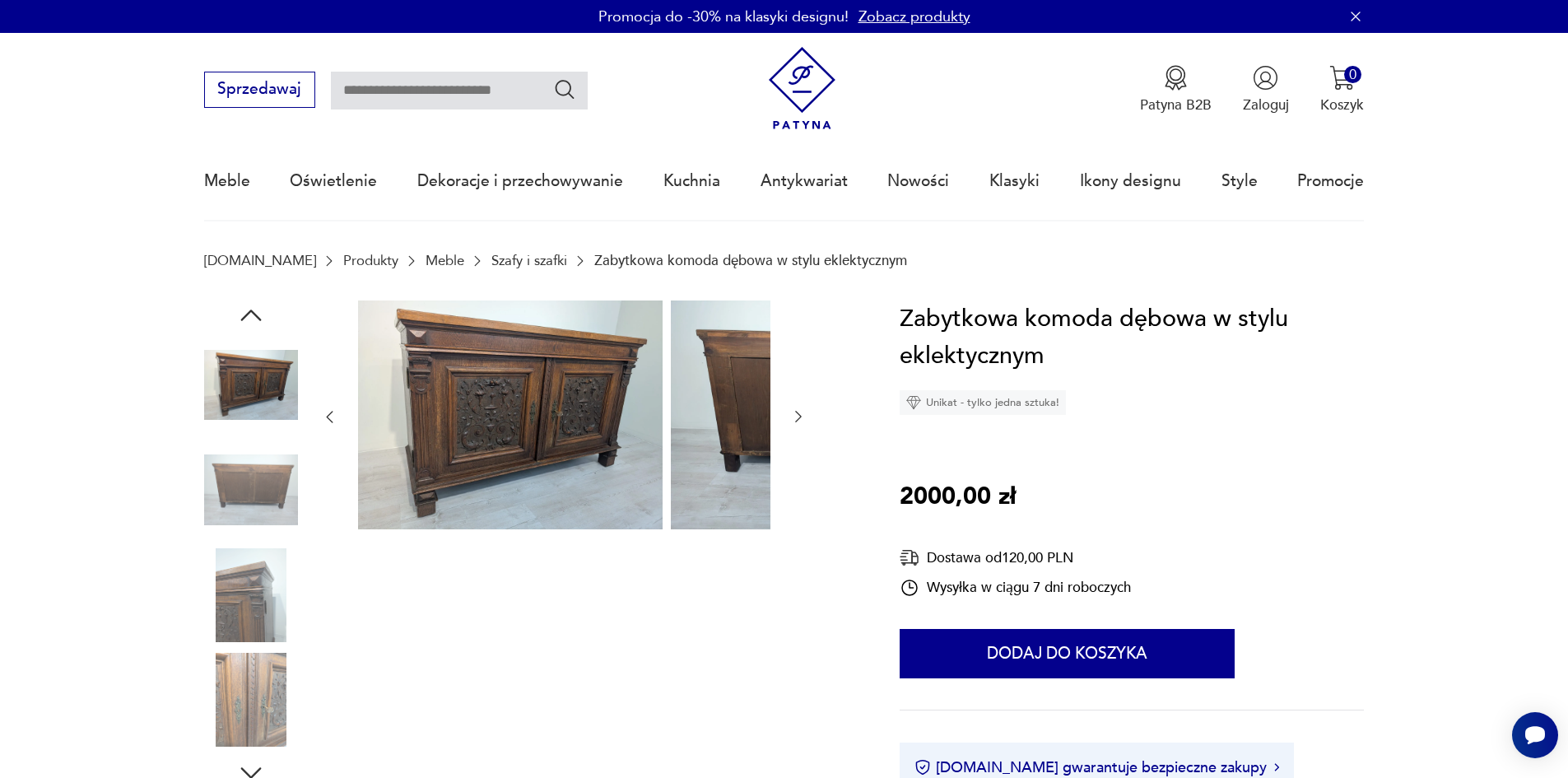
click at [204, 509] on img at bounding box center [251, 489] width 94 height 94
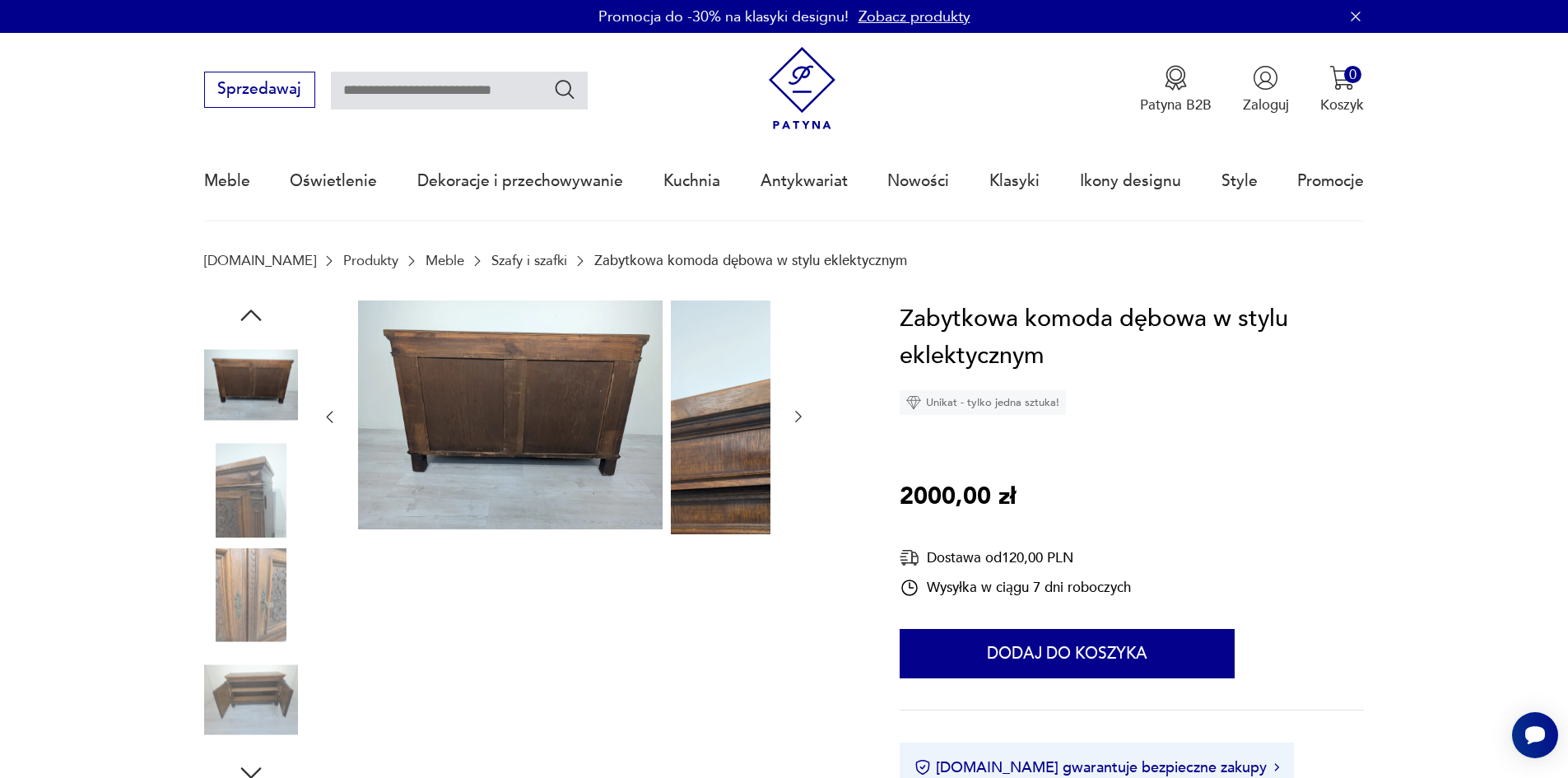
click at [204, 526] on img at bounding box center [251, 489] width 94 height 94
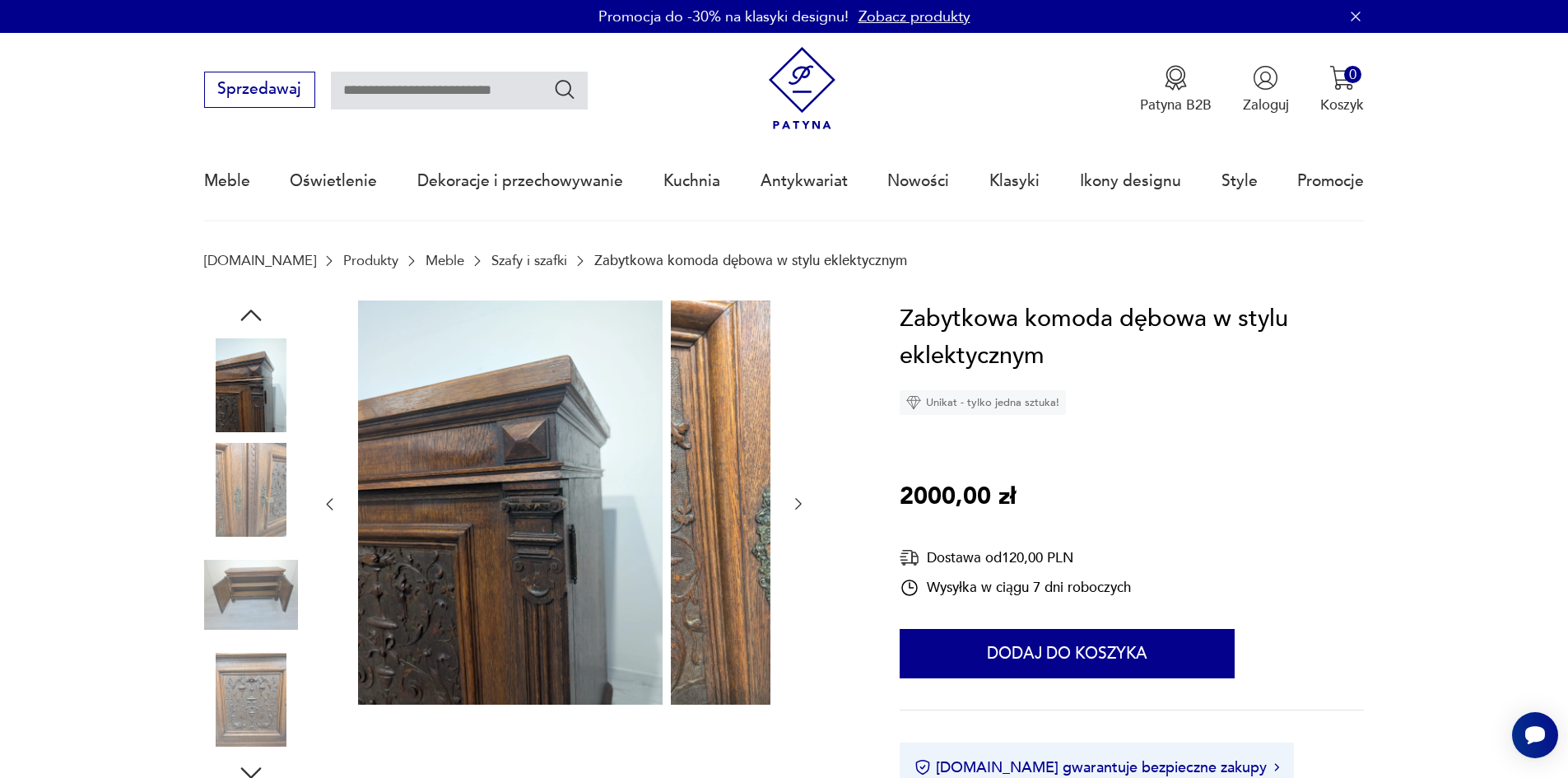
click at [208, 519] on img at bounding box center [251, 489] width 94 height 94
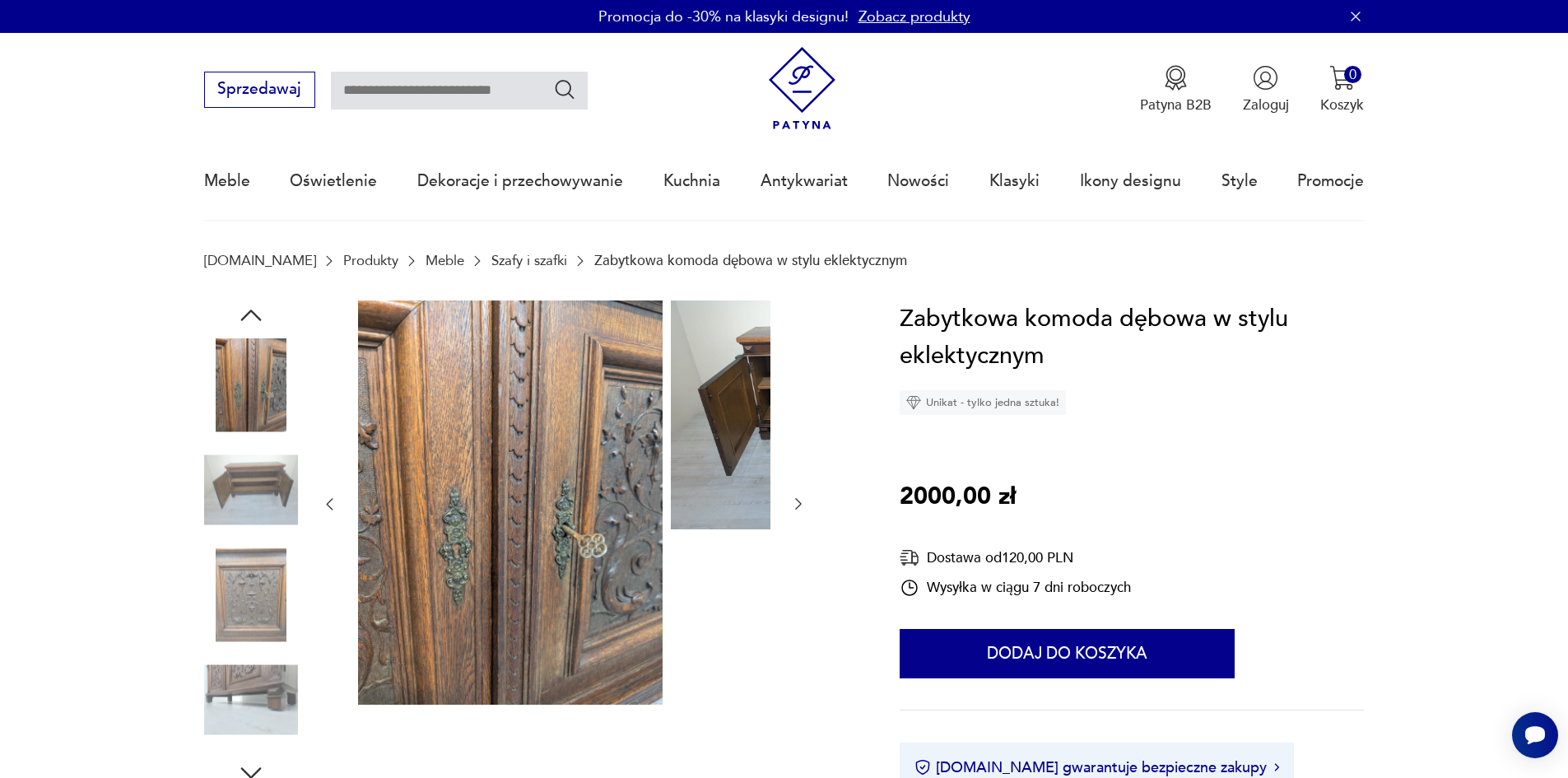
click at [210, 532] on img at bounding box center [251, 489] width 94 height 94
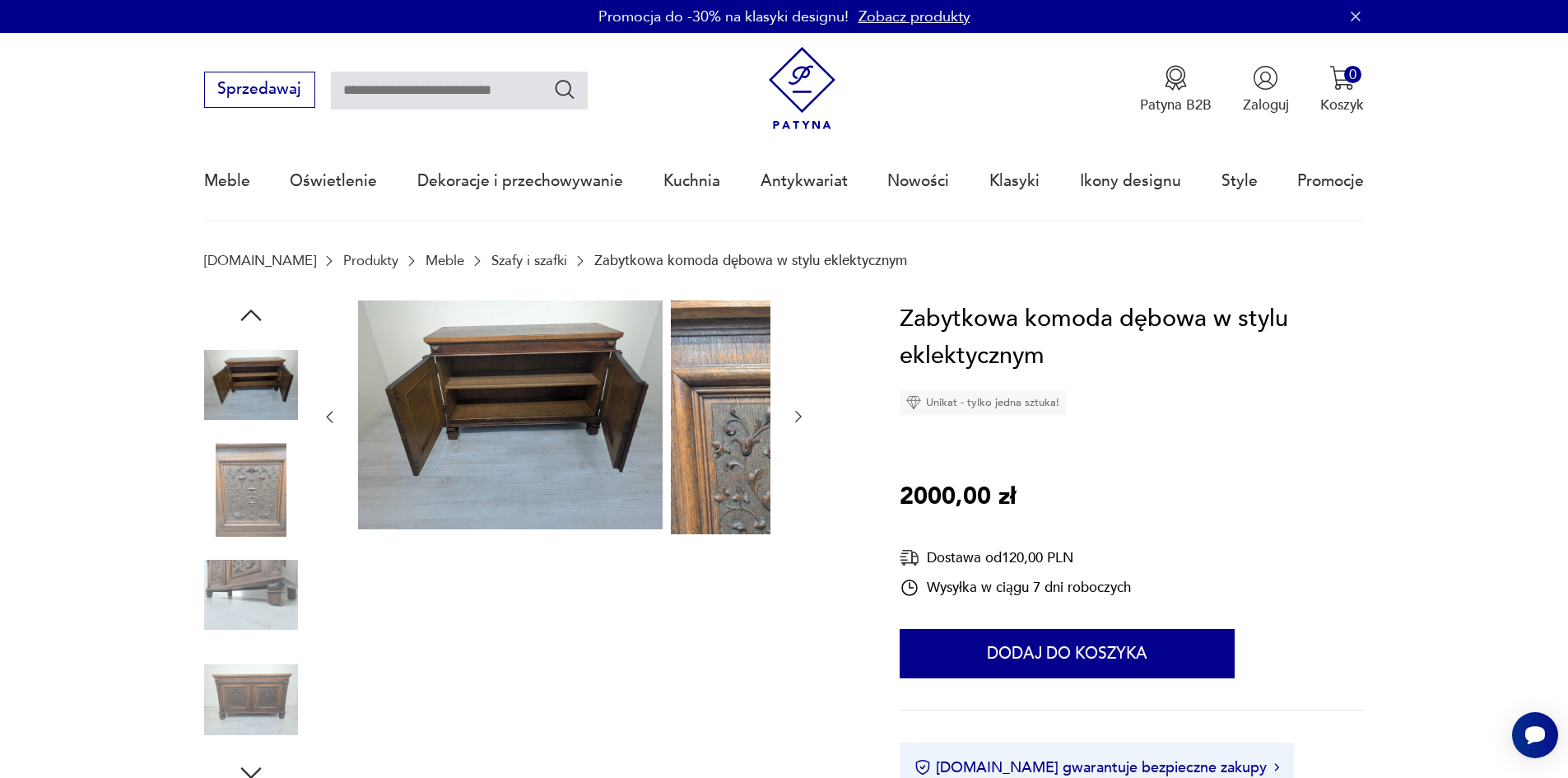
click at [222, 581] on img at bounding box center [251, 595] width 94 height 94
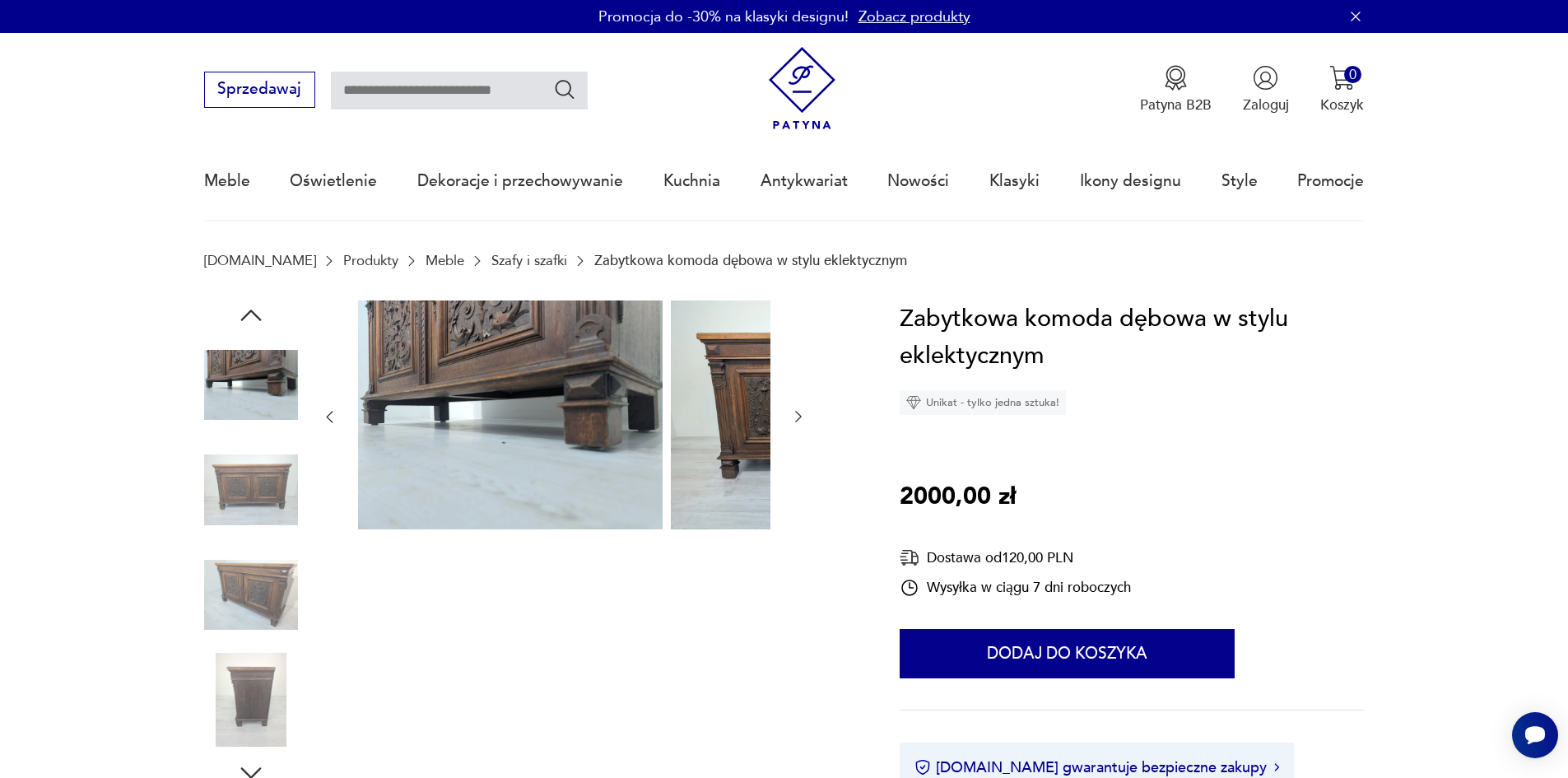
click at [215, 591] on img at bounding box center [251, 595] width 94 height 94
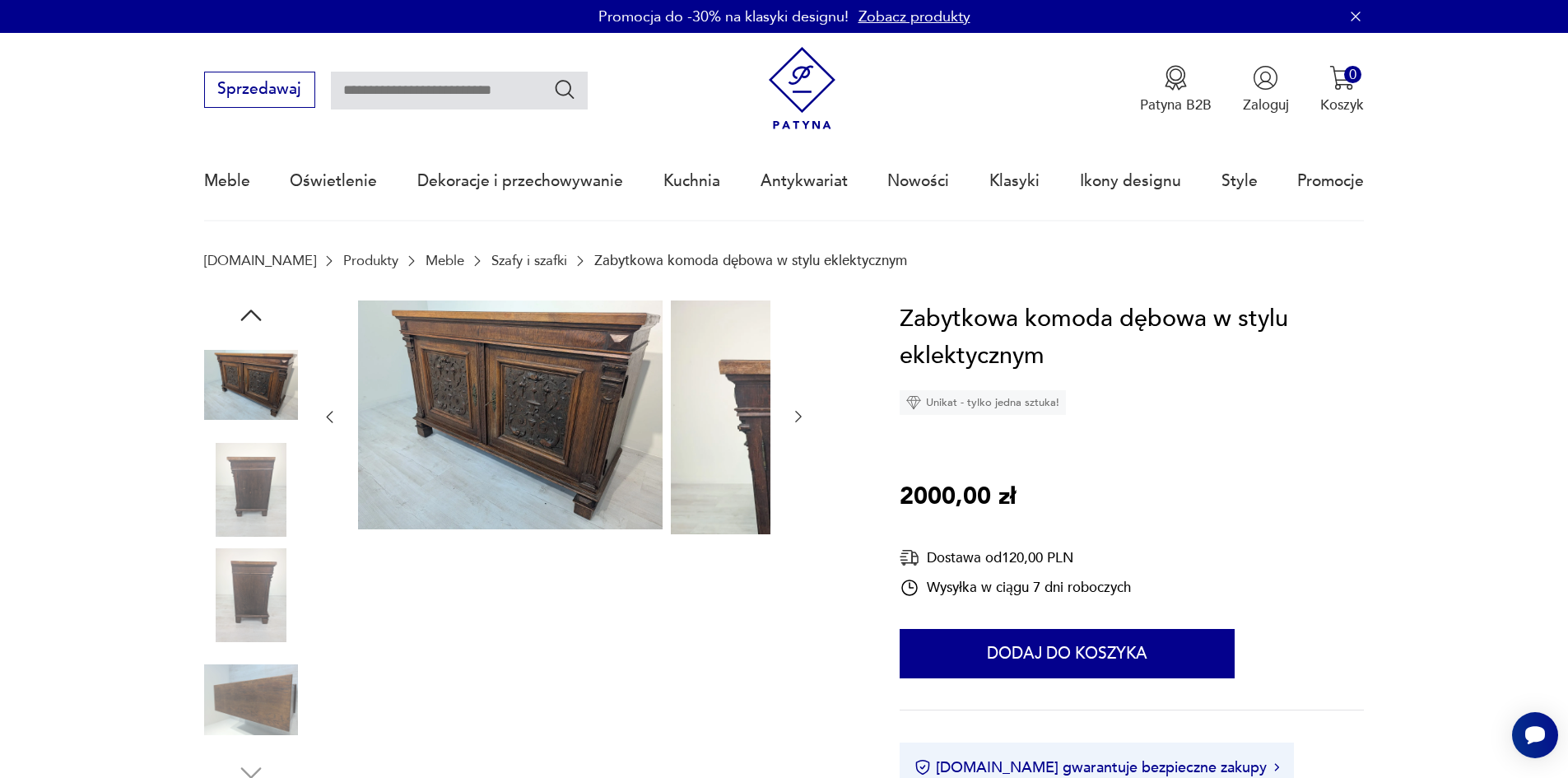
click at [227, 631] on img at bounding box center [251, 595] width 94 height 94
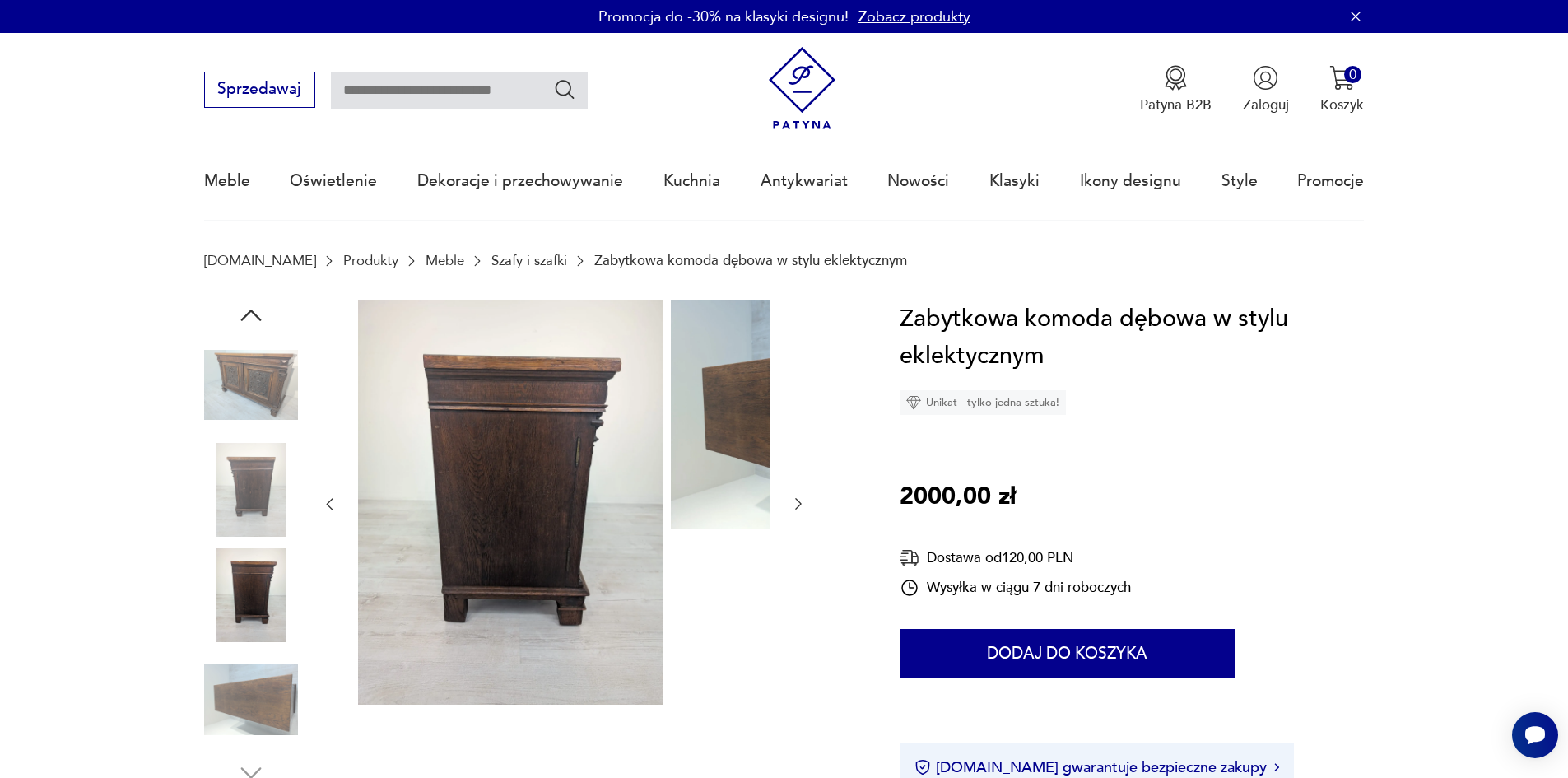
click at [238, 701] on img at bounding box center [251, 700] width 94 height 94
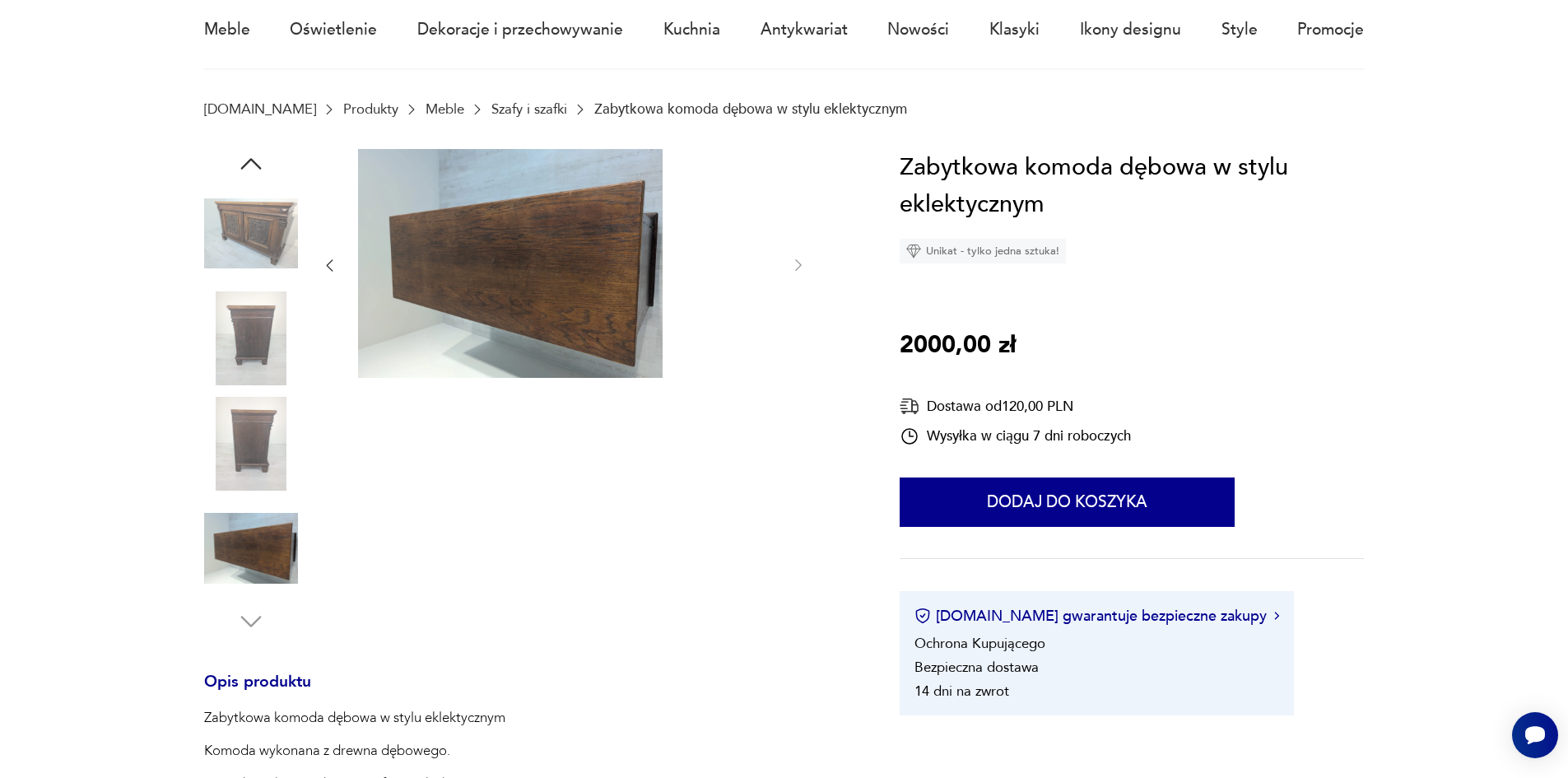
scroll to position [165, 0]
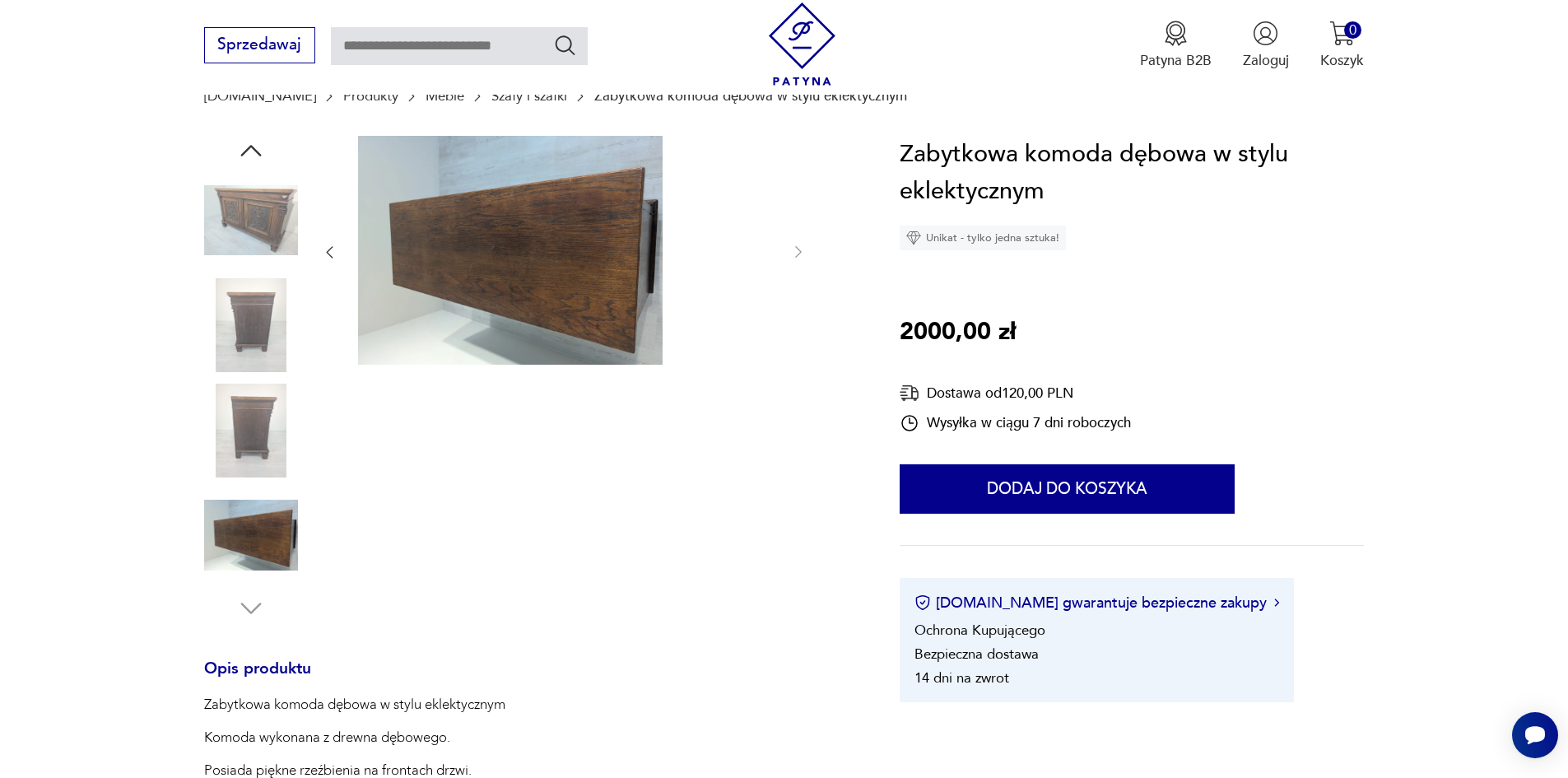
click at [235, 541] on img at bounding box center [251, 535] width 94 height 94
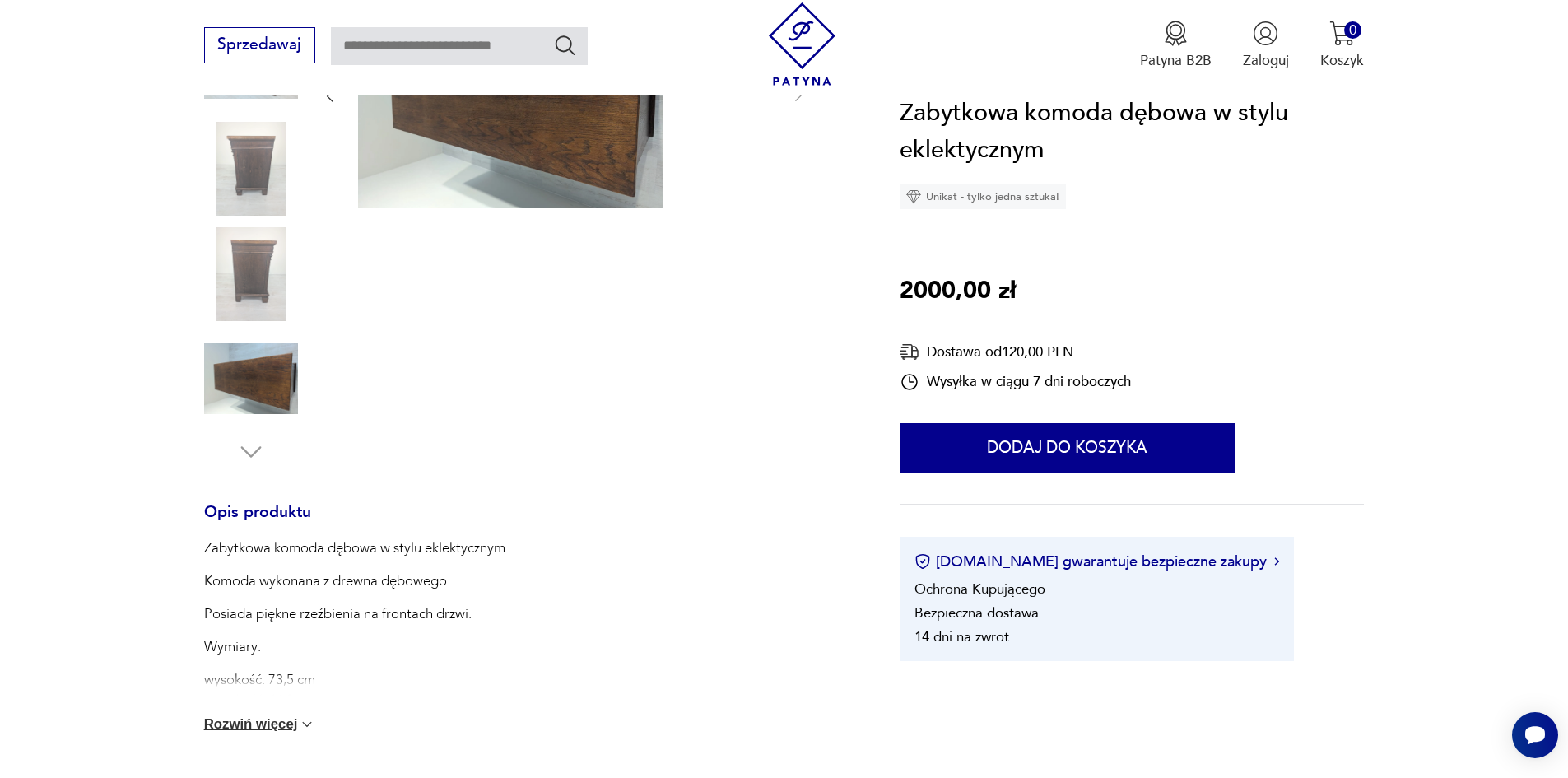
scroll to position [412, 0]
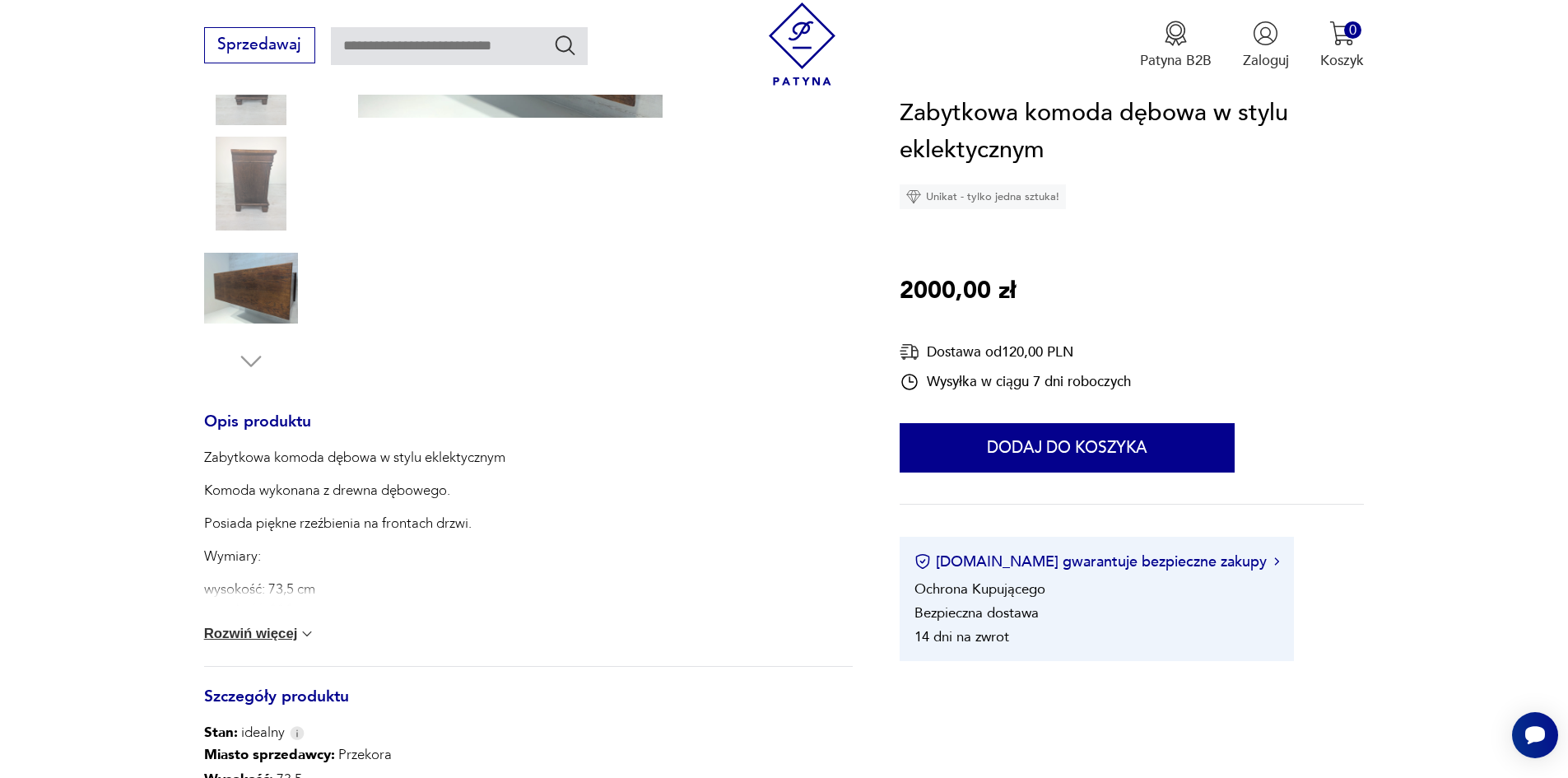
click at [241, 642] on button "Rozwiń więcej" at bounding box center [260, 634] width 112 height 17
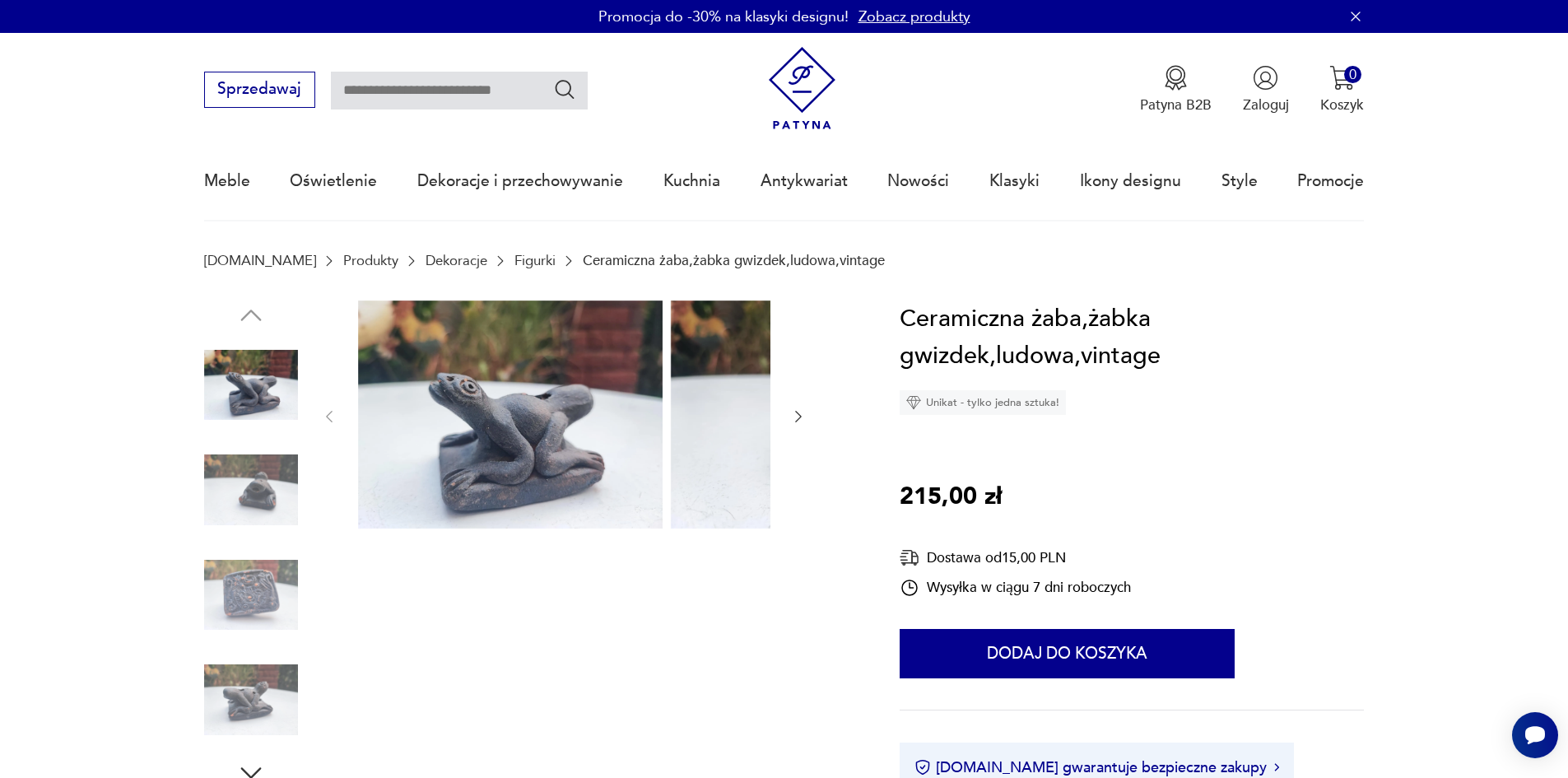
click at [249, 491] on img at bounding box center [251, 489] width 94 height 94
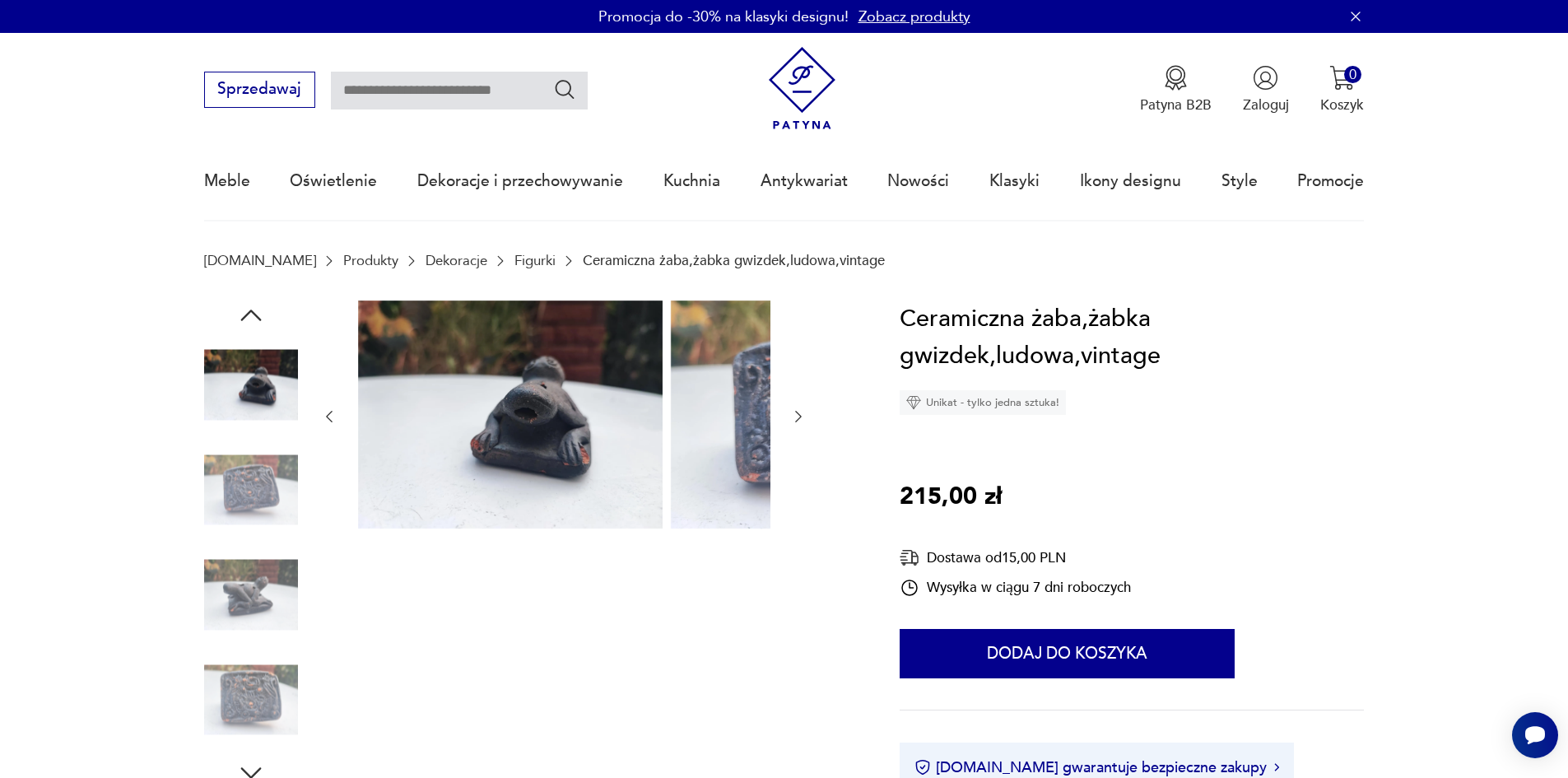
click at [226, 518] on img at bounding box center [251, 489] width 94 height 94
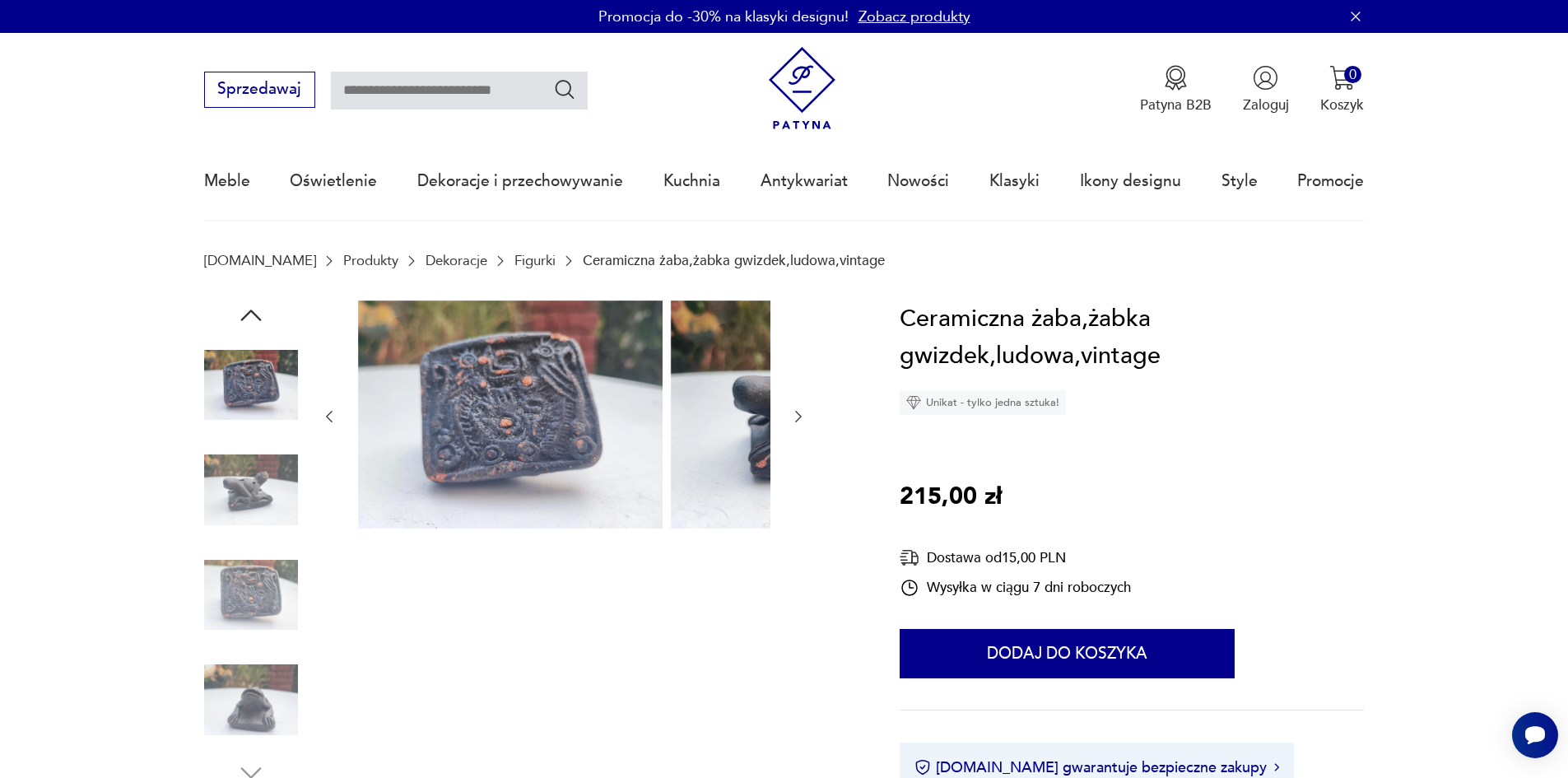
click at [238, 597] on img at bounding box center [251, 595] width 94 height 94
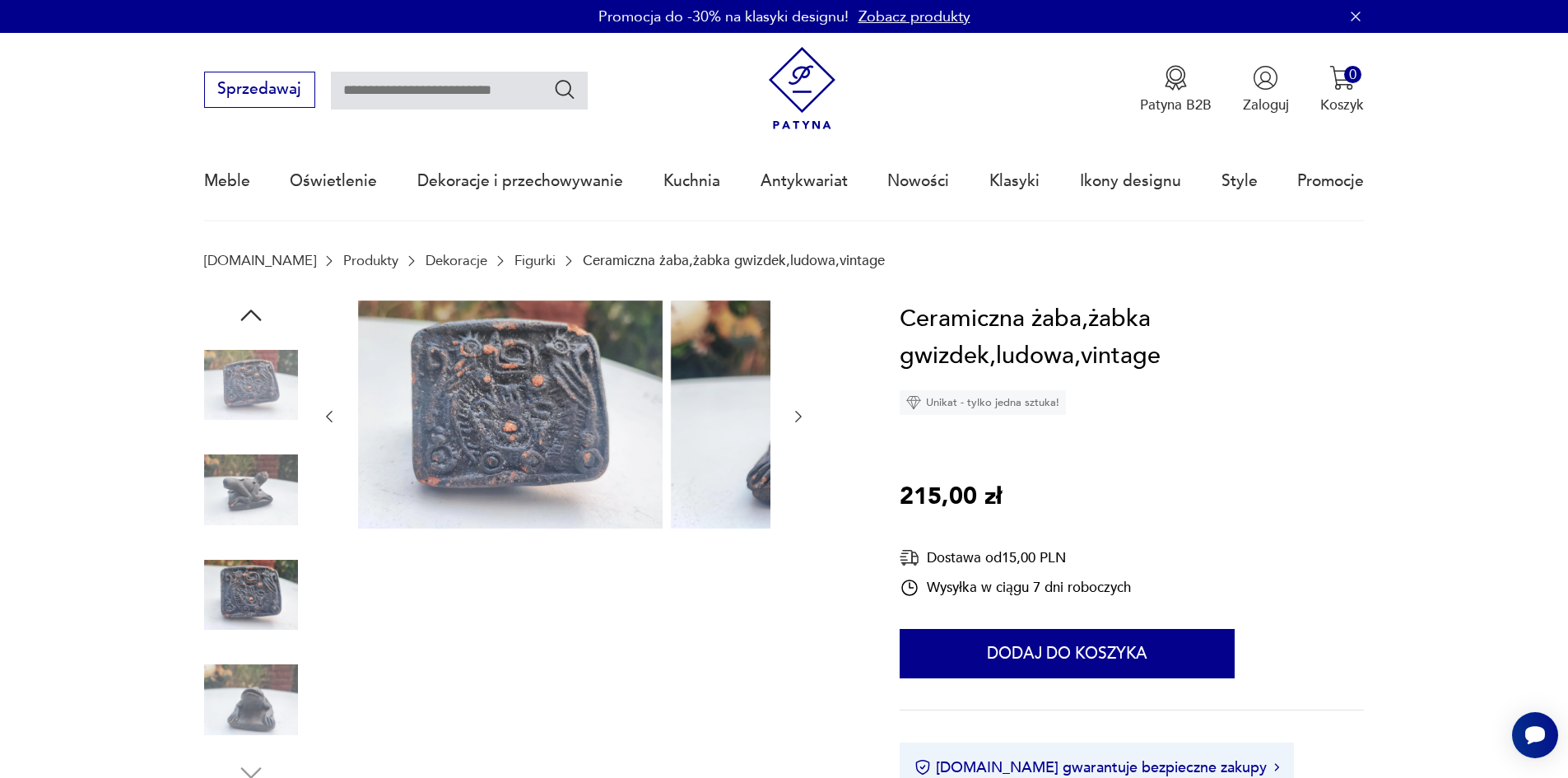
click at [237, 683] on img at bounding box center [251, 700] width 94 height 94
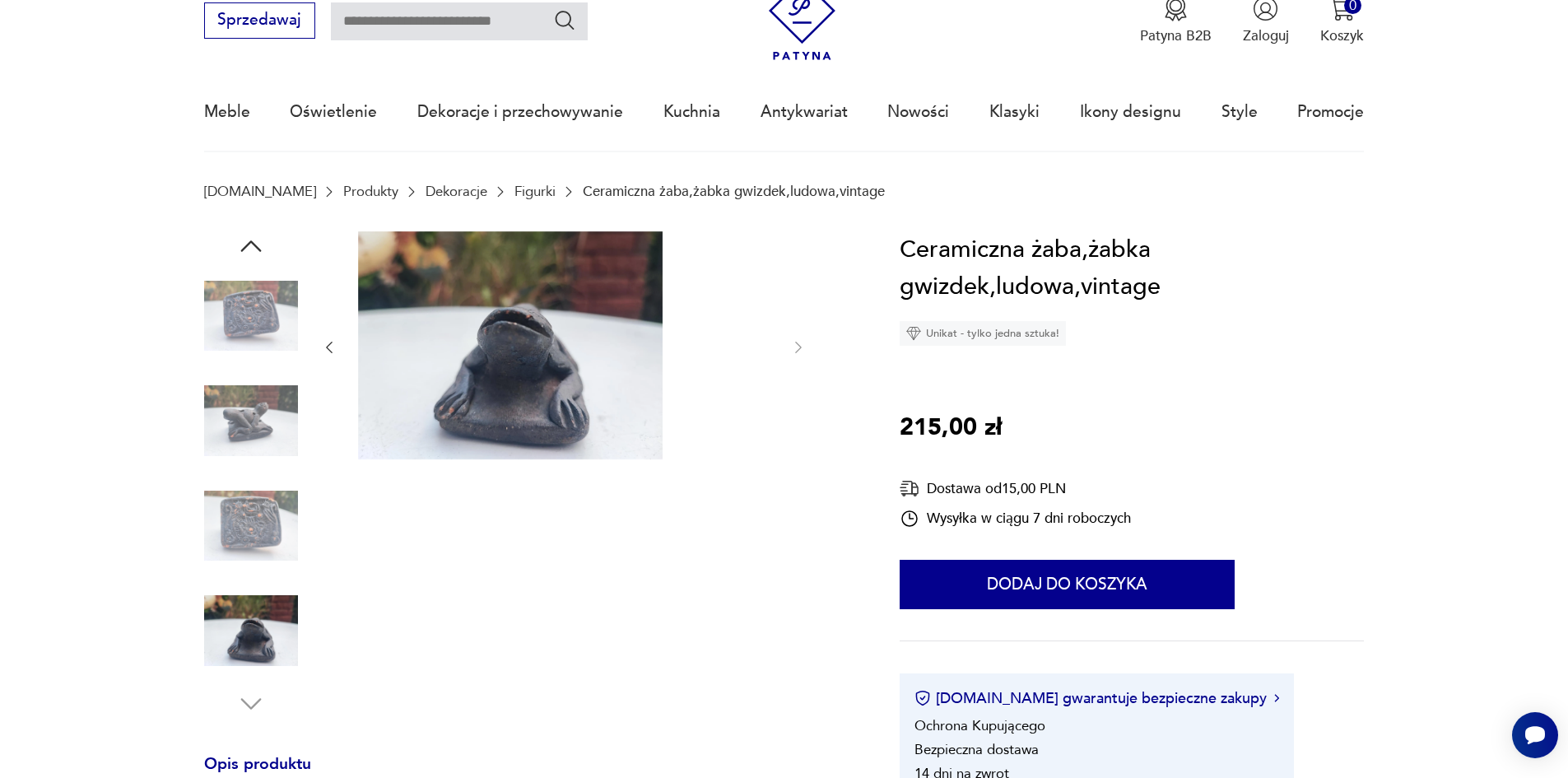
scroll to position [165, 0]
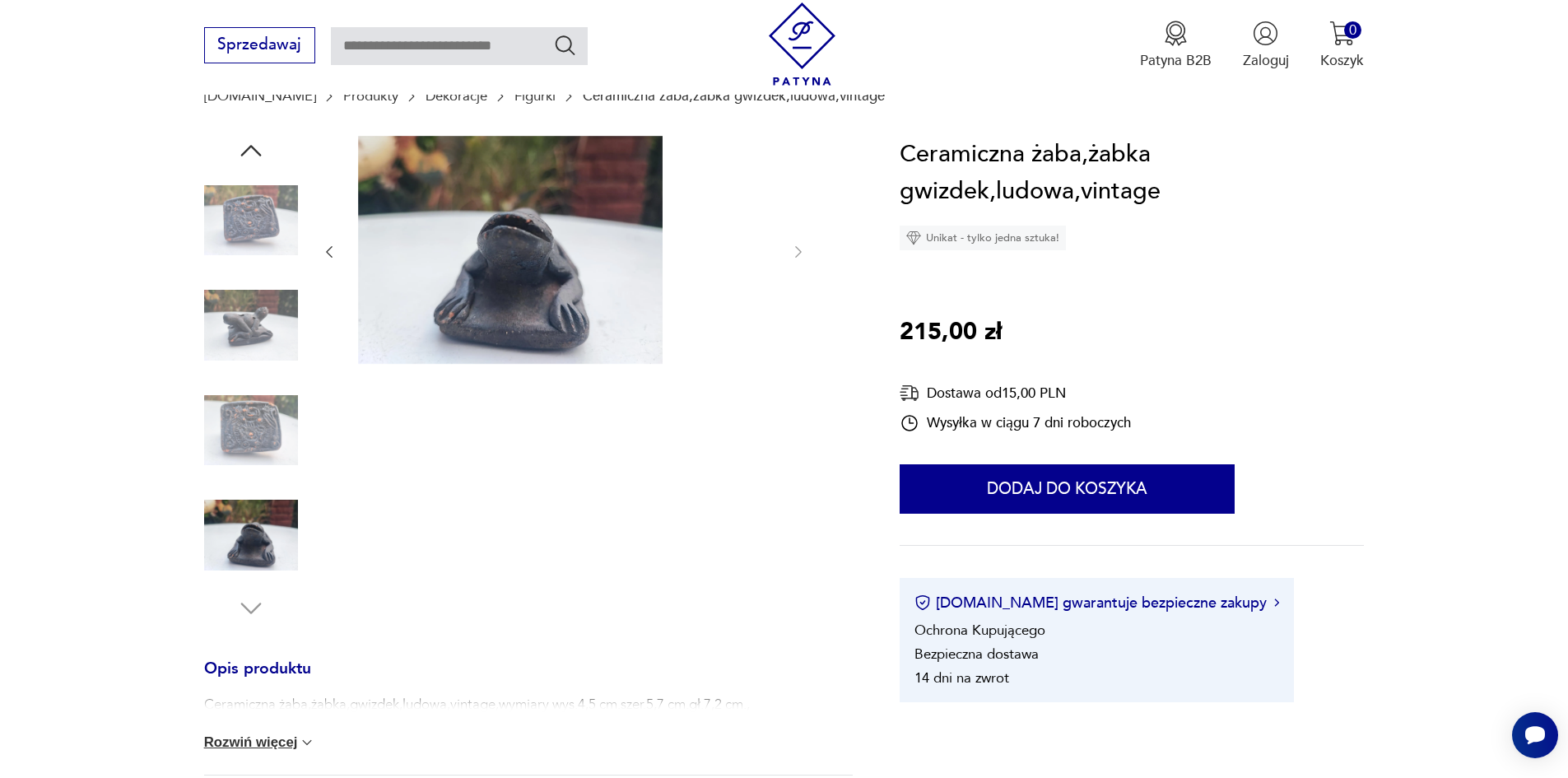
click at [210, 555] on img at bounding box center [251, 535] width 94 height 94
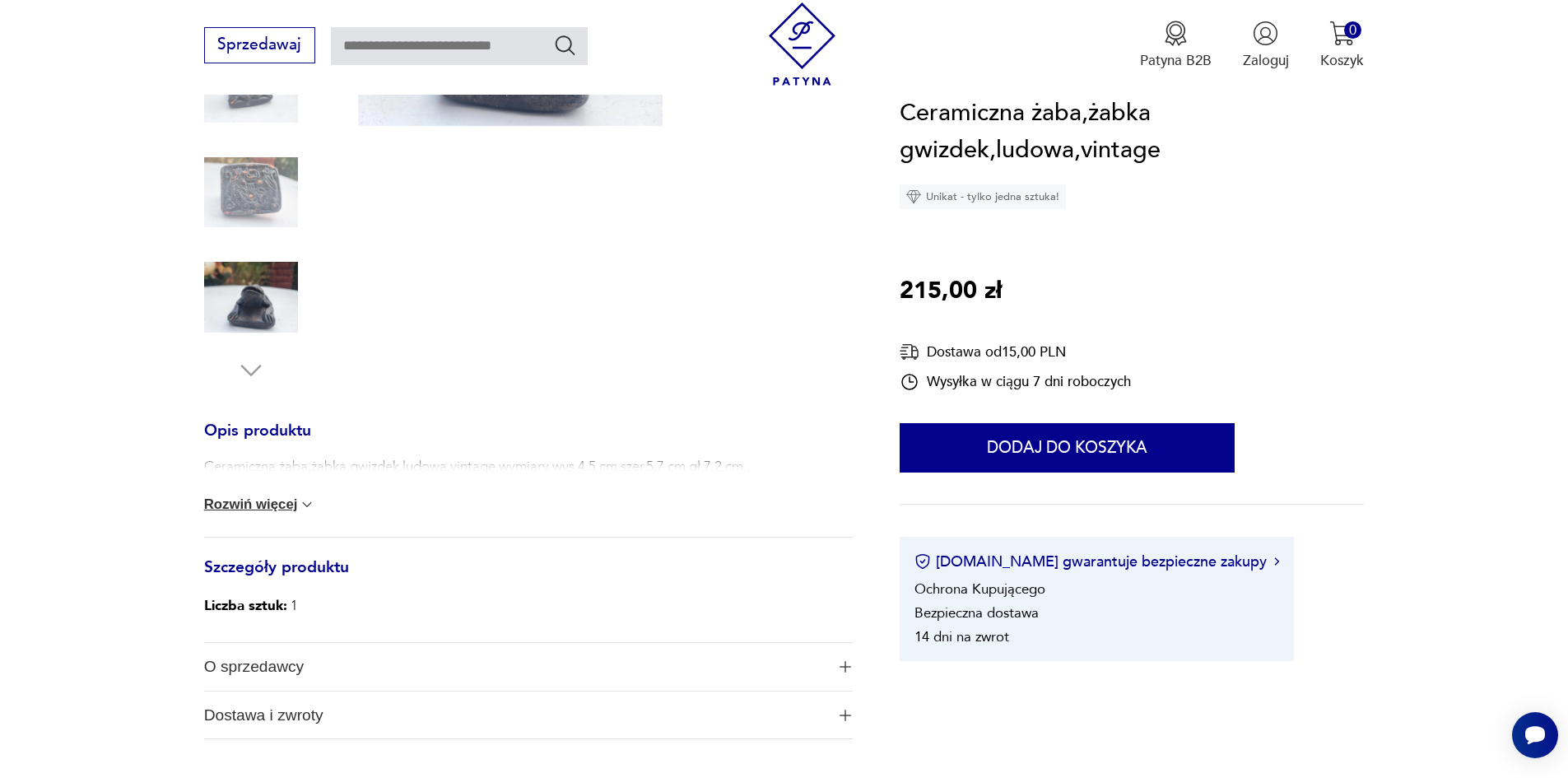
scroll to position [412, 0]
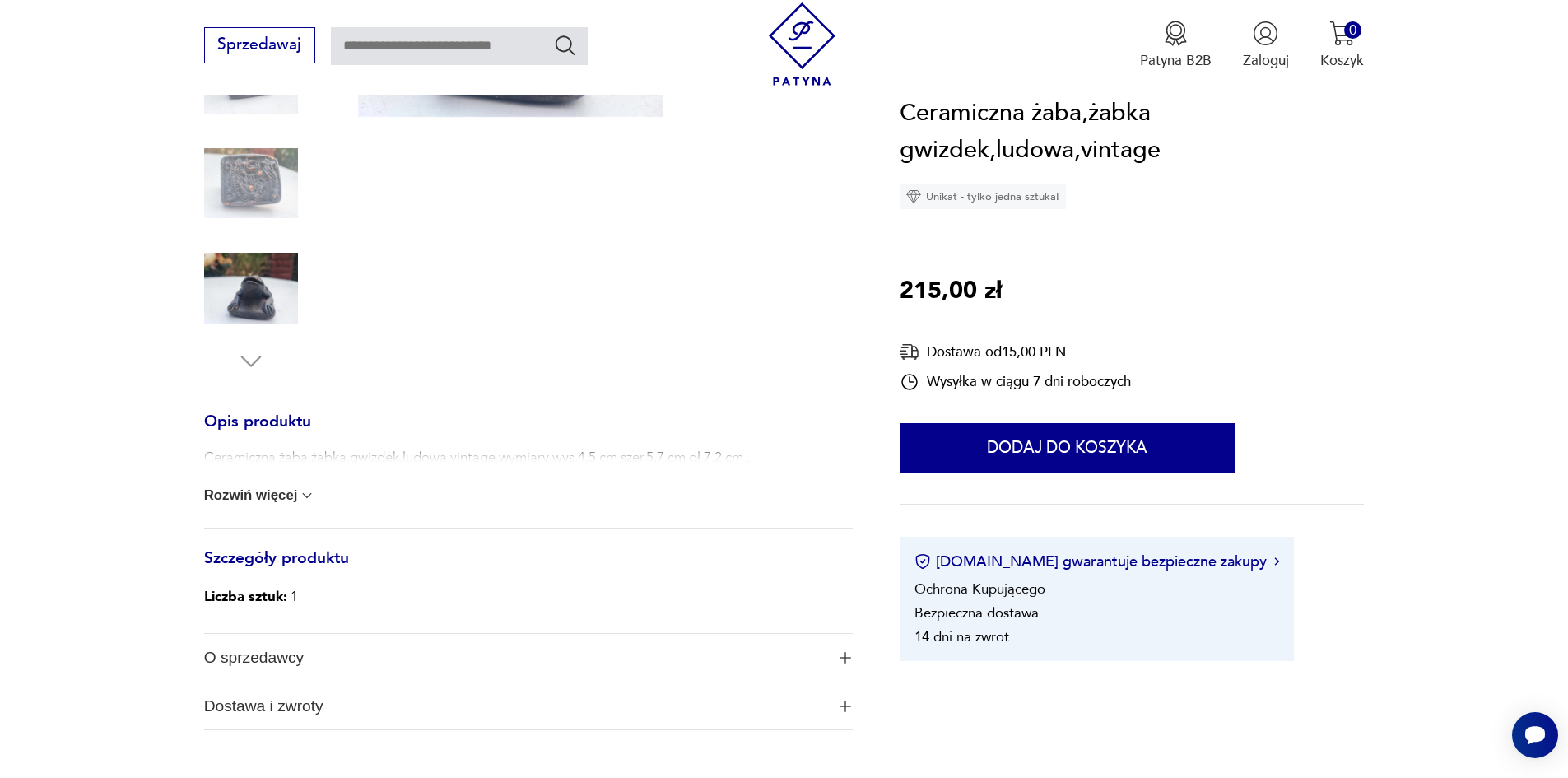
click at [241, 520] on div "Ceramiczna żaba,żabka,gwizdek,ludowa,vintage,wymiary wys.4,5 cm.szer.5,7 cm.gł.…" at bounding box center [528, 488] width 649 height 80
click at [236, 503] on button "Rozwiń więcej" at bounding box center [260, 495] width 112 height 17
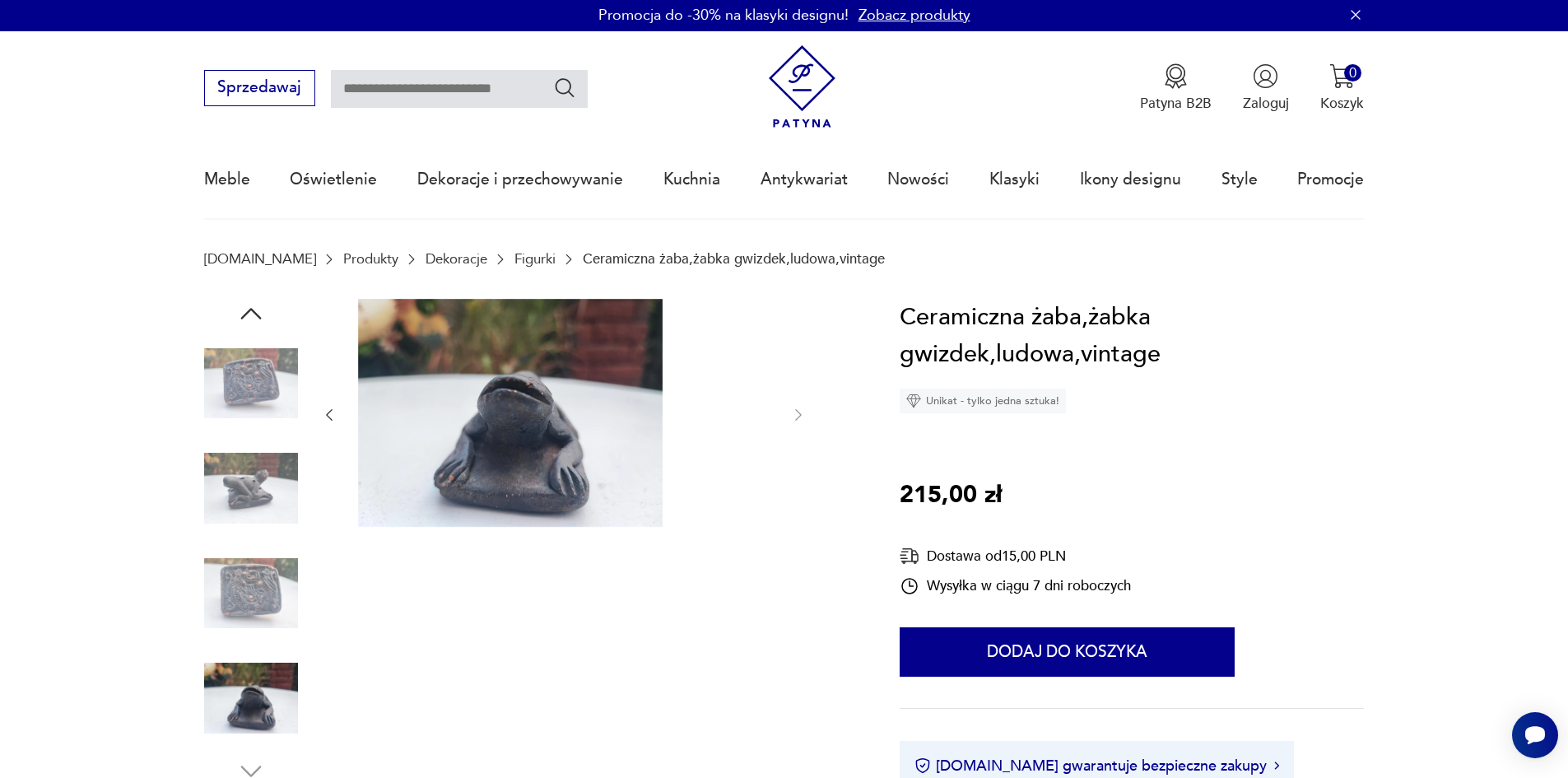
scroll to position [0, 0]
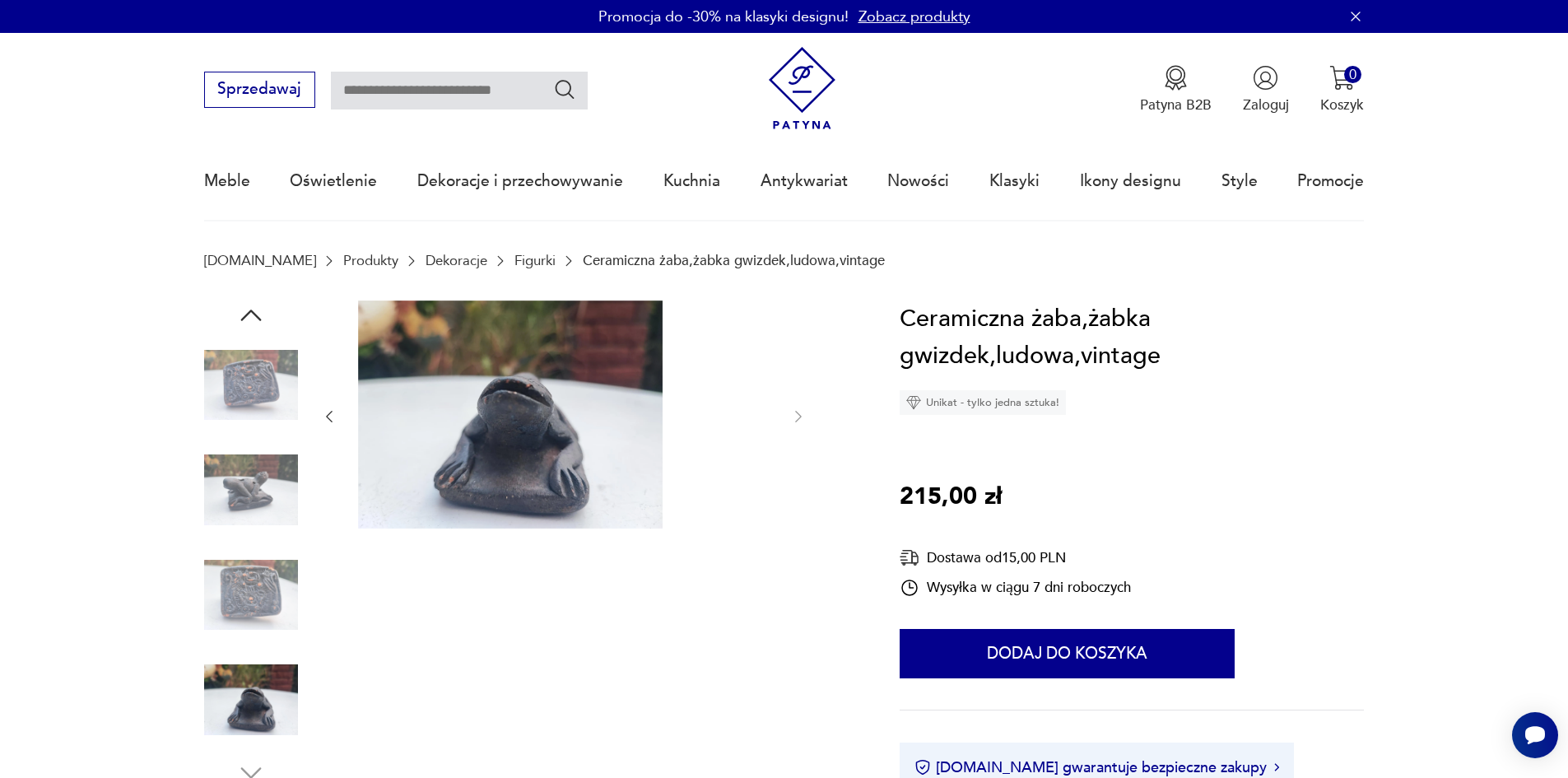
click at [222, 374] on img at bounding box center [251, 385] width 94 height 94
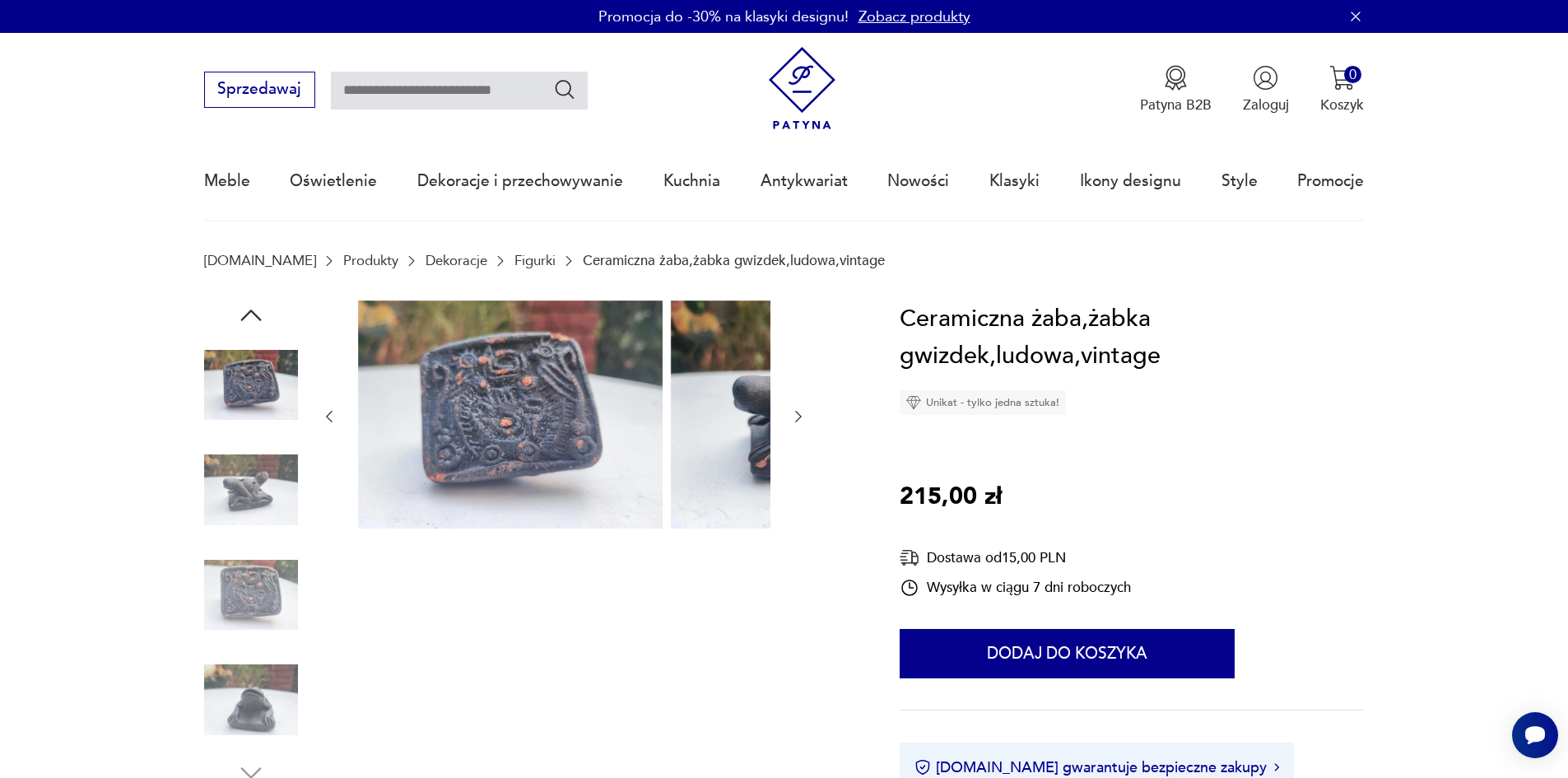
click at [212, 297] on section "Patyna.pl Produkty Dekoracje Figurki Ceramiczna żaba,żabka gwizdek,ludowa,vinta…" at bounding box center [784, 276] width 1568 height 48
click at [236, 326] on icon "button" at bounding box center [251, 315] width 30 height 30
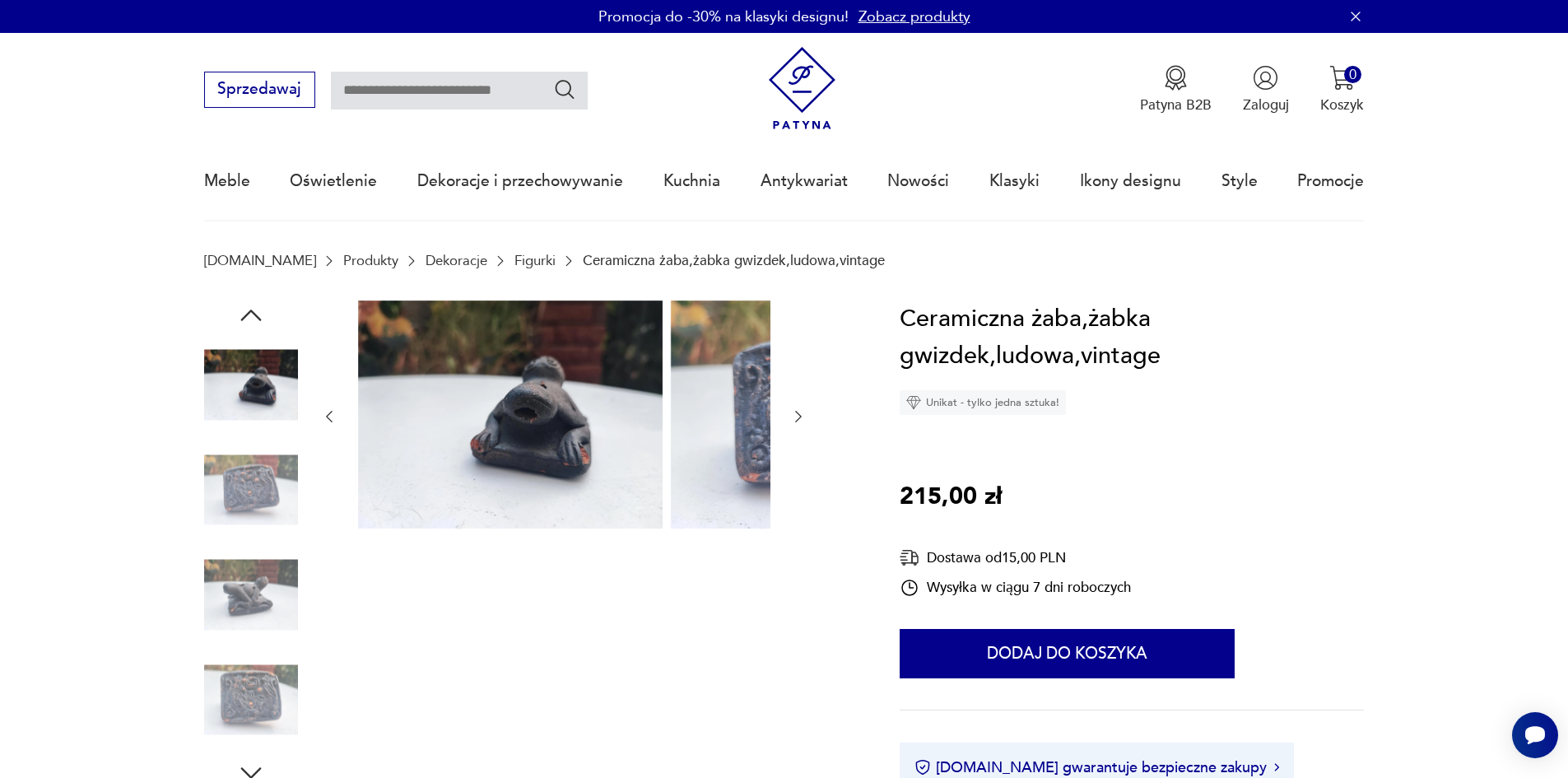
click at [236, 326] on icon "button" at bounding box center [251, 315] width 30 height 30
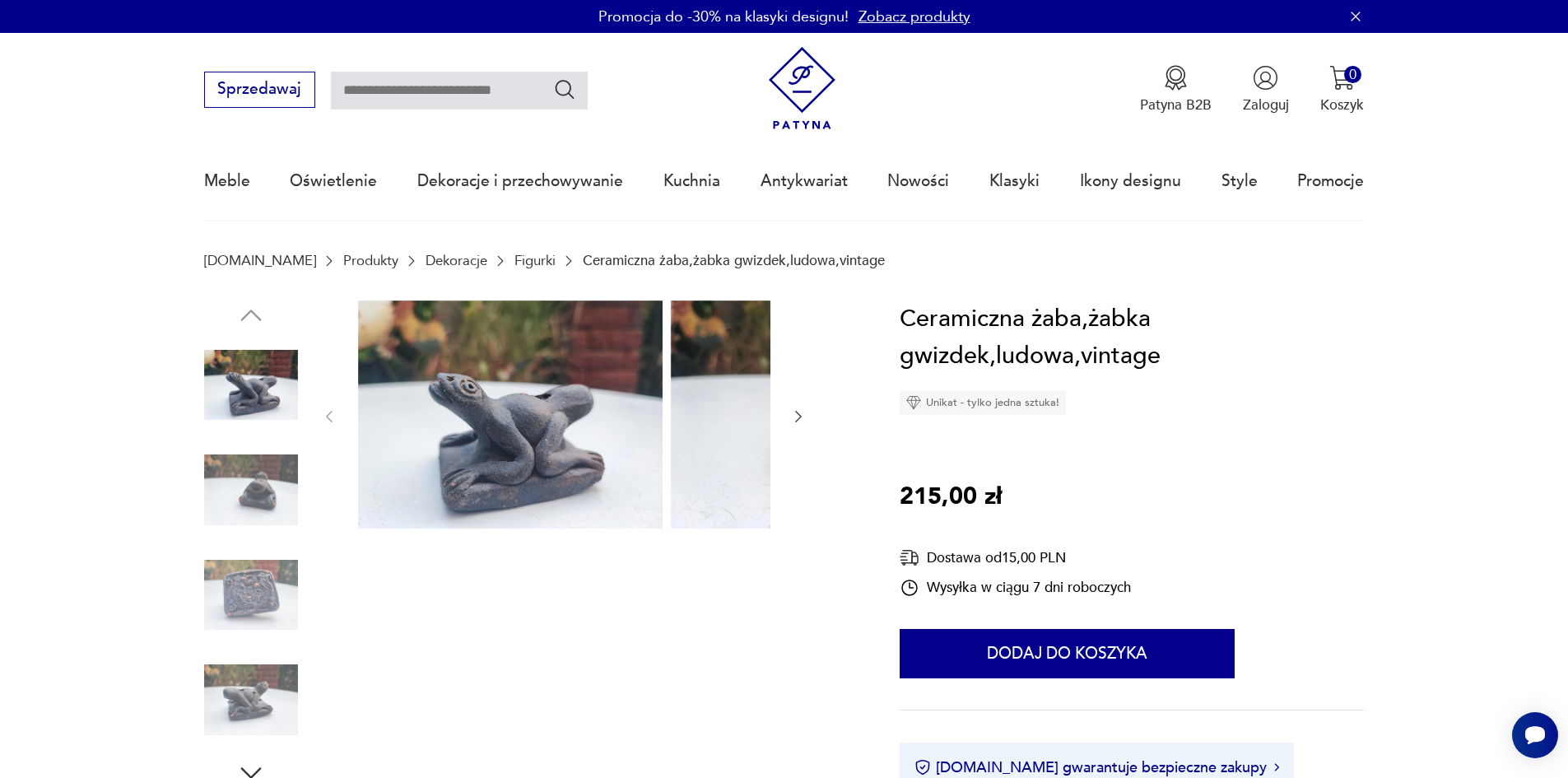
click at [219, 413] on img at bounding box center [251, 385] width 94 height 94
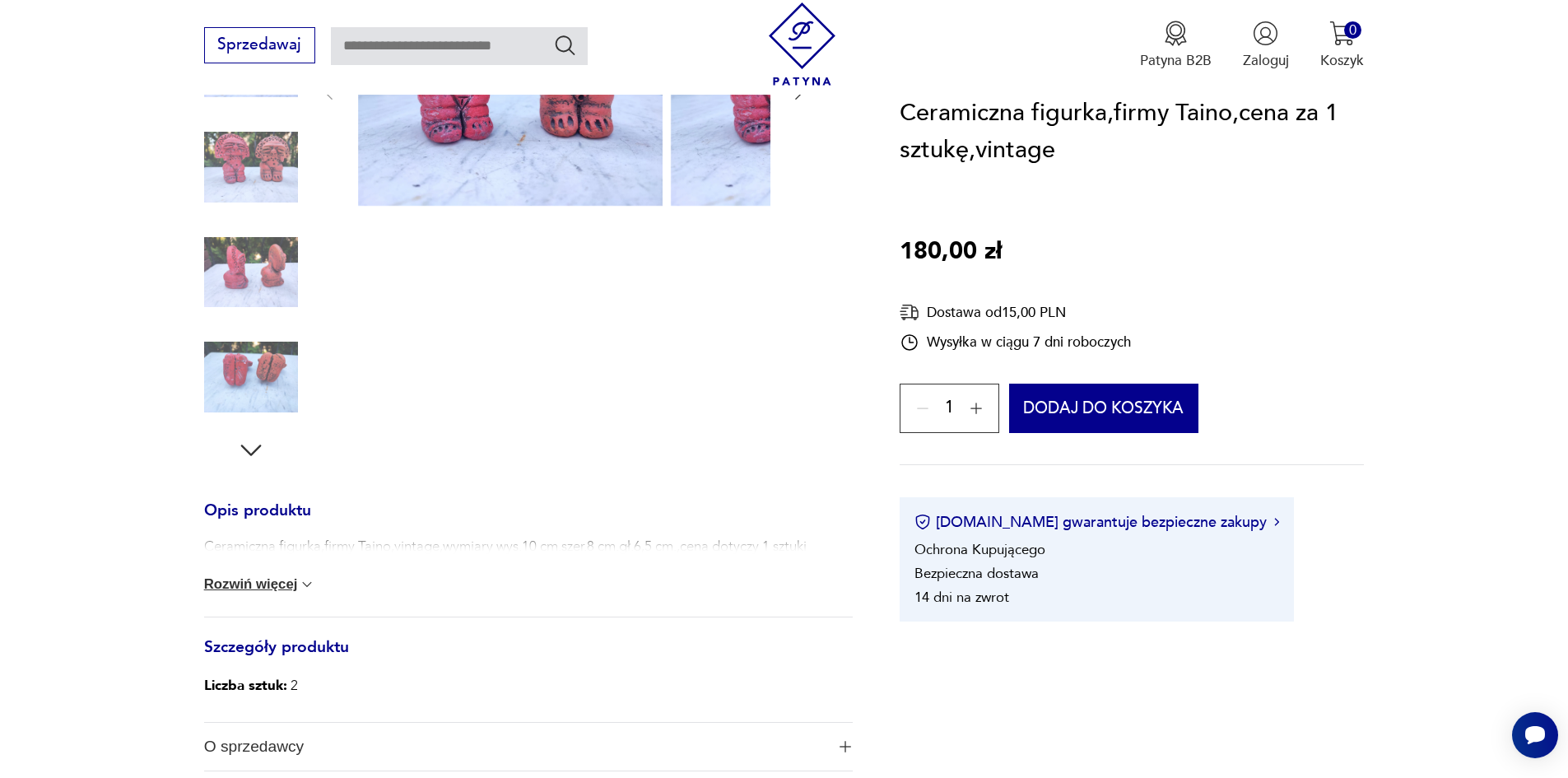
scroll to position [329, 0]
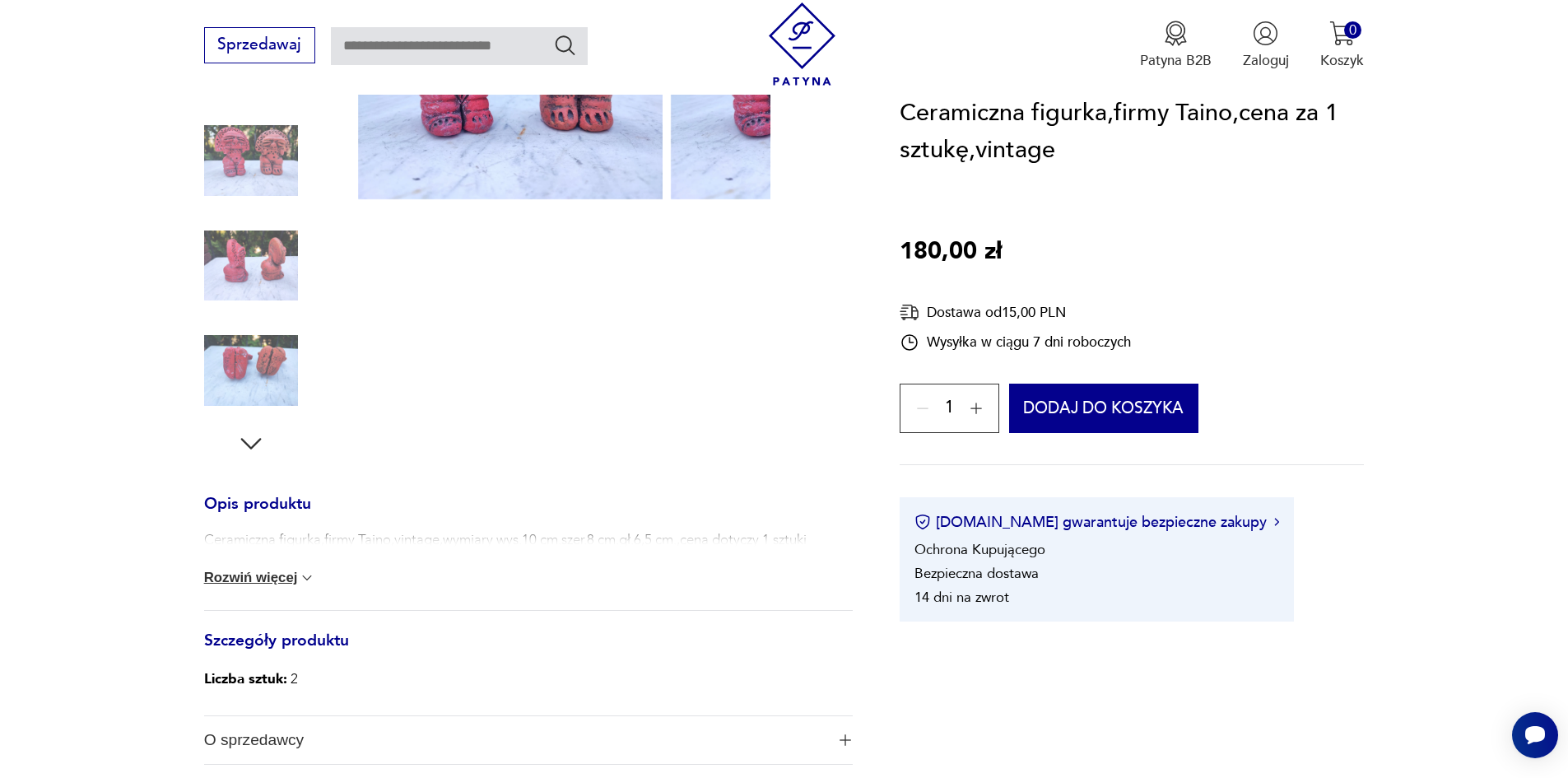
click at [212, 586] on button "Rozwiń więcej" at bounding box center [260, 577] width 112 height 17
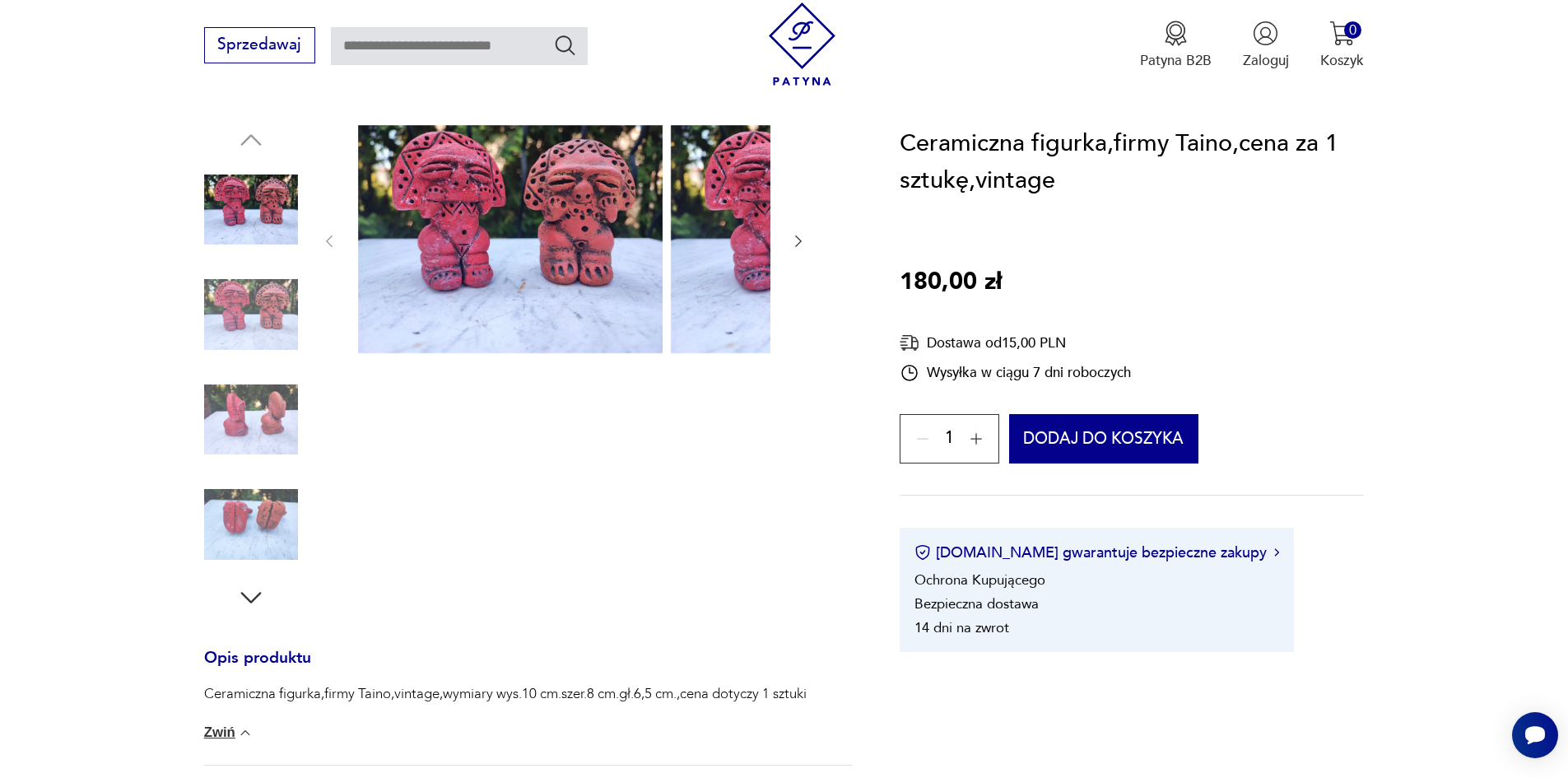
scroll to position [83, 0]
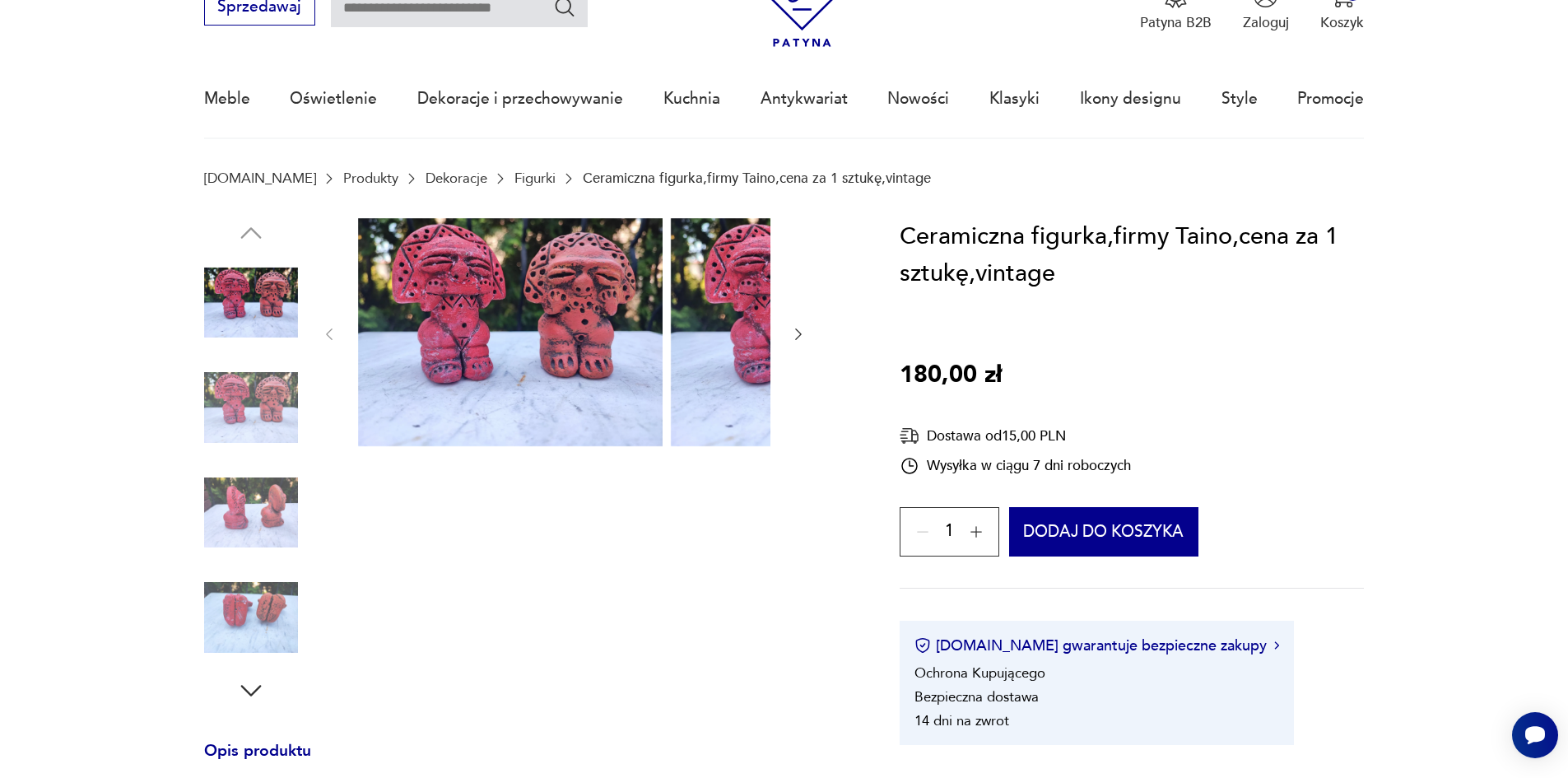
click at [226, 421] on img at bounding box center [251, 407] width 94 height 94
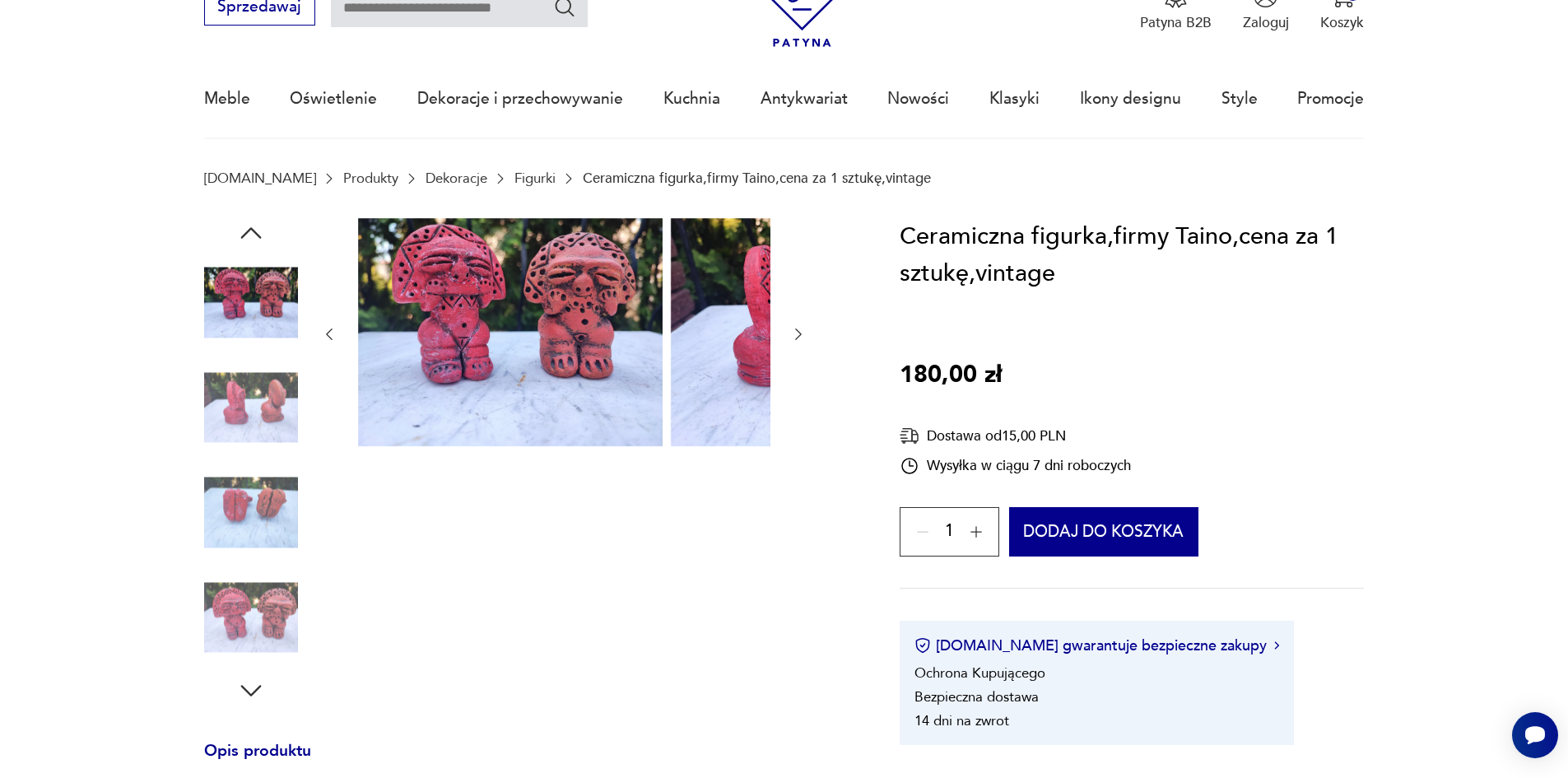
click at [221, 442] on img at bounding box center [251, 407] width 94 height 94
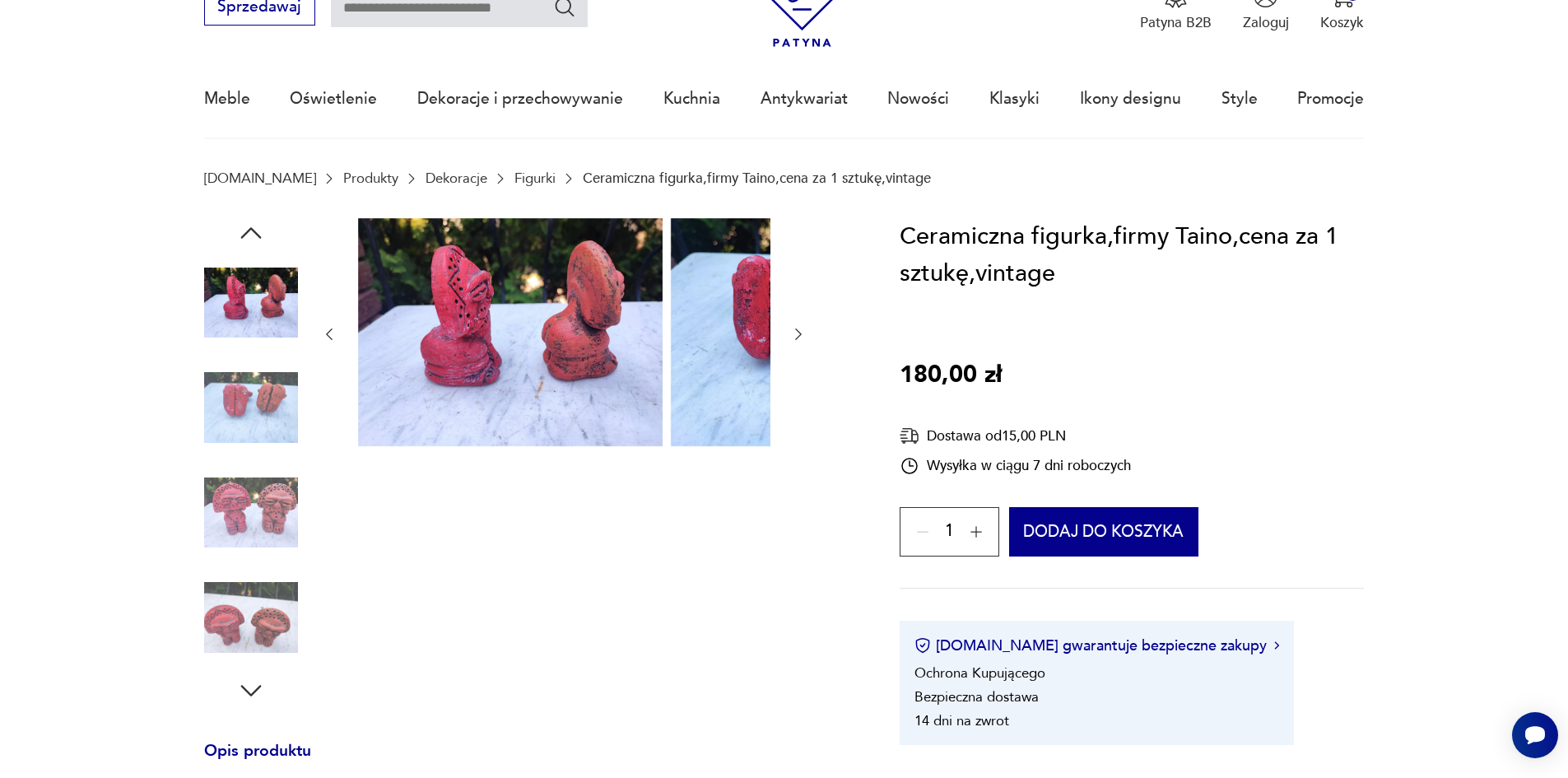
click at [222, 439] on img at bounding box center [251, 407] width 94 height 94
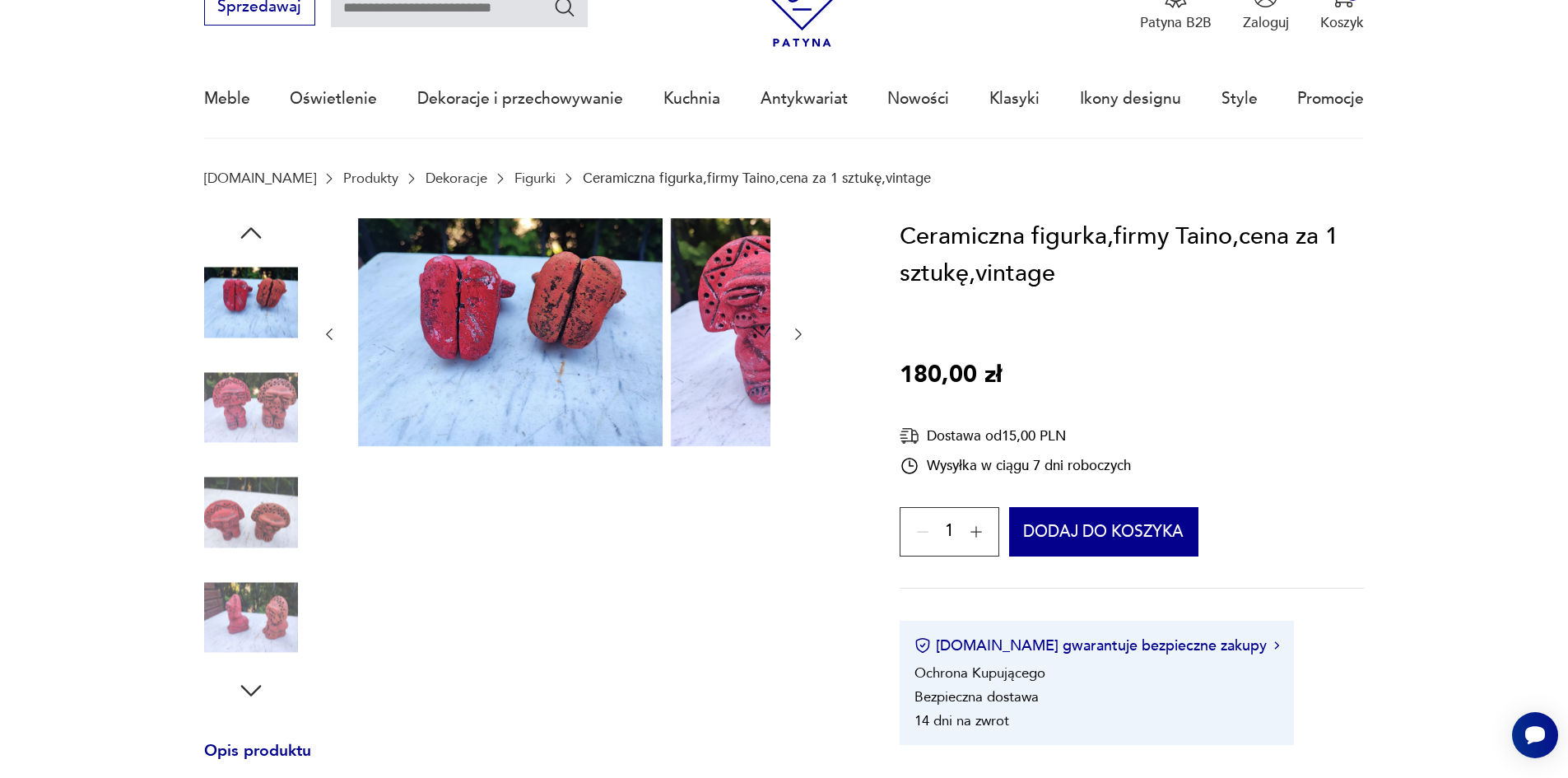
click at [221, 467] on div at bounding box center [251, 462] width 94 height 412
click at [226, 432] on img at bounding box center [251, 407] width 94 height 94
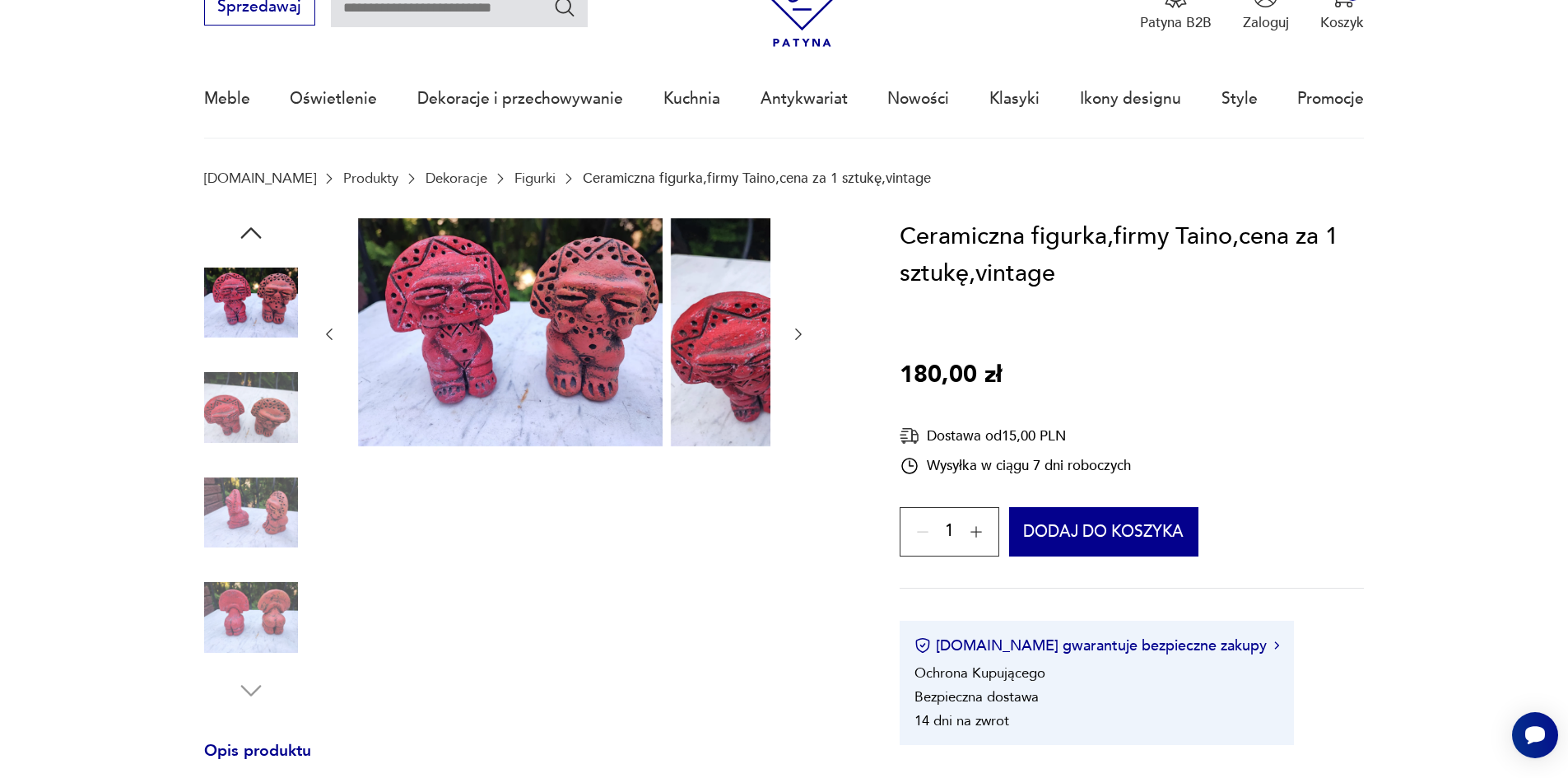
click at [218, 427] on img at bounding box center [251, 407] width 94 height 94
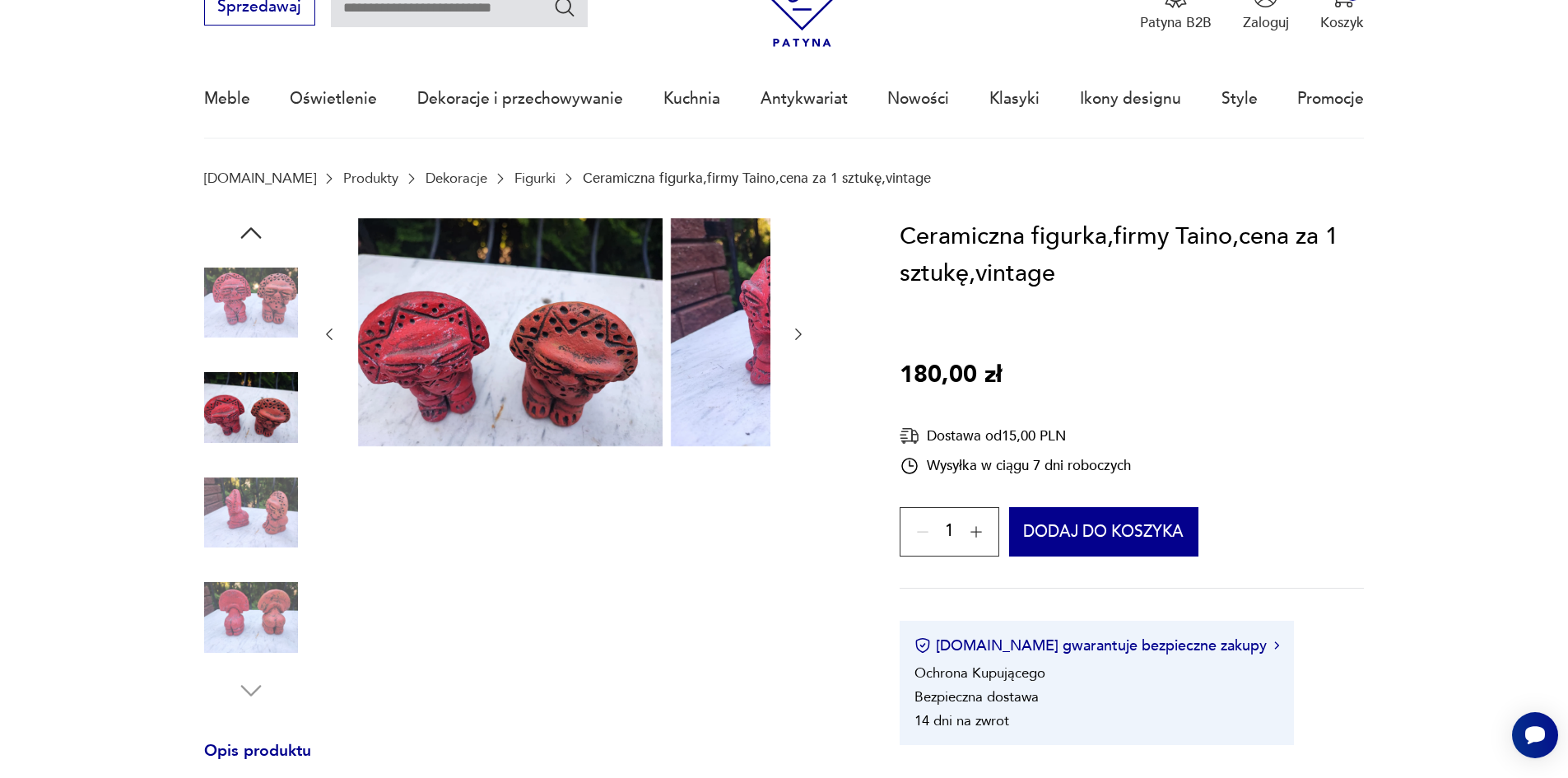
click at [210, 450] on img at bounding box center [251, 407] width 94 height 94
click at [214, 312] on img at bounding box center [251, 303] width 94 height 94
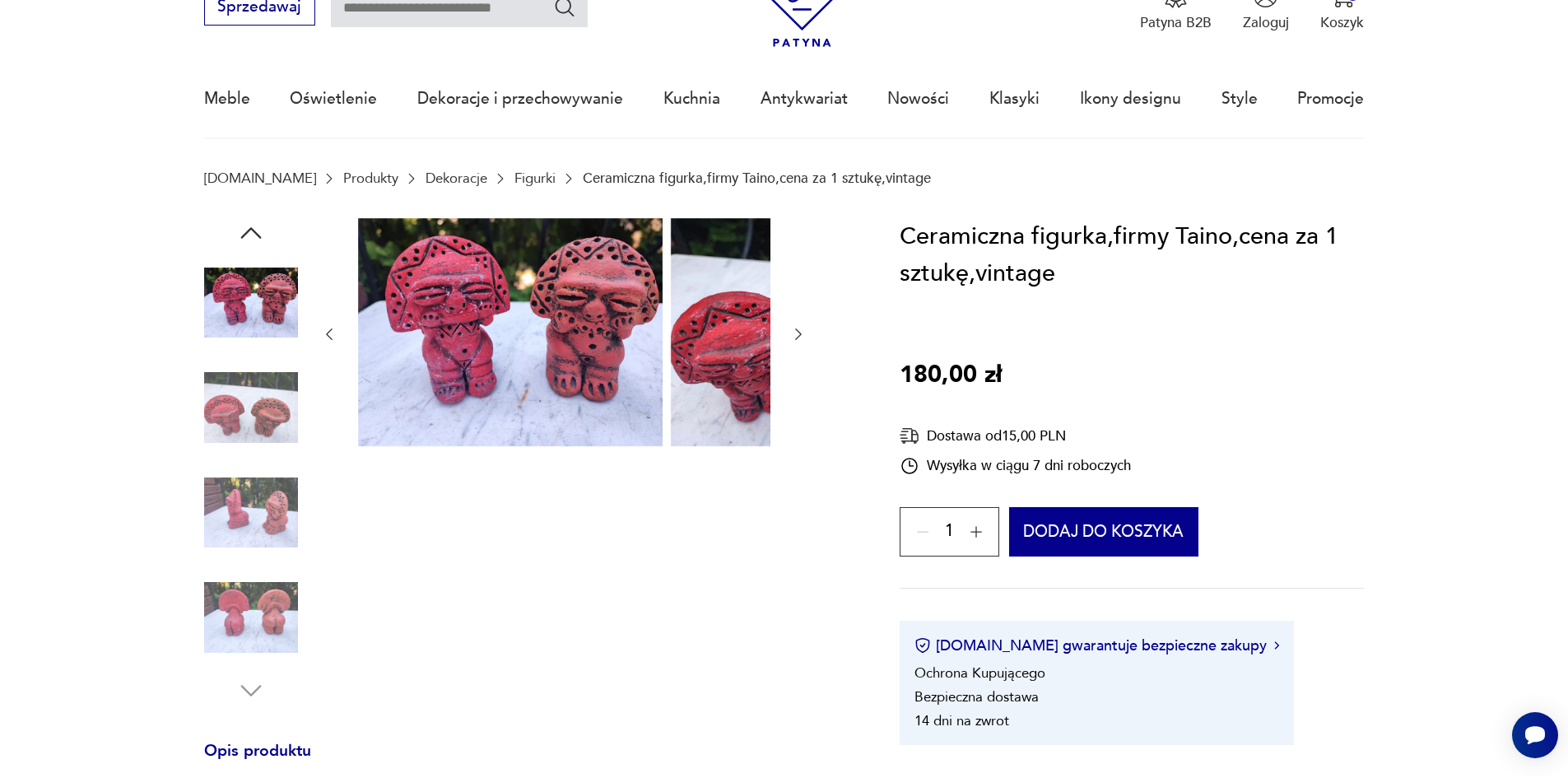
click at [232, 536] on img at bounding box center [251, 512] width 94 height 94
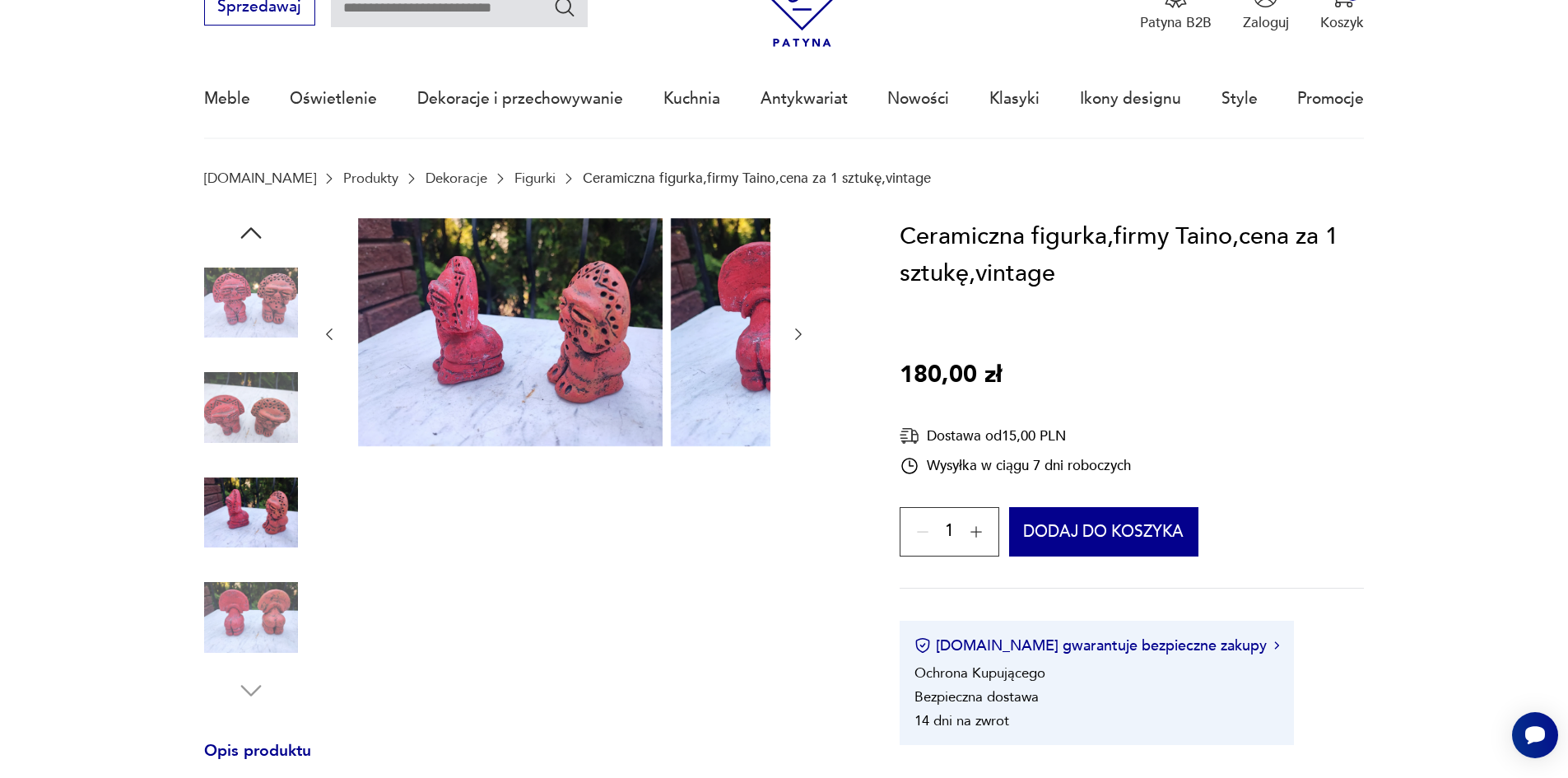
click at [252, 607] on img at bounding box center [251, 617] width 94 height 94
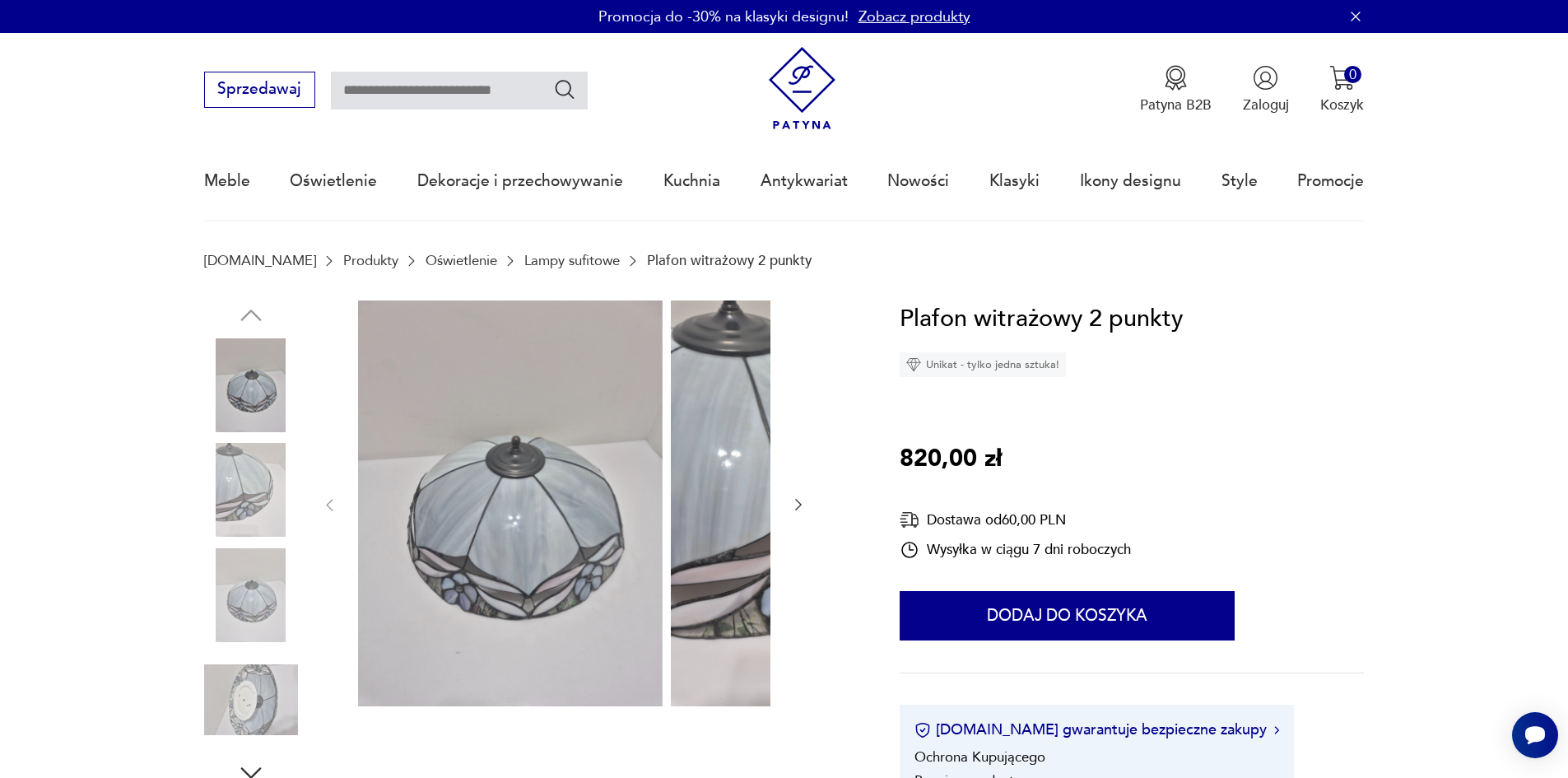
click at [204, 514] on img at bounding box center [251, 489] width 94 height 94
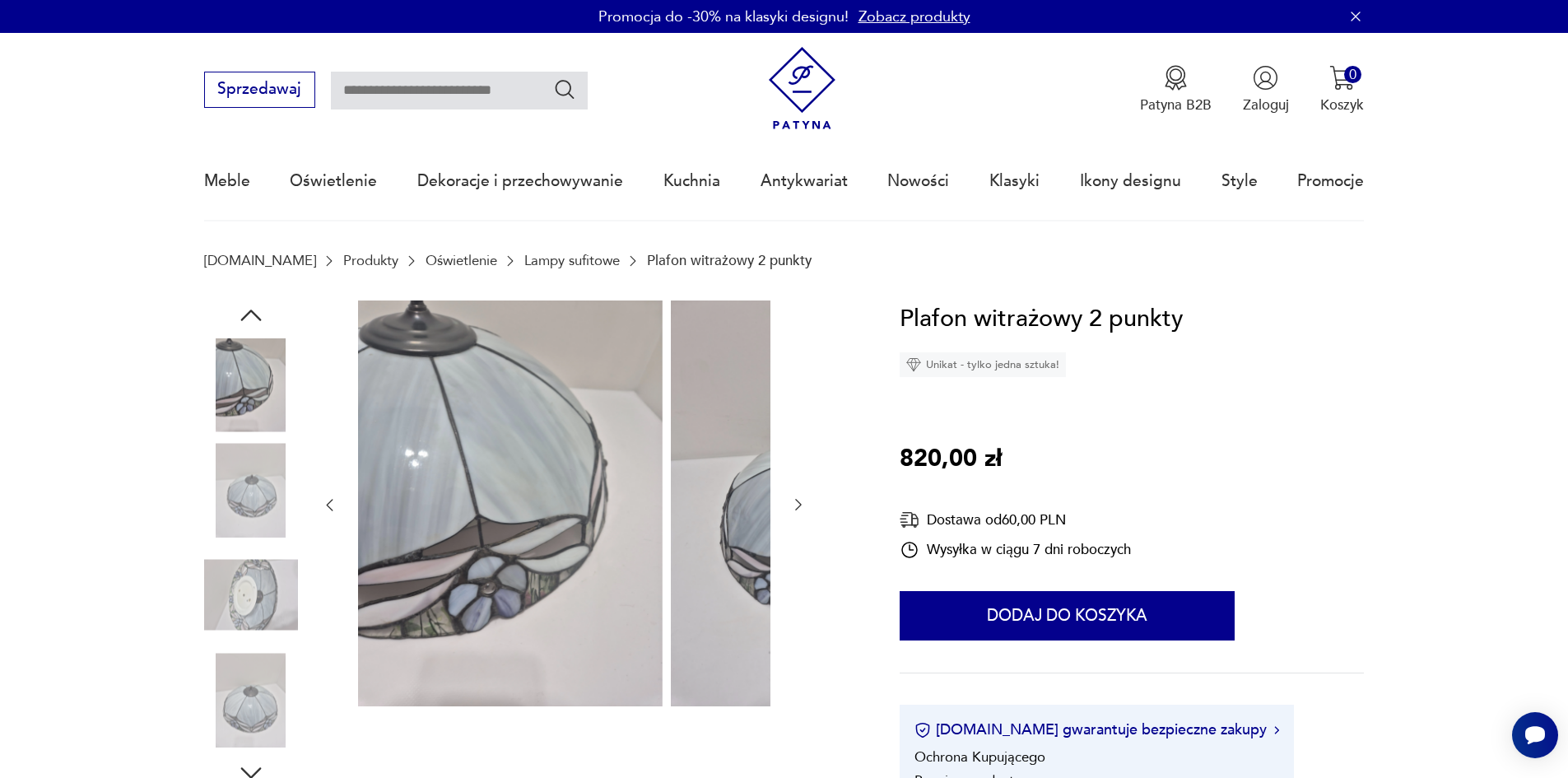
click at [218, 550] on div at bounding box center [251, 439] width 94 height 412
click at [229, 611] on img at bounding box center [251, 595] width 94 height 94
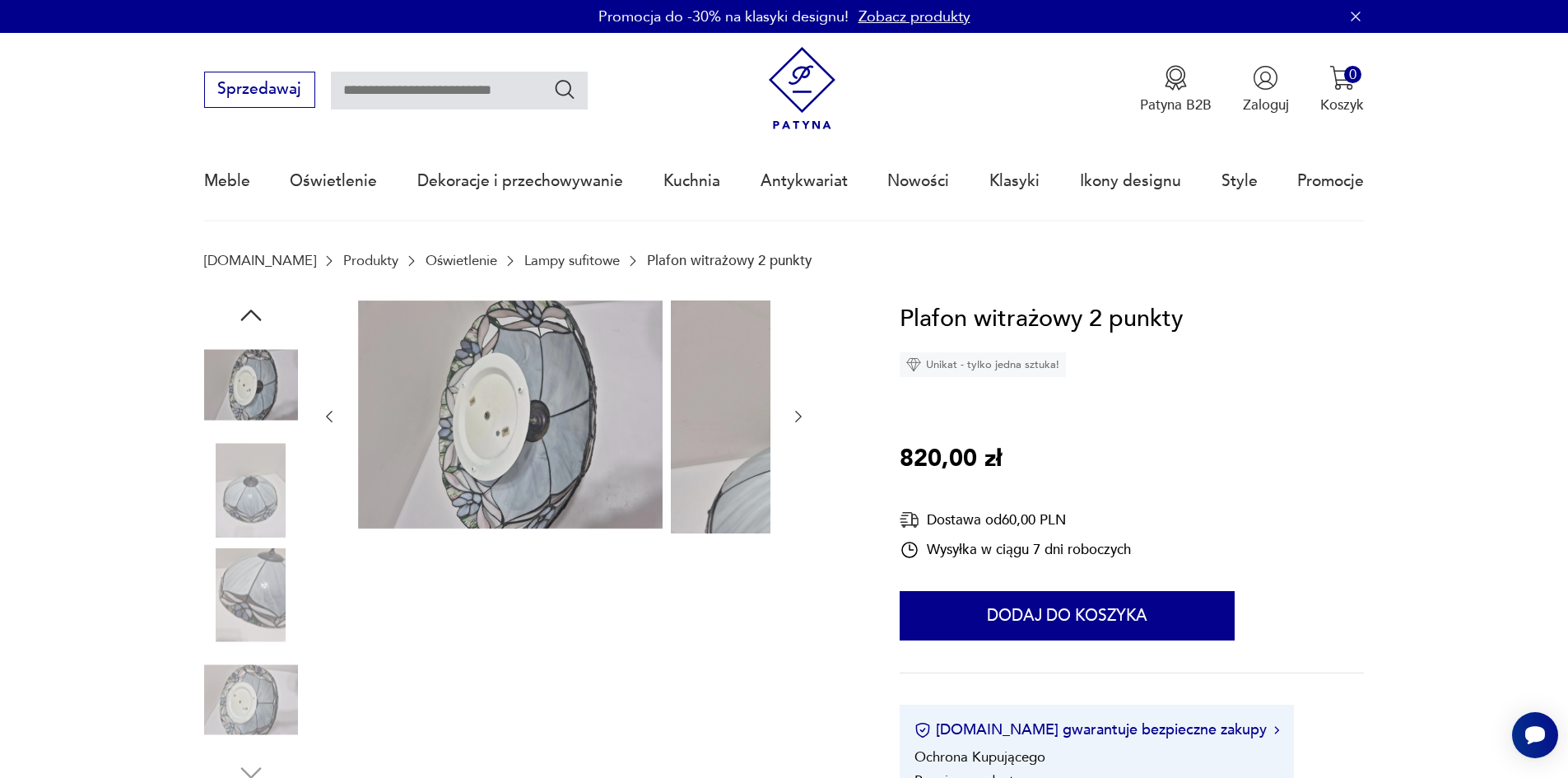
click at [229, 627] on img at bounding box center [251, 595] width 94 height 94
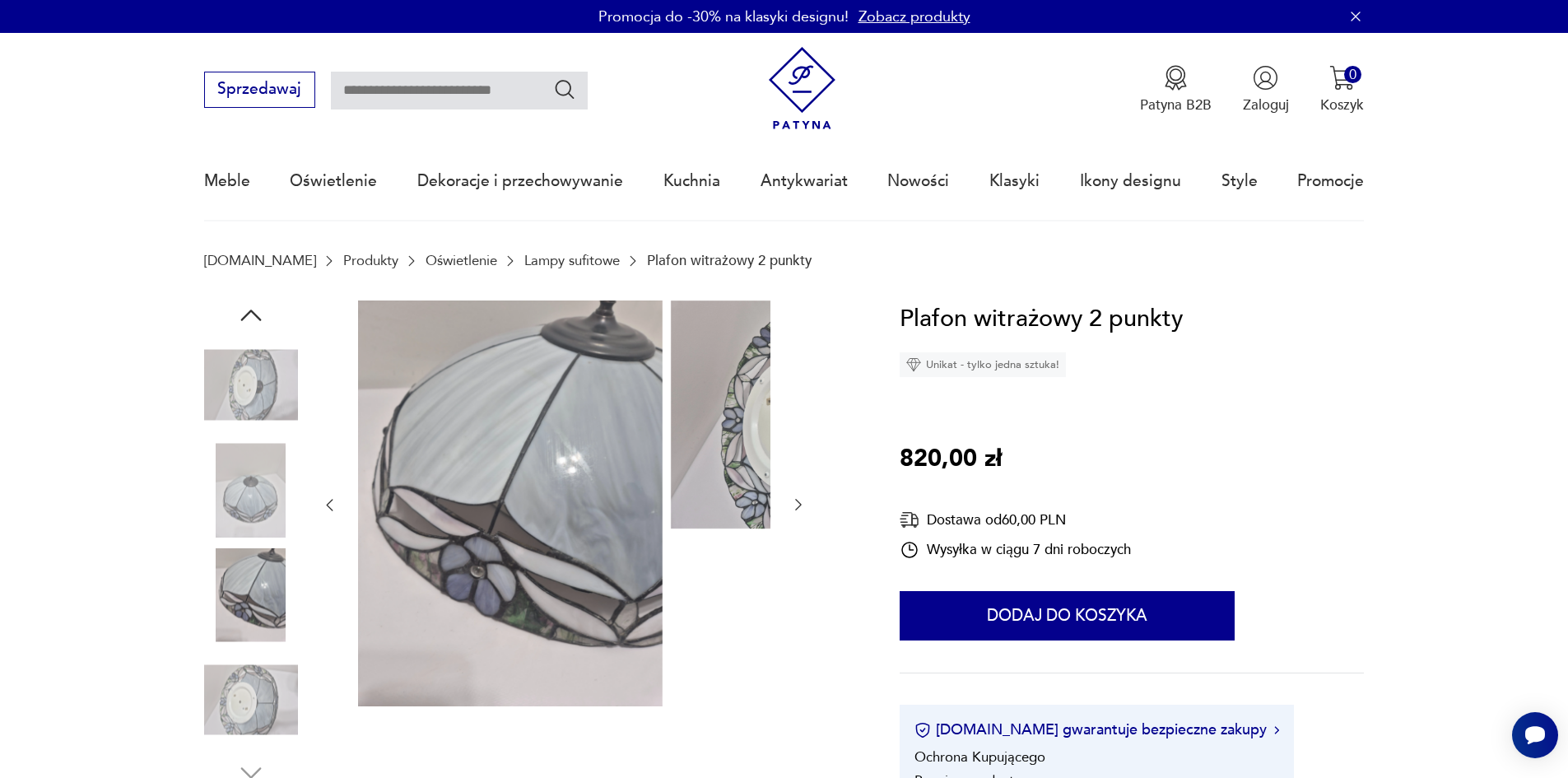
click at [235, 683] on img at bounding box center [251, 700] width 94 height 94
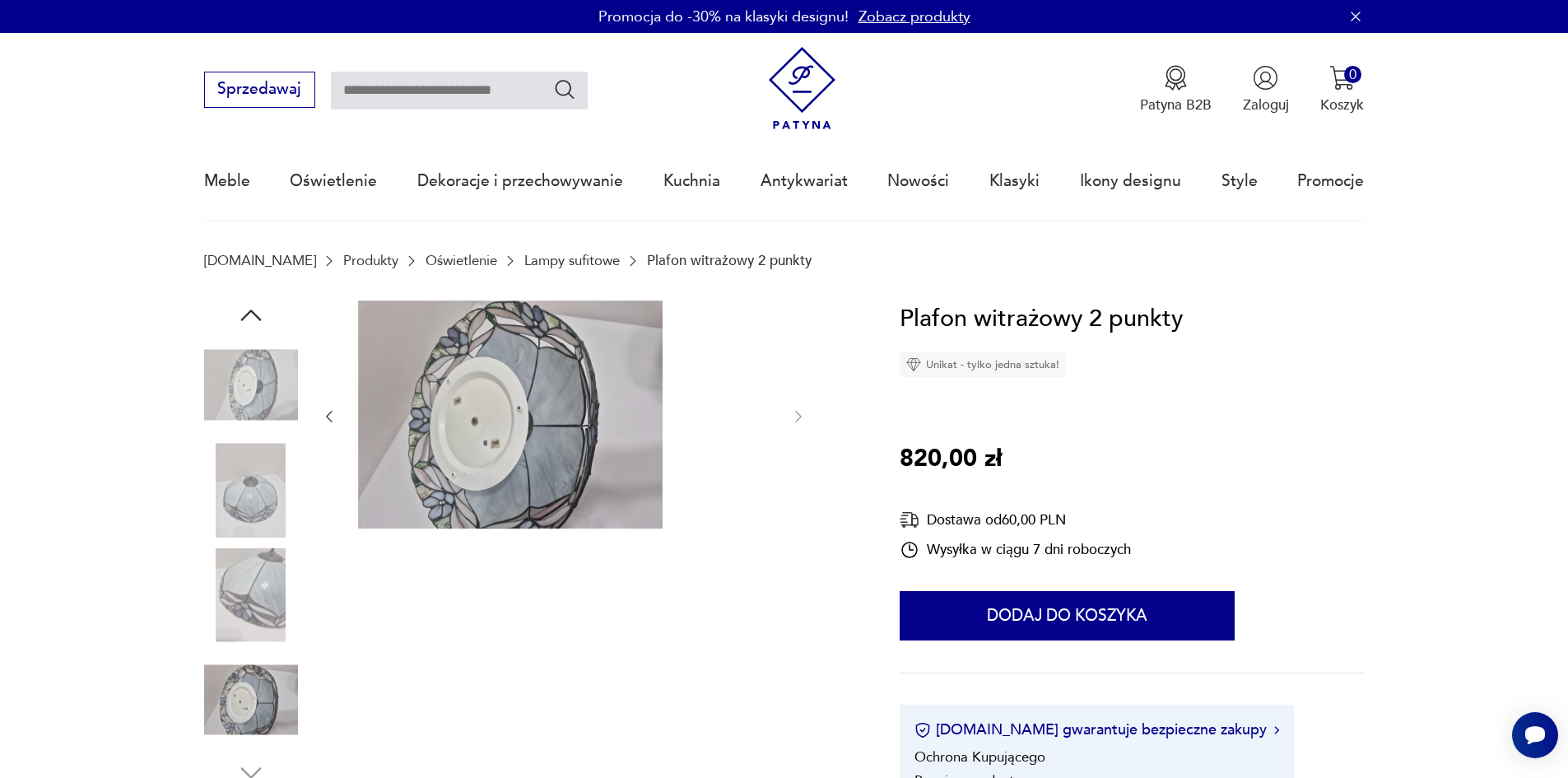
click at [239, 628] on img at bounding box center [251, 595] width 94 height 94
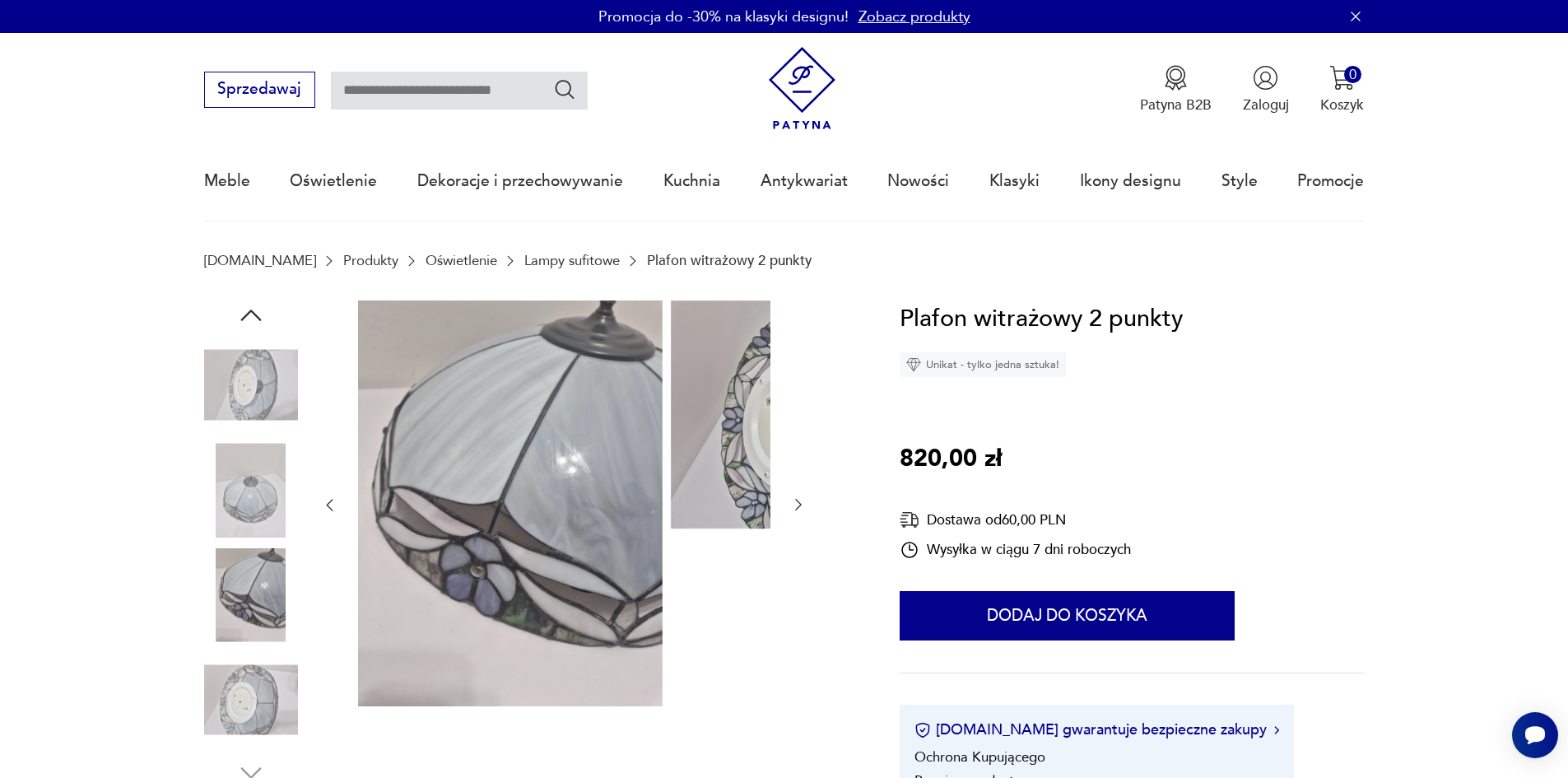
click at [239, 687] on img at bounding box center [251, 700] width 94 height 94
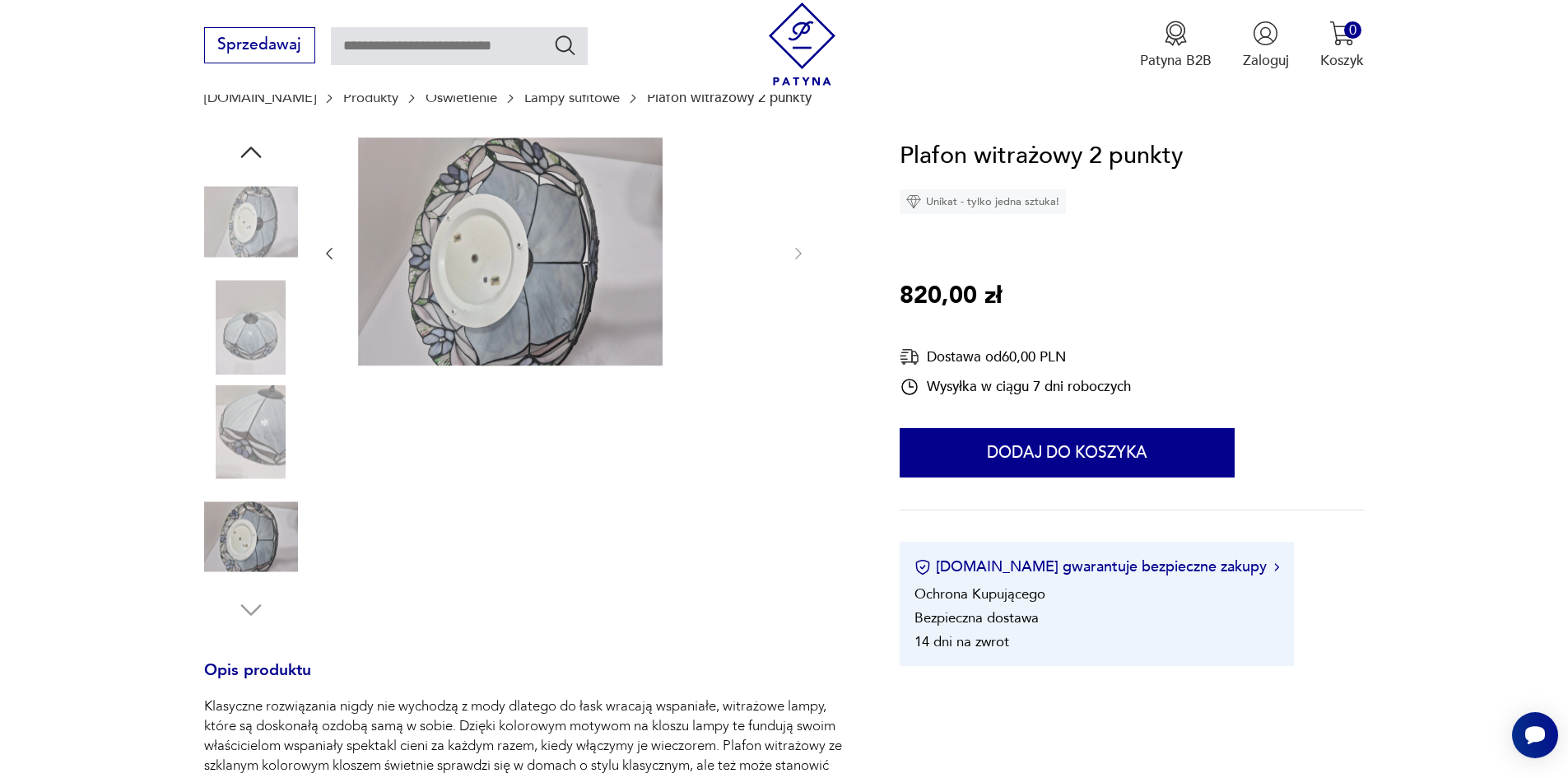
scroll to position [165, 0]
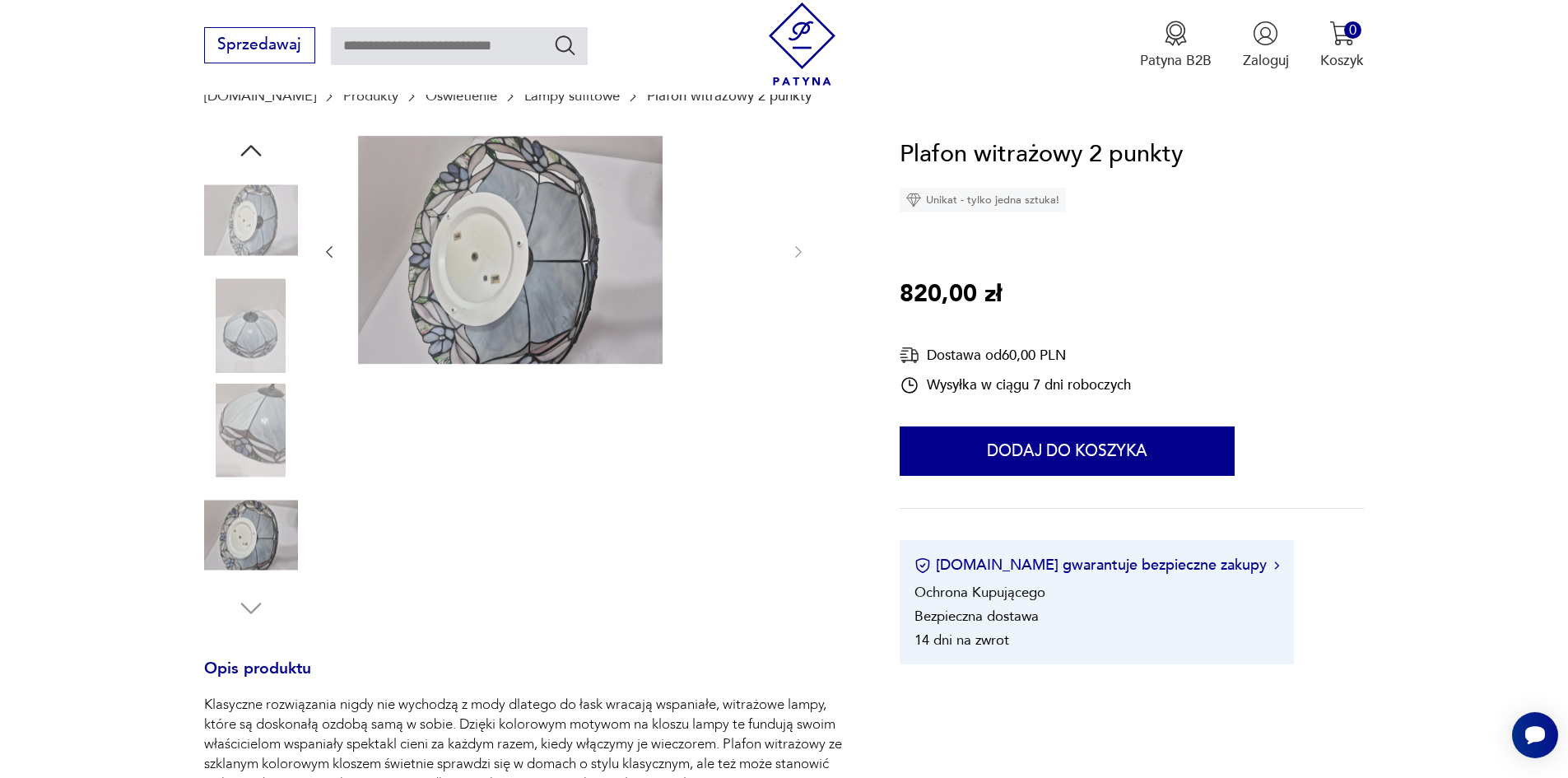
click at [224, 339] on img at bounding box center [251, 325] width 94 height 94
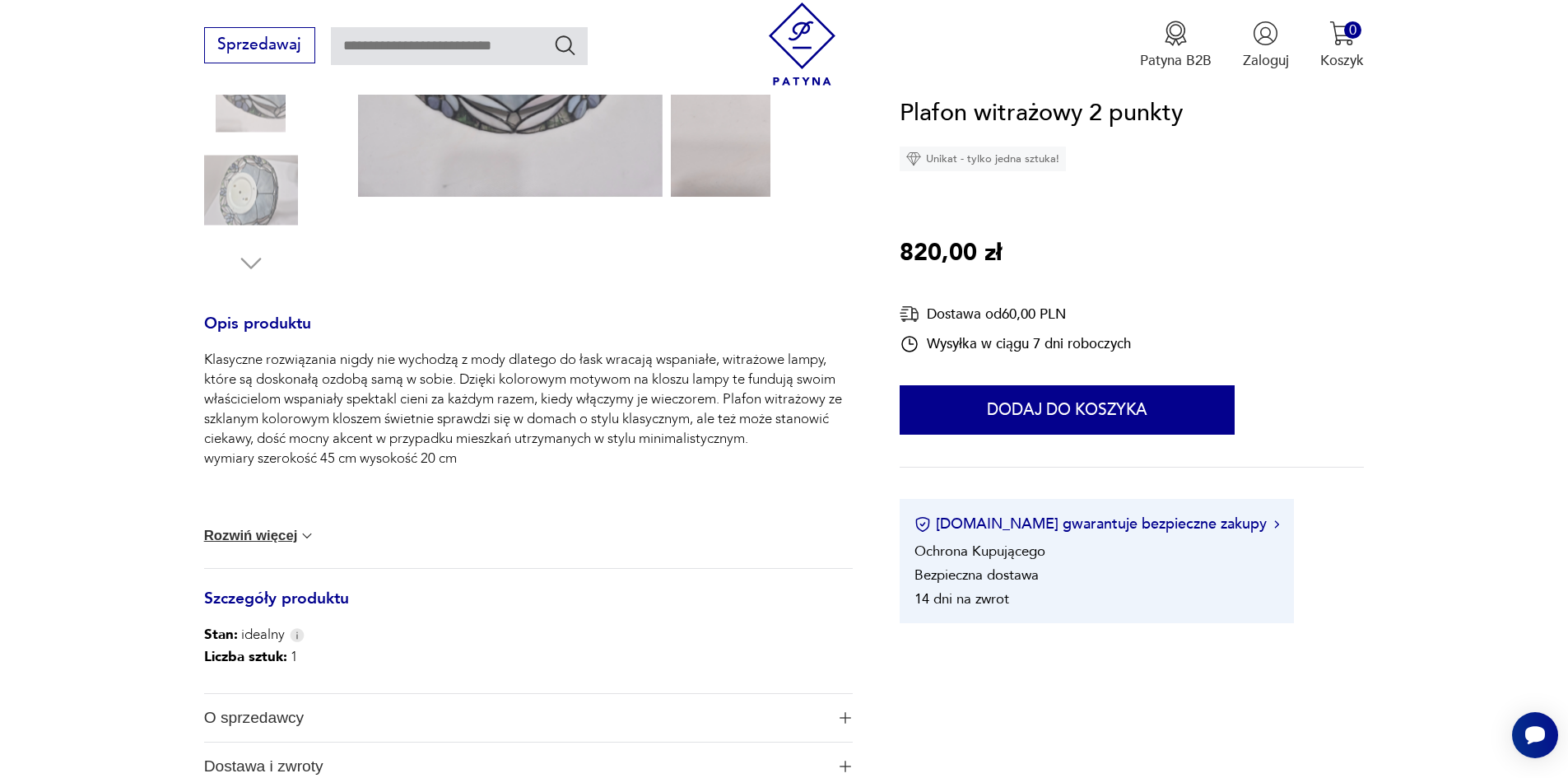
scroll to position [576, 0]
